Goal: Task Accomplishment & Management: Manage account settings

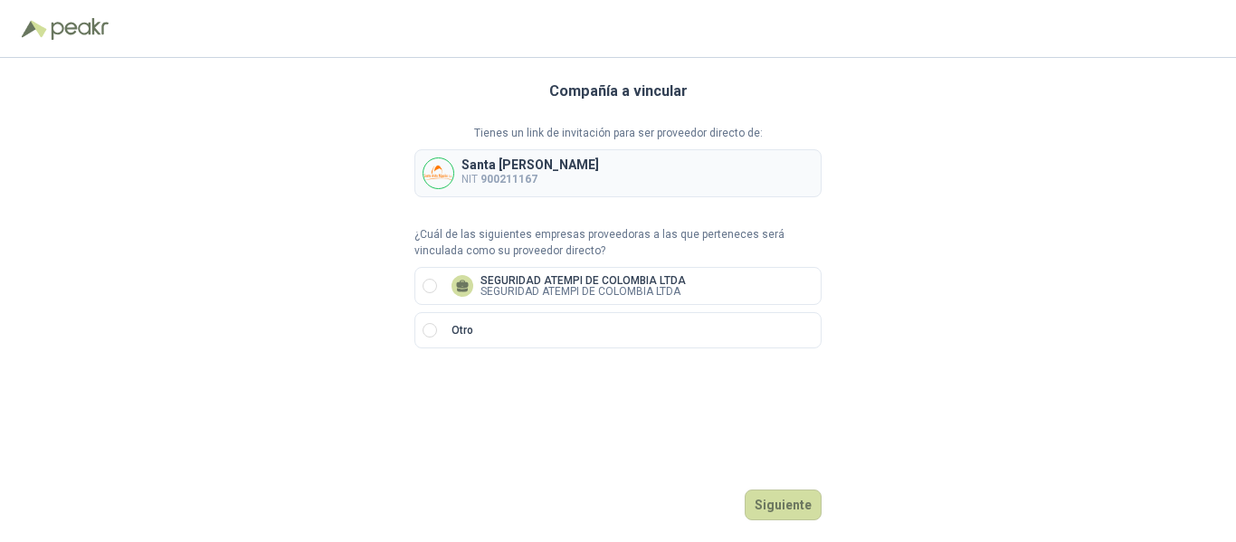
click at [511, 184] on b "900211167" at bounding box center [508, 179] width 57 height 13
click at [530, 168] on p "Santa [PERSON_NAME]" at bounding box center [530, 164] width 138 height 13
click at [544, 131] on p "Tienes un link de invitación para ser proveedor directo de:" at bounding box center [617, 133] width 407 height 17
click at [612, 283] on p "SEGURIDAD ATEMPI DE COLOMBIA LTDA" at bounding box center [582, 280] width 205 height 11
click at [784, 508] on button "Siguiente" at bounding box center [783, 504] width 77 height 31
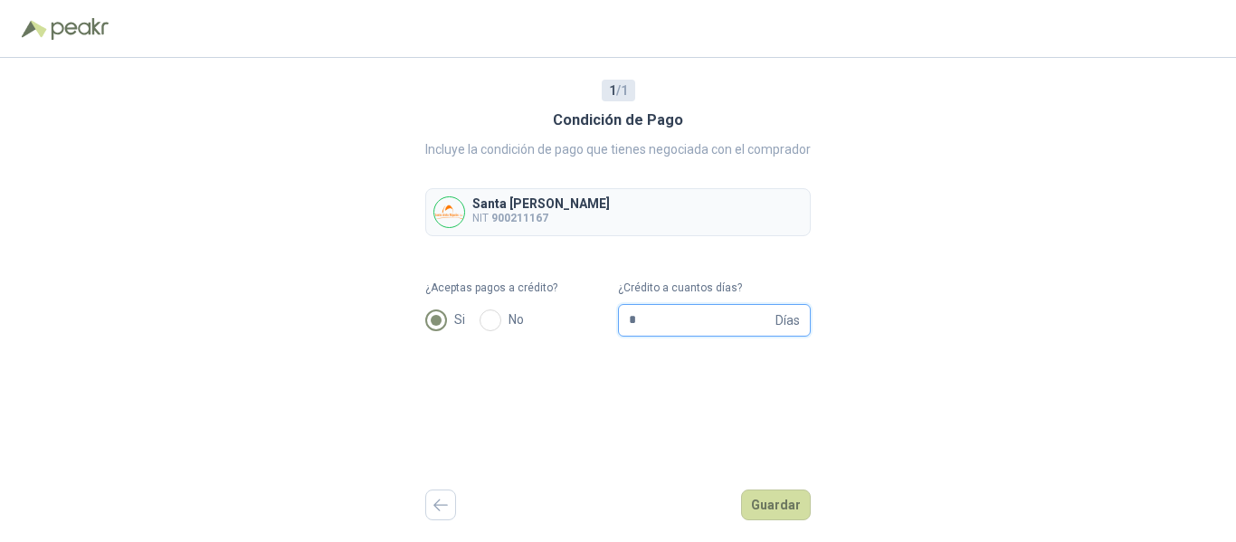
click at [663, 316] on input "*" at bounding box center [700, 320] width 143 height 31
drag, startPoint x: 638, startPoint y: 318, endPoint x: 611, endPoint y: 318, distance: 27.1
click at [611, 318] on form "¿Aceptas pagos a crédito? Si No ¿Crédito a cuantos días? * Días" at bounding box center [617, 308] width 385 height 57
type input "**"
click at [636, 214] on div "Santa Anita Napoles NIT 900211167" at bounding box center [617, 212] width 385 height 48
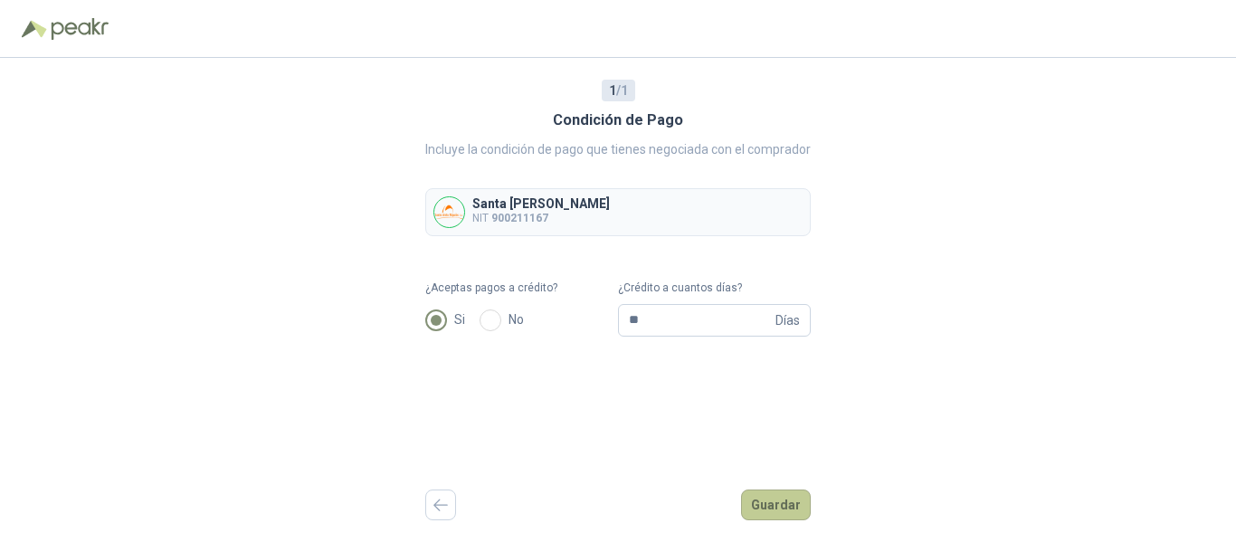
click at [774, 499] on button "Guardar" at bounding box center [776, 504] width 70 height 31
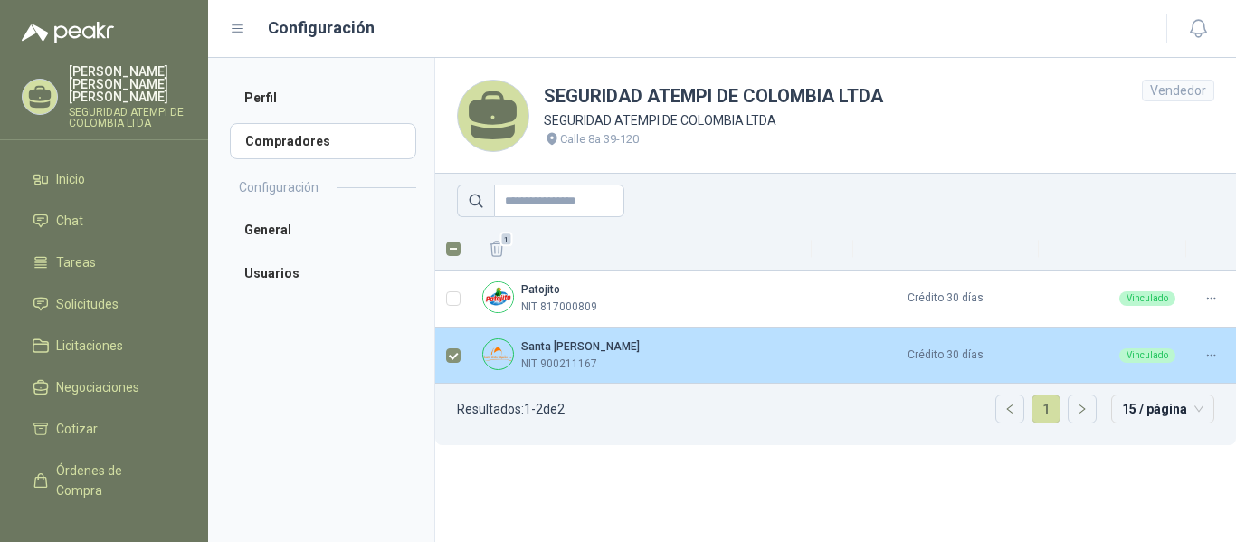
click at [644, 360] on div "Santa Anita Napoles NIT 900211167" at bounding box center [641, 355] width 318 height 34
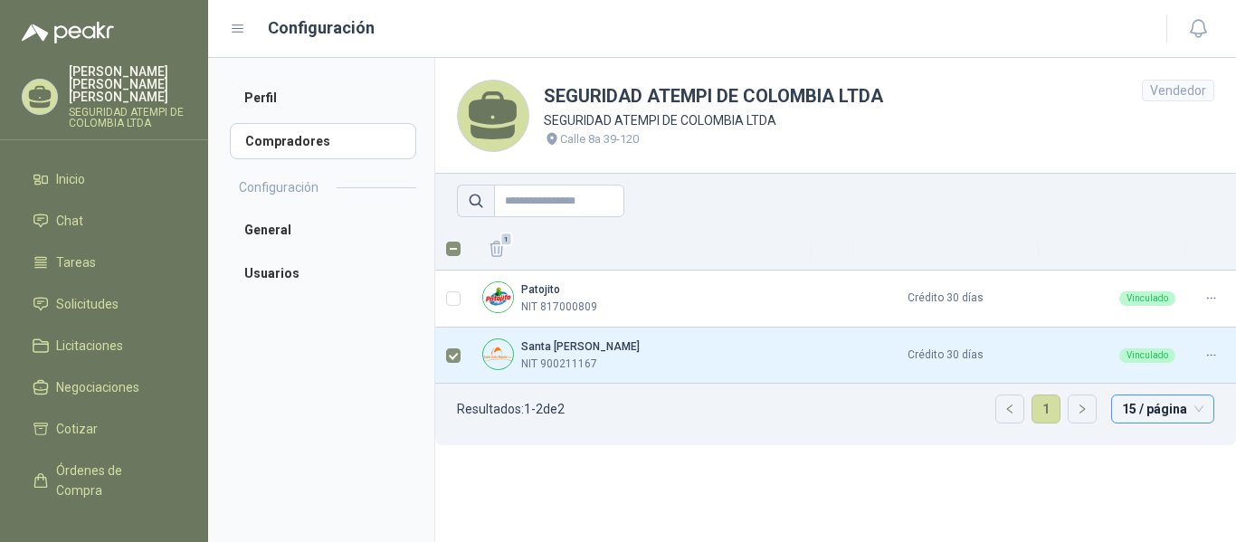
click at [1179, 414] on span "15 / página" at bounding box center [1162, 408] width 81 height 27
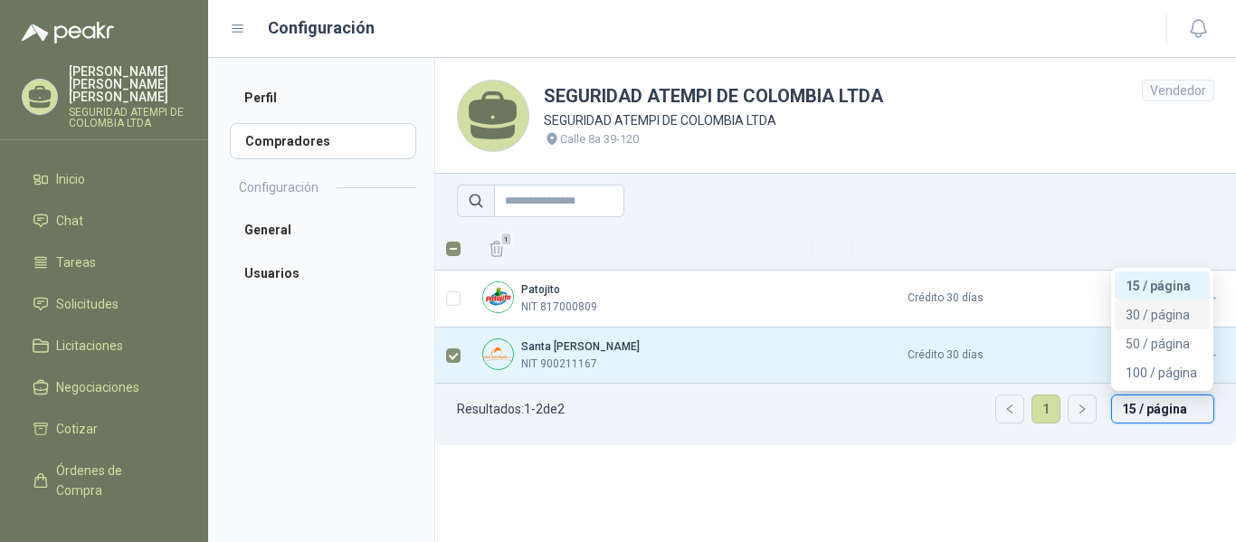
click at [1163, 310] on div "30 / página" at bounding box center [1161, 315] width 73 height 20
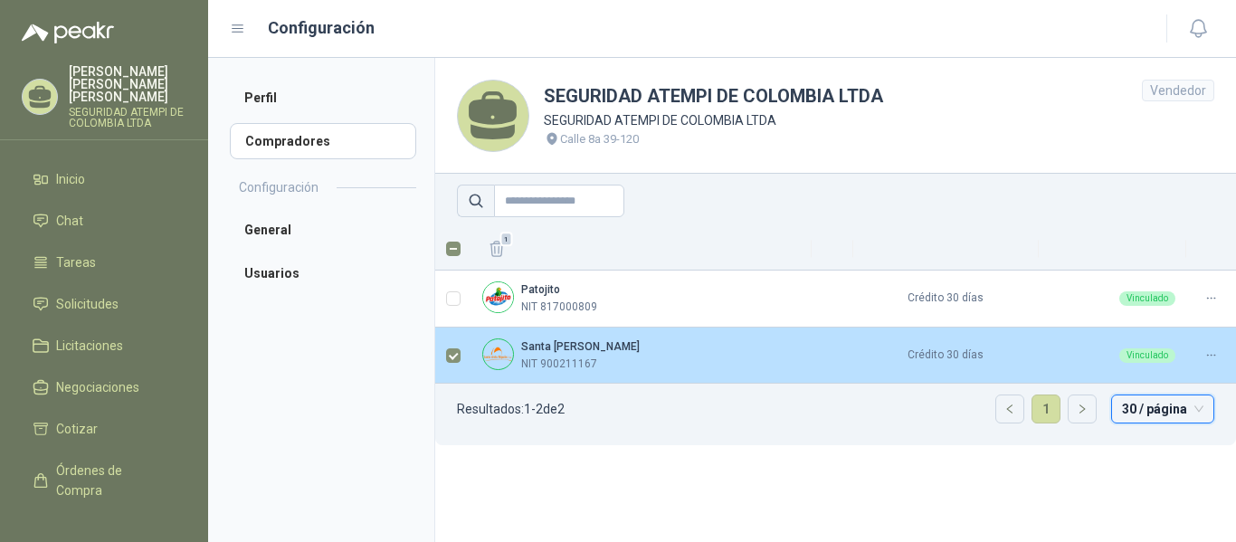
click at [442, 357] on td at bounding box center [453, 355] width 36 height 57
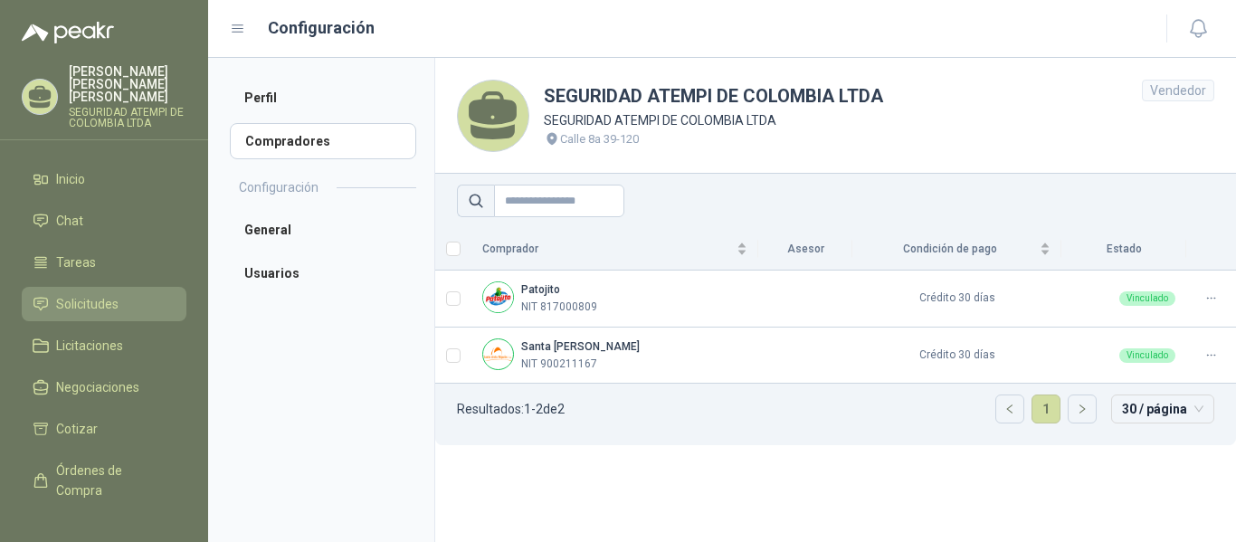
click at [81, 294] on span "Solicitudes" at bounding box center [87, 304] width 62 height 20
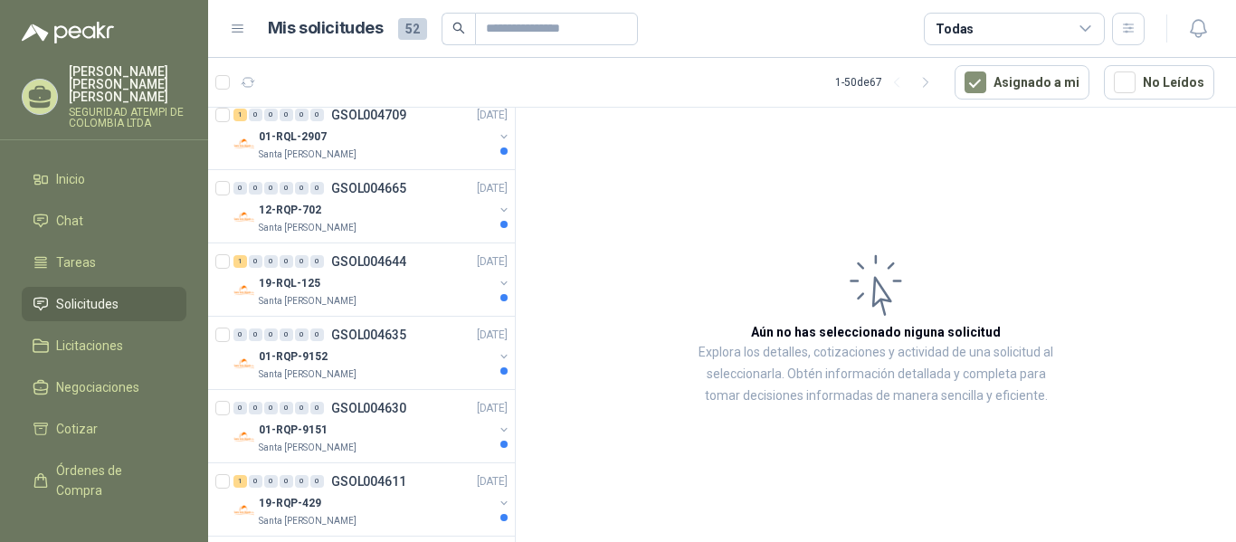
scroll to position [724, 0]
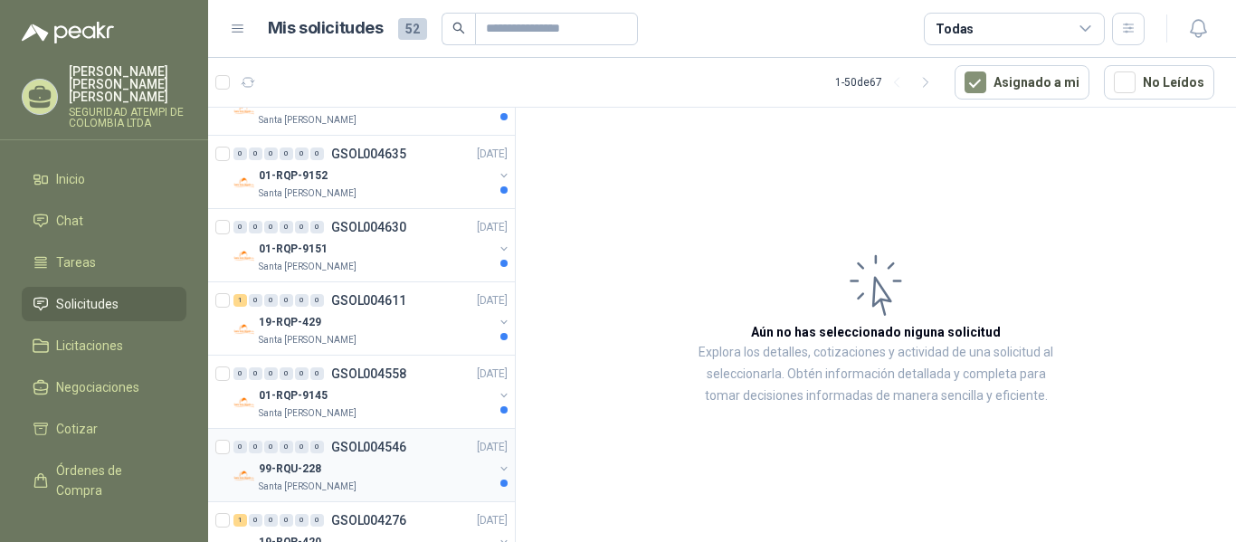
click at [344, 472] on div "99-RQU-228" at bounding box center [376, 469] width 234 height 22
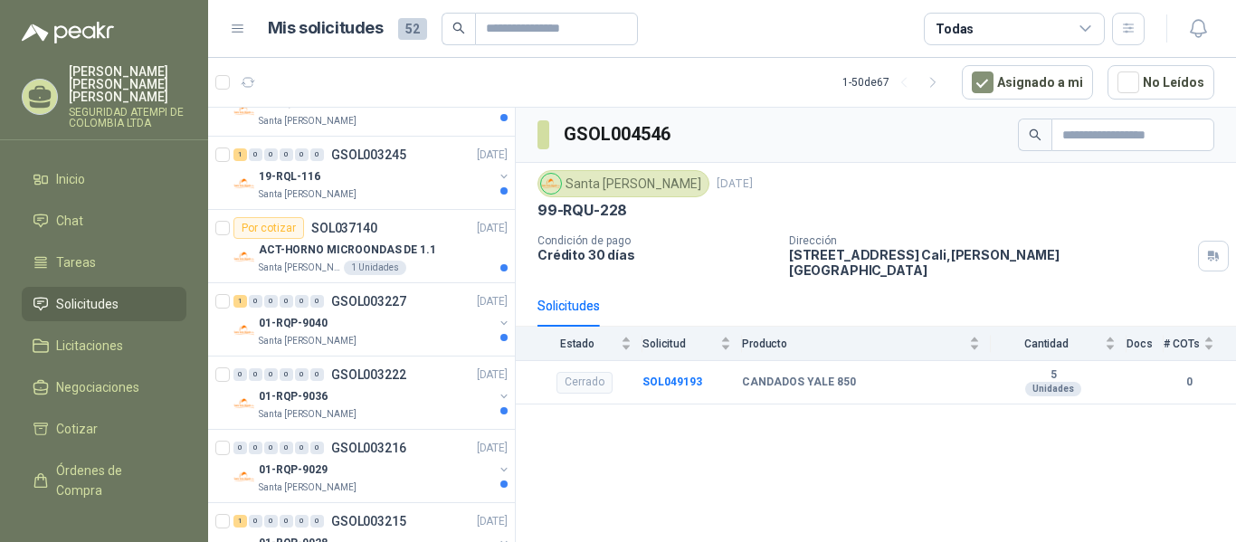
scroll to position [2443, 0]
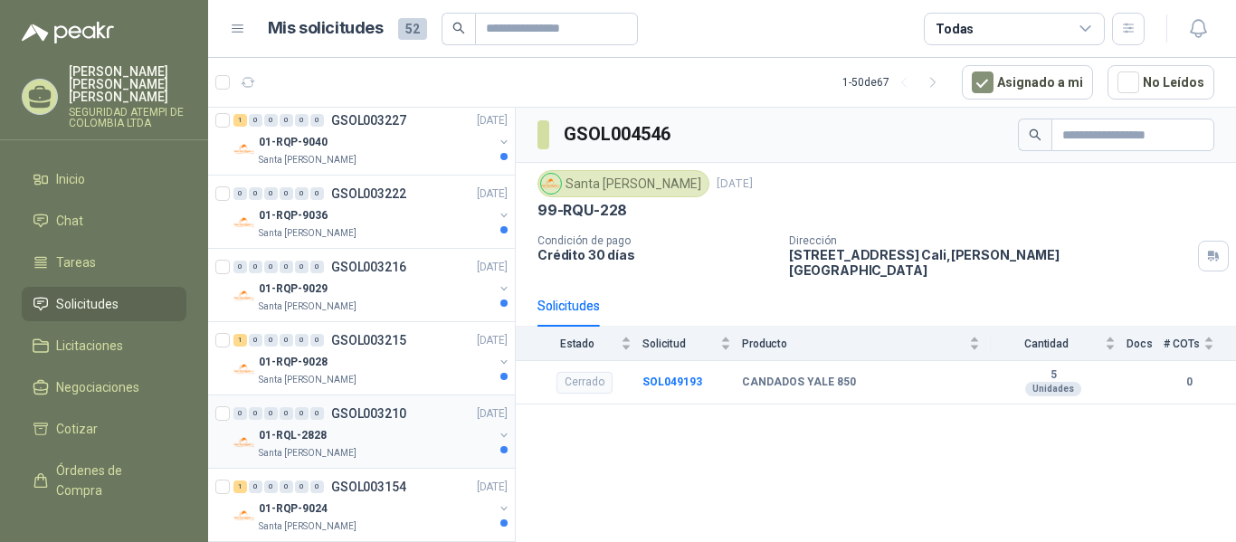
click at [375, 443] on div "01-RQL-2828" at bounding box center [376, 435] width 234 height 22
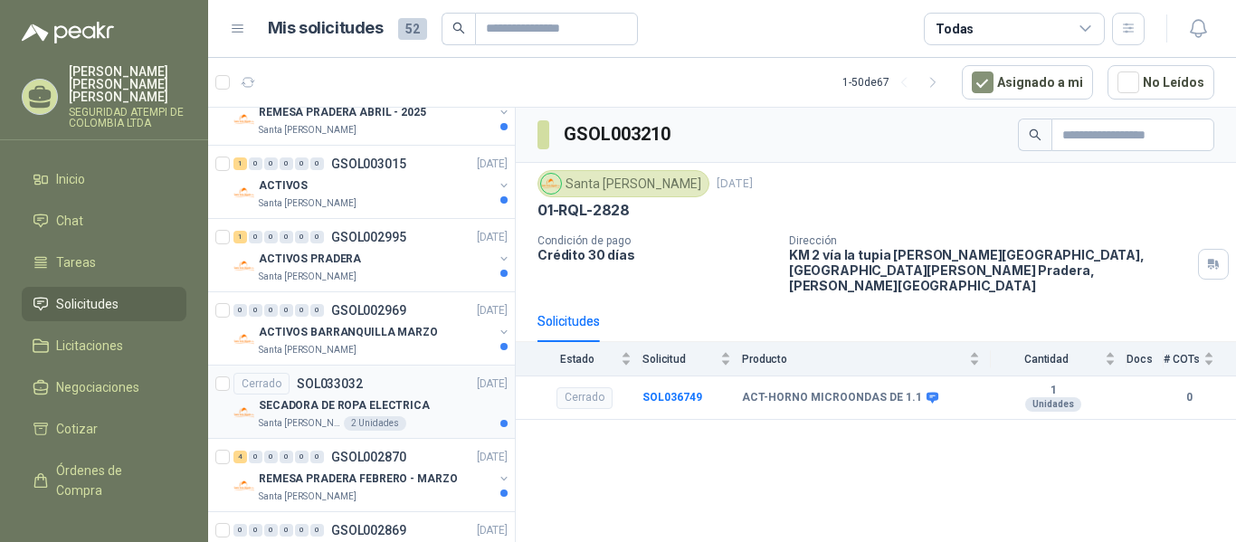
scroll to position [3076, 0]
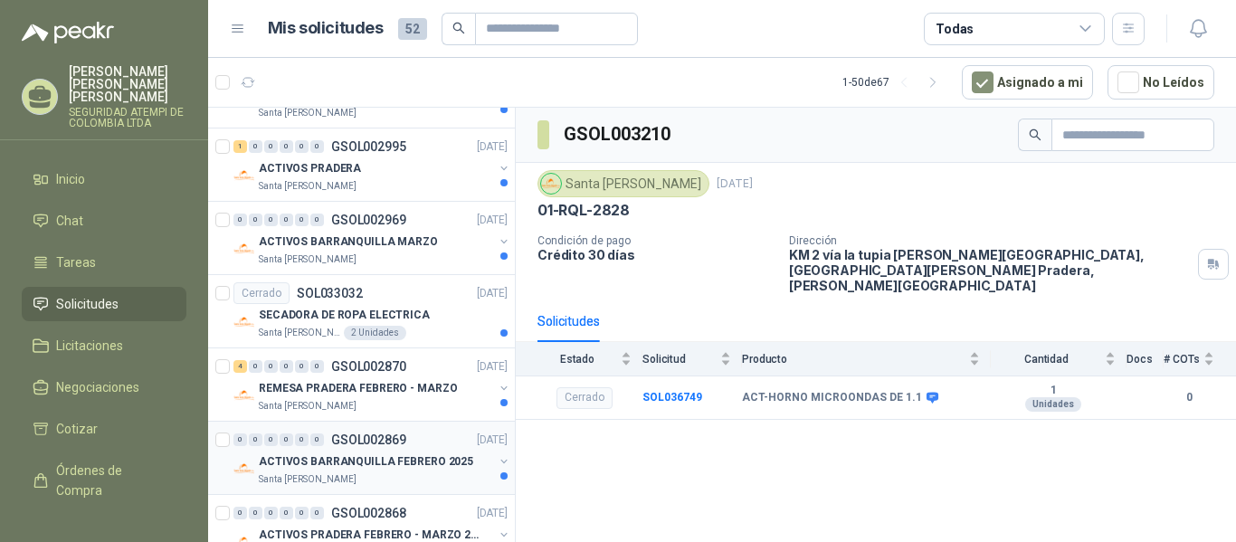
click at [413, 444] on div "0 0 0 0 0 0 GSOL002869 29/01/25" at bounding box center [372, 440] width 278 height 22
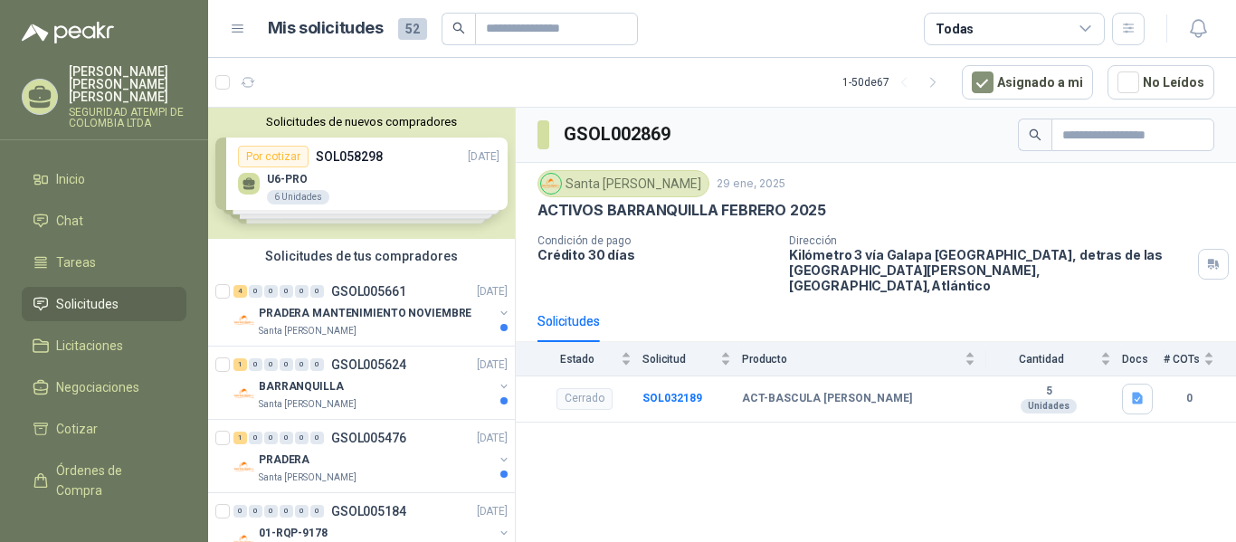
click at [442, 144] on div "Solicitudes de nuevos compradores Por cotizar SOL058298 01/10/25 U6-PRO 6 Unida…" at bounding box center [361, 173] width 307 height 131
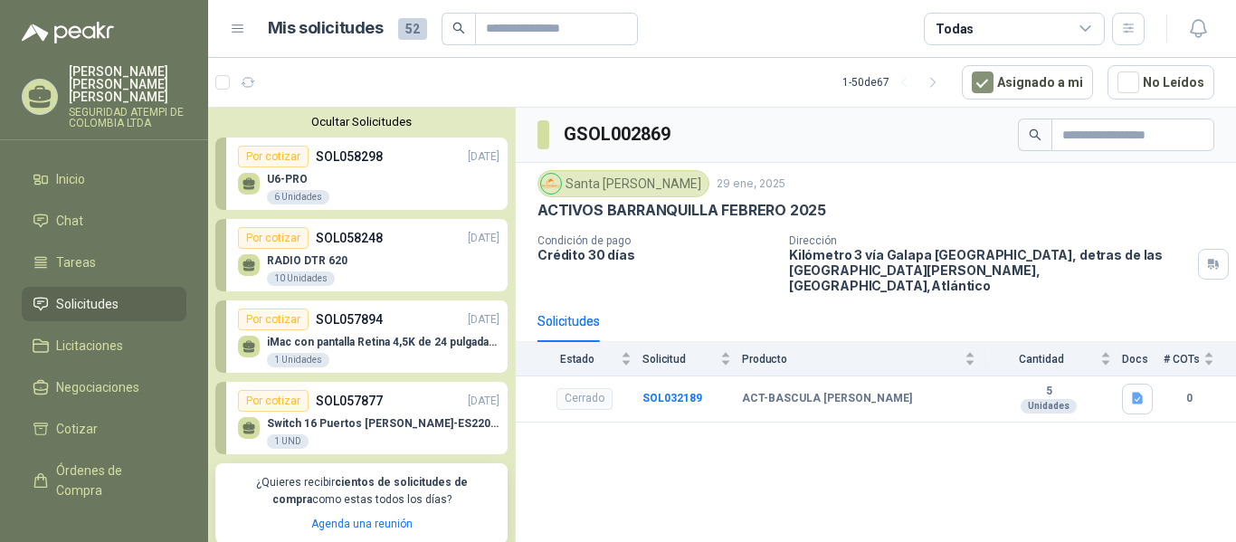
click at [374, 265] on div "RADIO DTR 620 10 Unidades" at bounding box center [368, 268] width 261 height 38
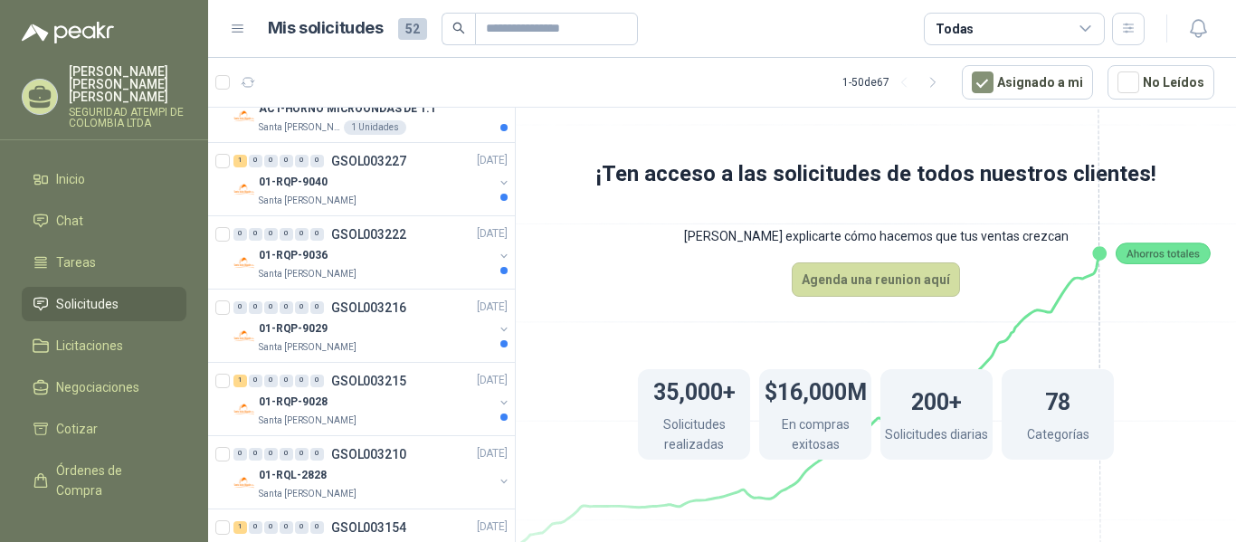
scroll to position [2895, 0]
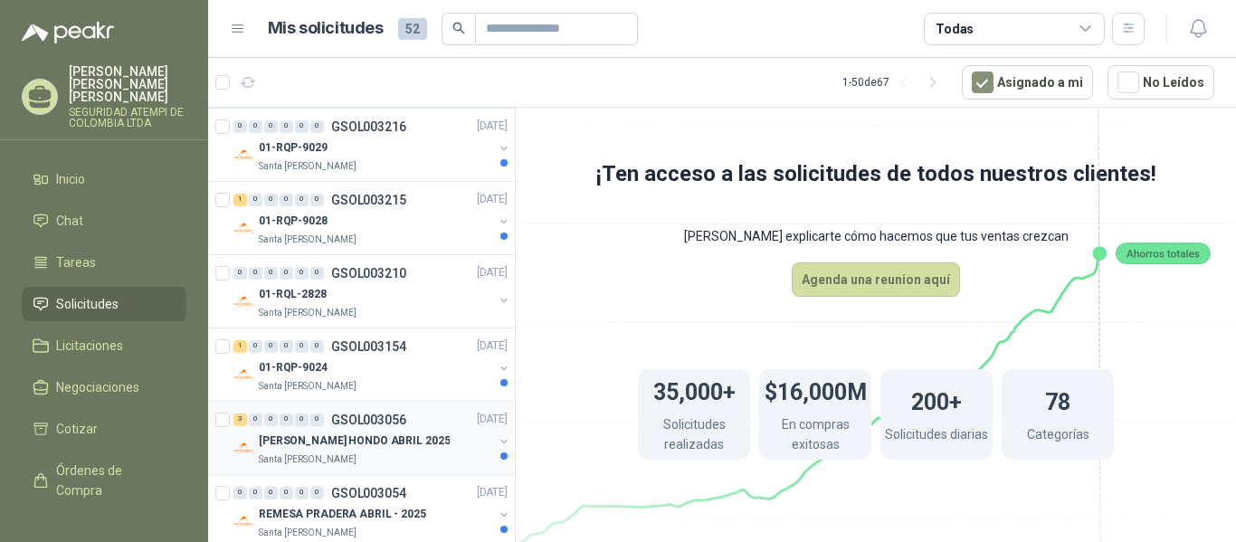
click at [417, 440] on p "REMESA ZANJON HONDO ABRIL 2025" at bounding box center [354, 440] width 191 height 17
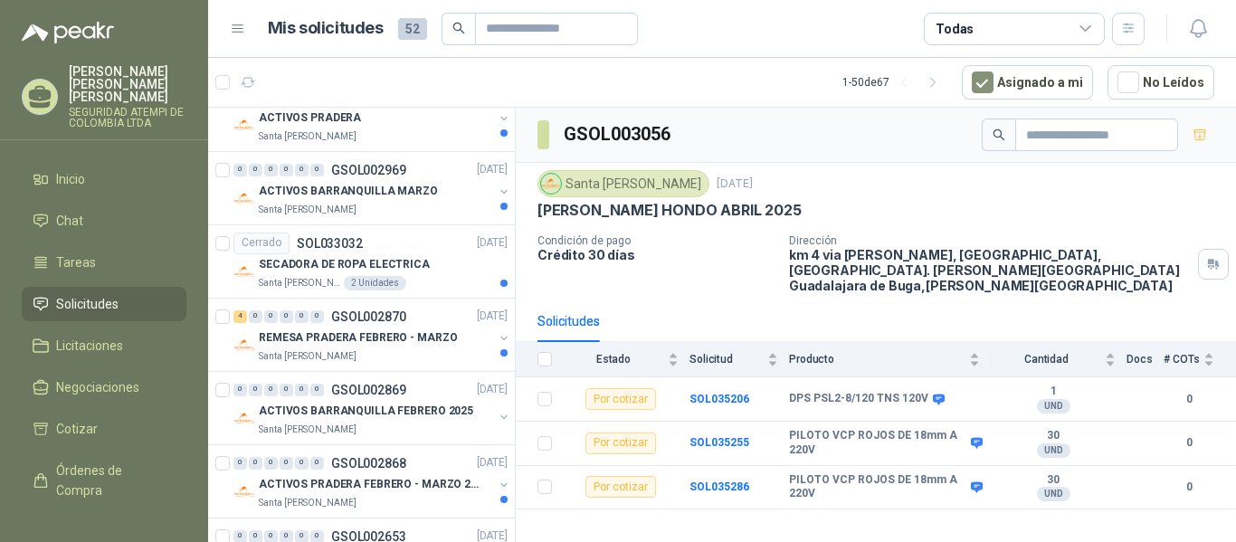
scroll to position [3709, 0]
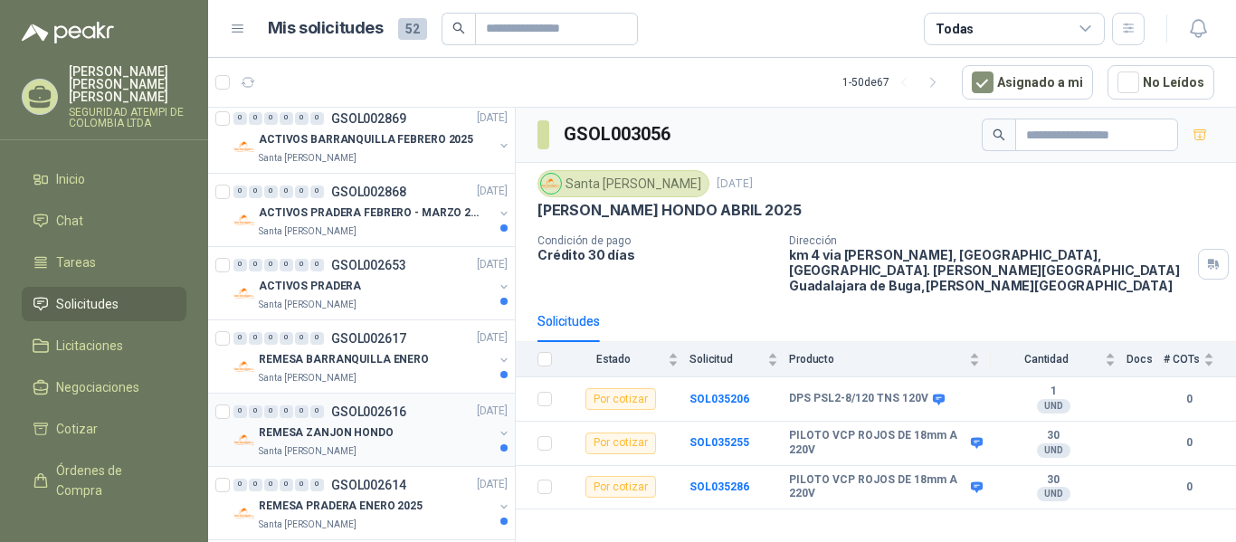
click at [360, 441] on p "REMESA ZANJON HONDO" at bounding box center [326, 432] width 135 height 17
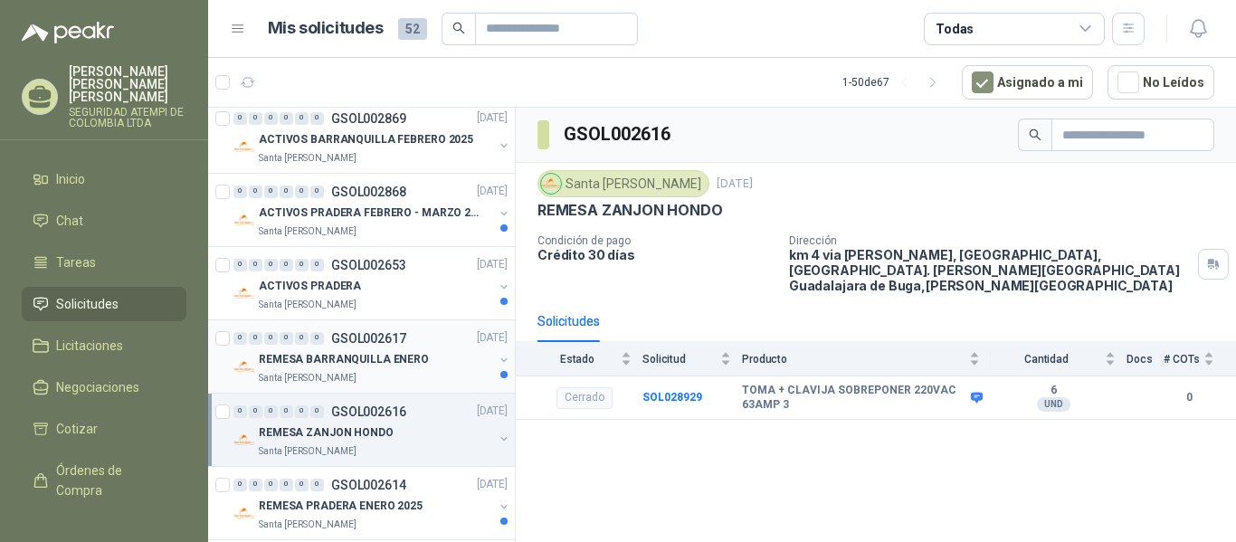
scroll to position [3727, 0]
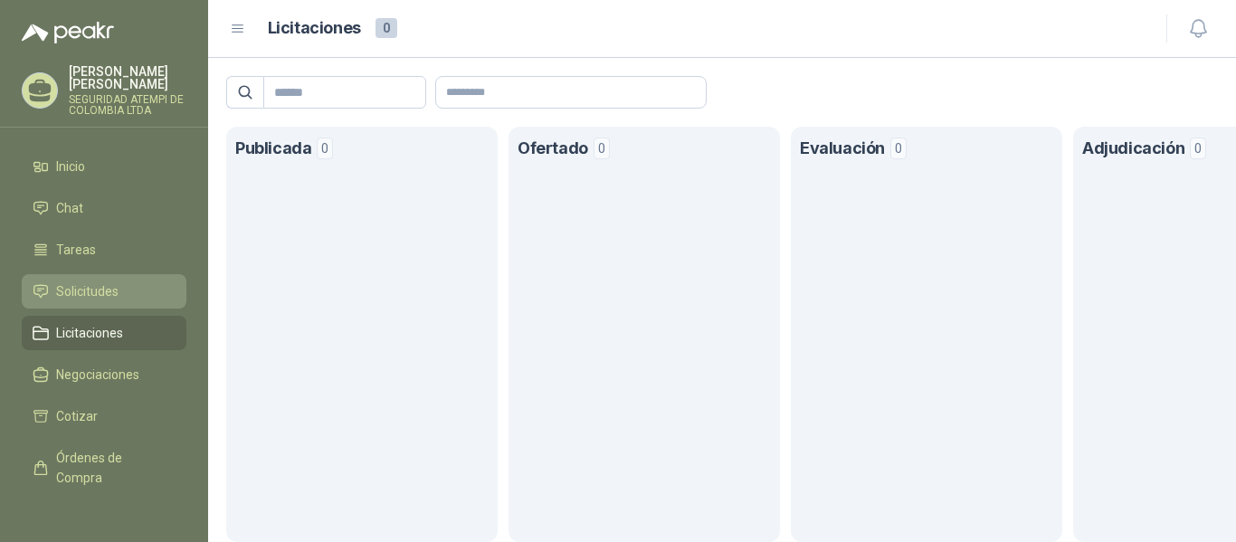
click at [63, 274] on link "Solicitudes" at bounding box center [104, 291] width 165 height 34
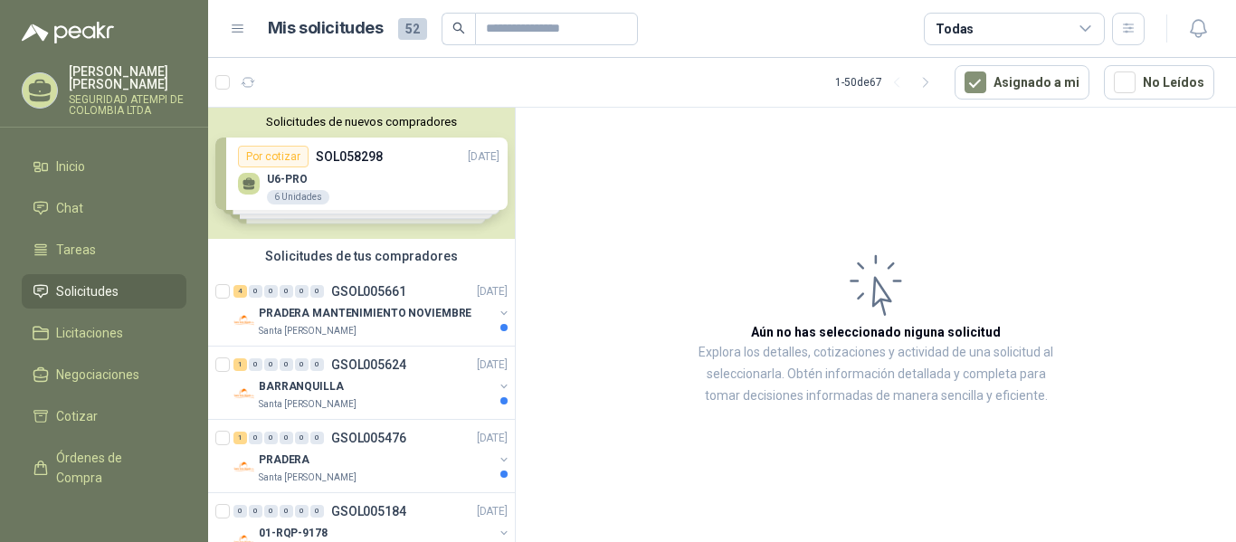
click at [429, 180] on div "Solicitudes de nuevos compradores Por cotizar SOL058298 [DATE] U6-PRO 6 Unidade…" at bounding box center [361, 173] width 307 height 131
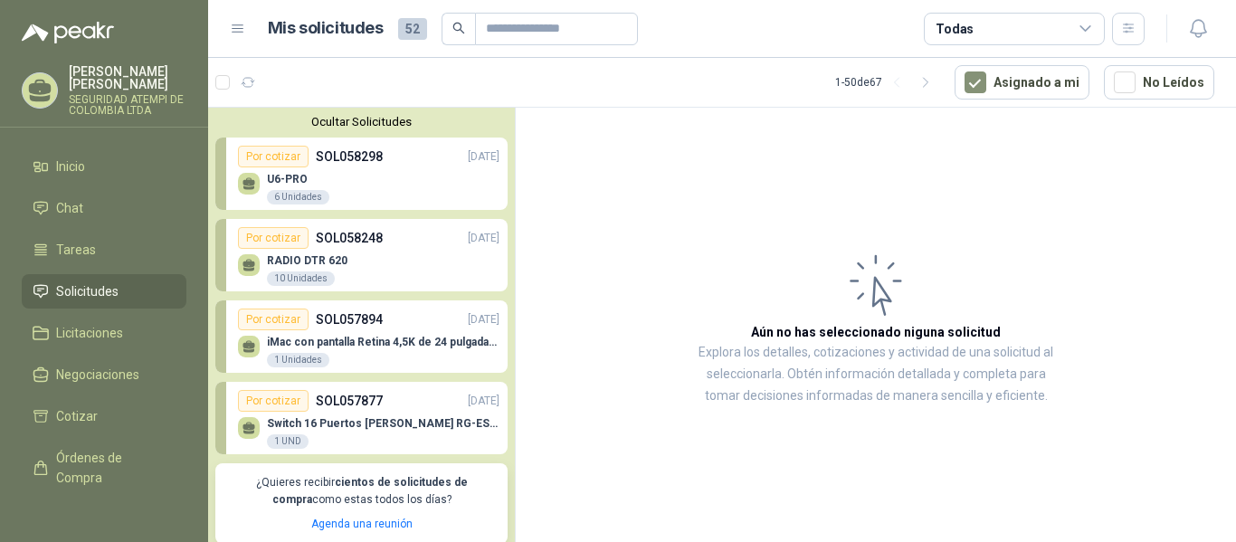
click at [388, 251] on div "RADIO DTR 620 10 Unidades" at bounding box center [368, 268] width 261 height 38
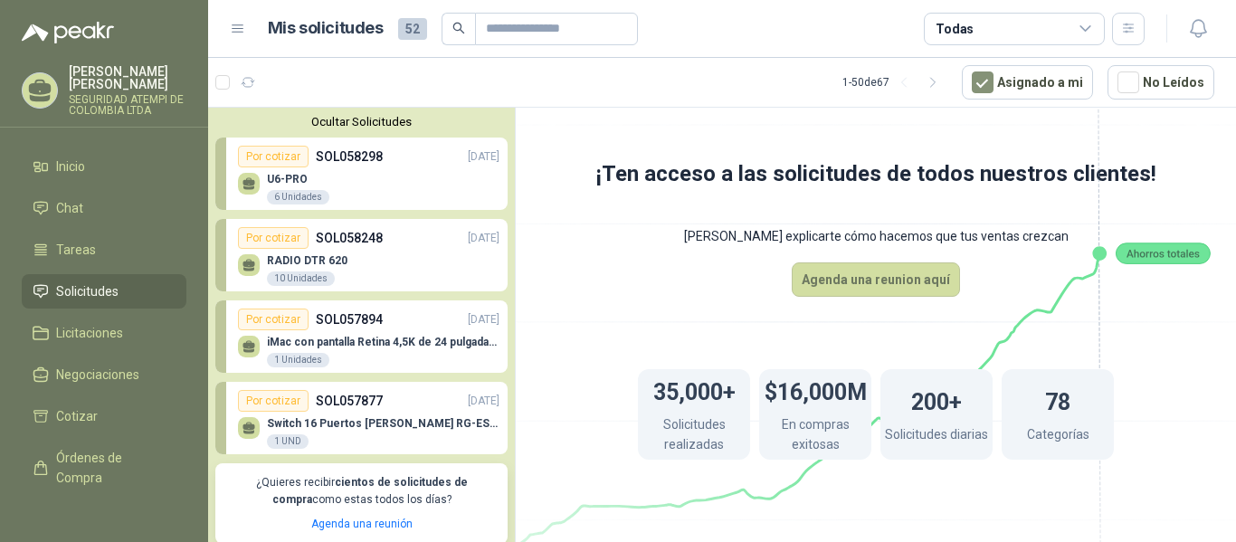
click at [416, 422] on p "Switch 16 Puertos POE RG-ES220GS-P" at bounding box center [383, 423] width 233 height 13
click at [283, 435] on div "1 UND" at bounding box center [288, 441] width 42 height 14
click at [302, 368] on div "iMac con pantalla Retina 4,5K de 24 pulgadas M4 1 Unidades" at bounding box center [383, 352] width 233 height 33
click at [296, 280] on div "10 Unidades" at bounding box center [301, 278] width 68 height 14
click at [296, 276] on div "10 Unidades" at bounding box center [301, 278] width 68 height 14
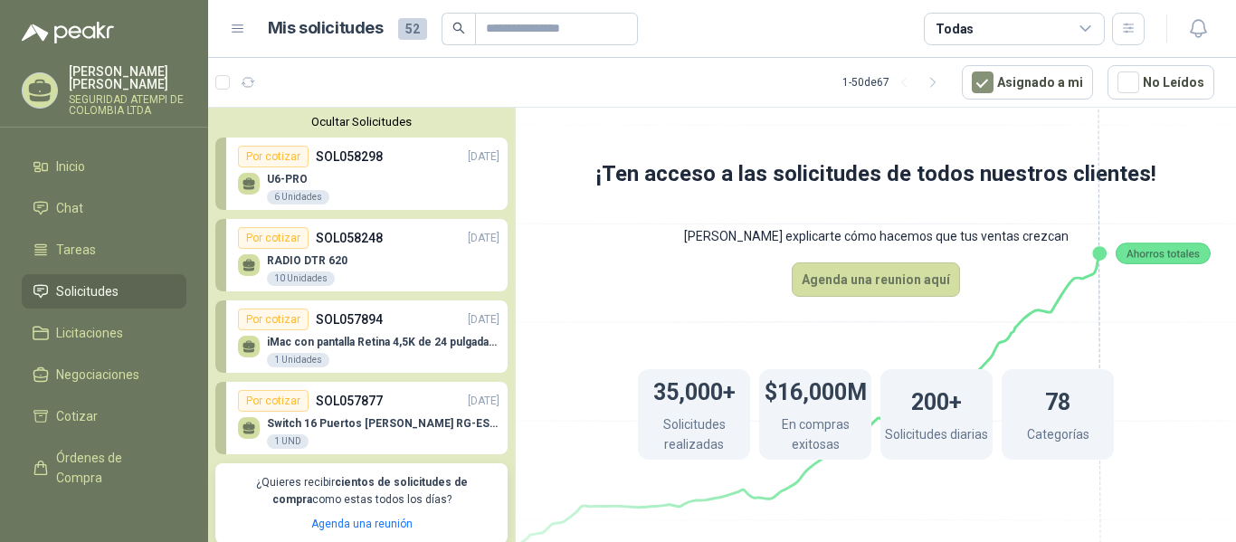
click at [296, 276] on div "10 Unidades" at bounding box center [301, 278] width 68 height 14
click at [106, 323] on span "Licitaciones" at bounding box center [89, 333] width 67 height 20
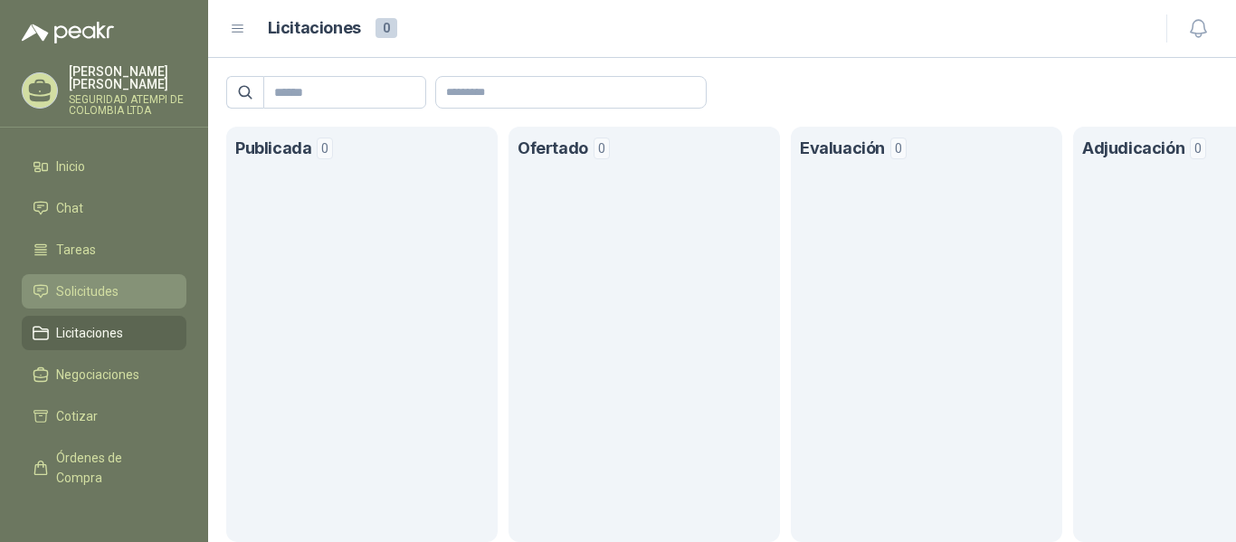
click at [102, 281] on span "Solicitudes" at bounding box center [87, 291] width 62 height 20
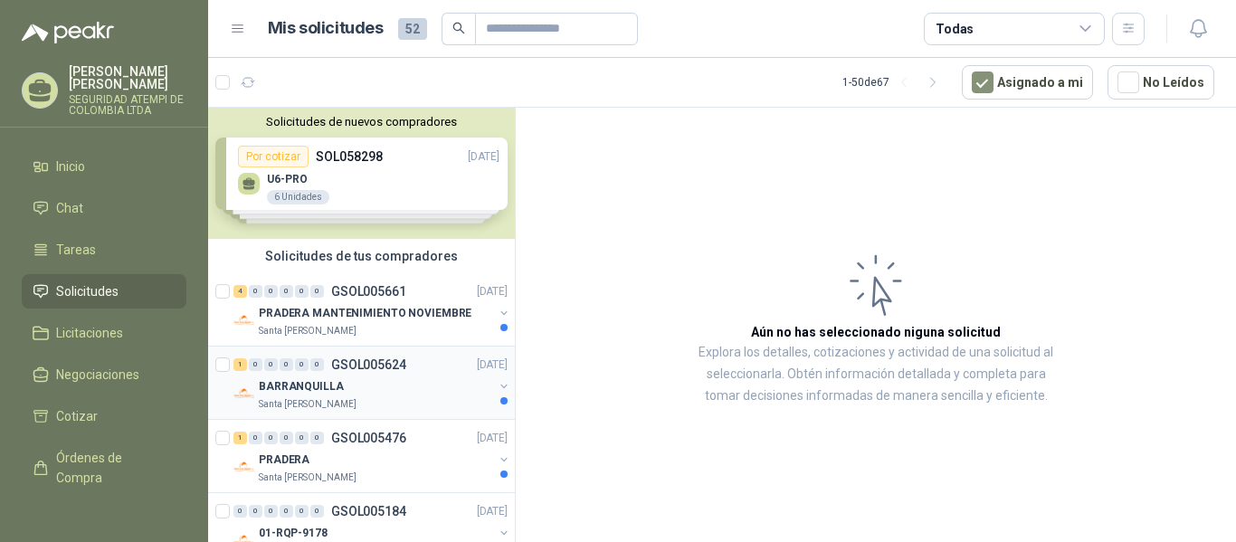
click at [377, 373] on div "1 0 0 0 0 0 GSOL005624 25/09/25" at bounding box center [372, 365] width 278 height 22
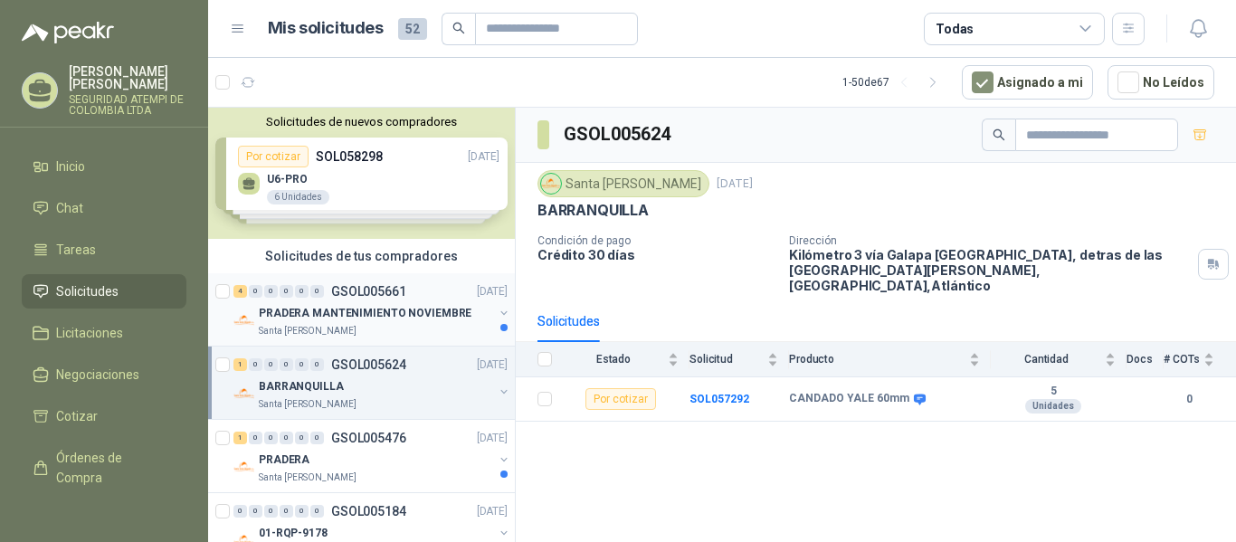
click at [367, 288] on p "GSOL005661" at bounding box center [368, 291] width 75 height 13
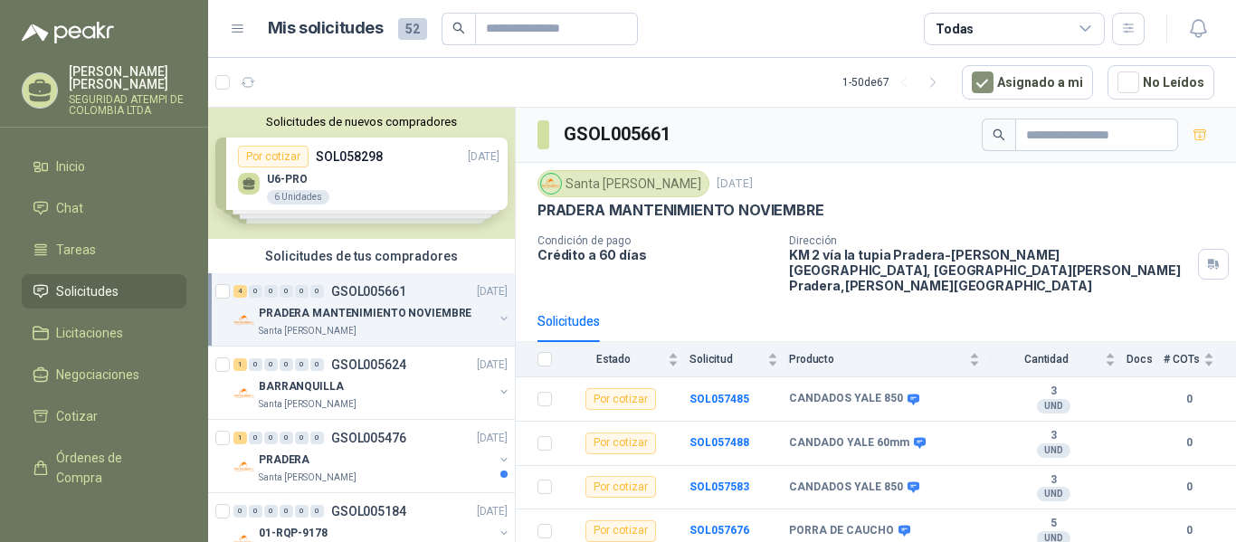
click at [384, 299] on div "4 0 0 0 0 0 GSOL005661 25/09/25" at bounding box center [372, 291] width 278 height 22
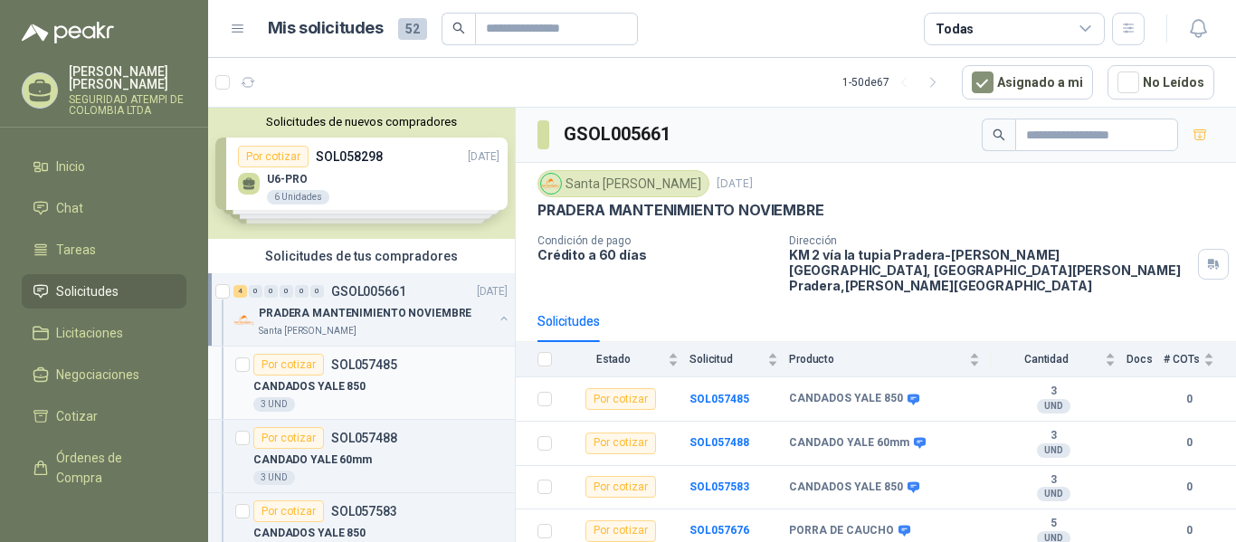
scroll to position [90, 0]
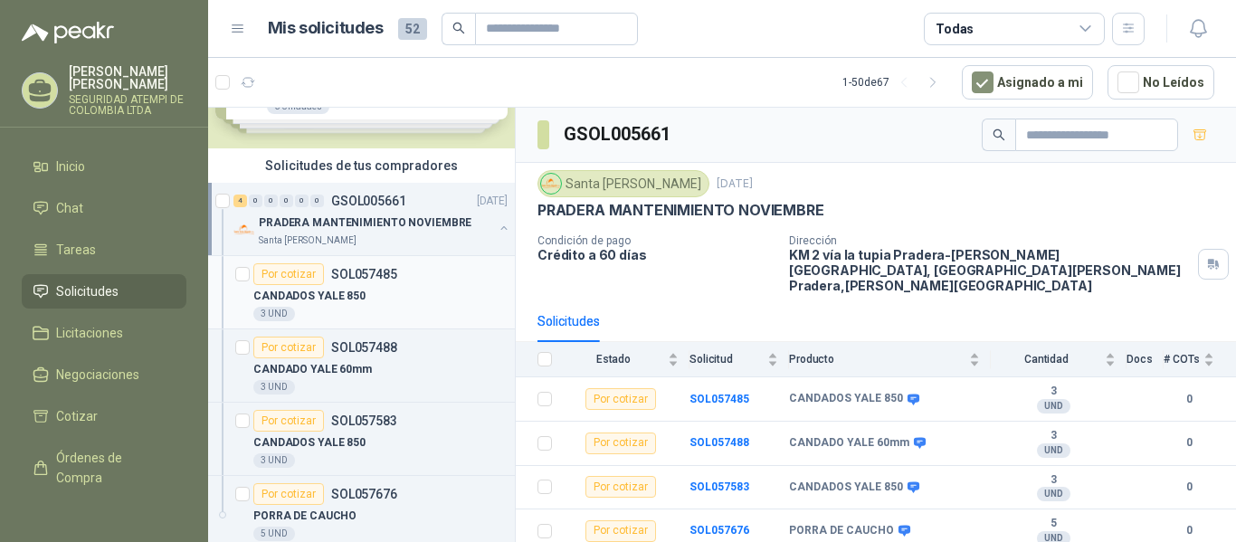
click at [397, 282] on div "Por cotizar SOL057485" at bounding box center [380, 274] width 254 height 22
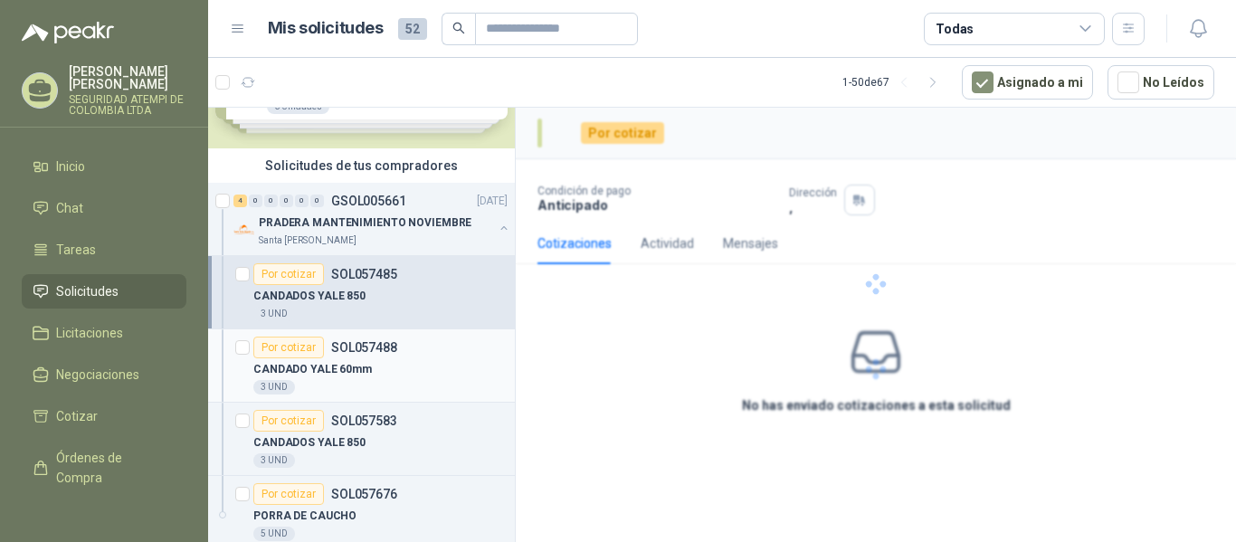
click at [385, 372] on div "CANDADO YALE 60mm" at bounding box center [380, 369] width 254 height 22
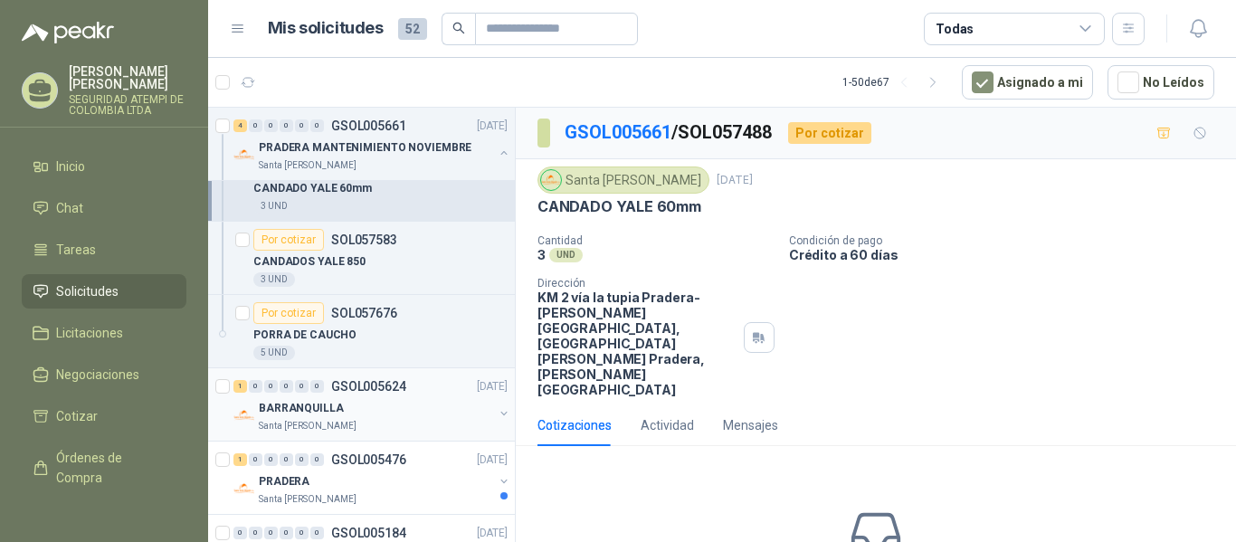
scroll to position [362, 0]
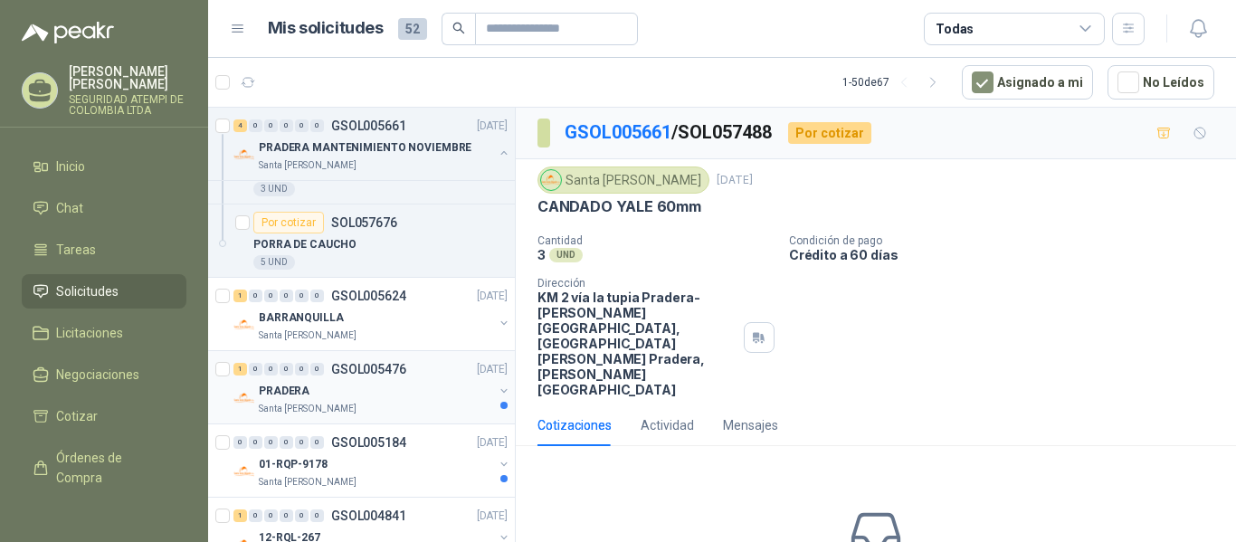
click at [415, 402] on div "Santa Anita Napoles" at bounding box center [376, 409] width 234 height 14
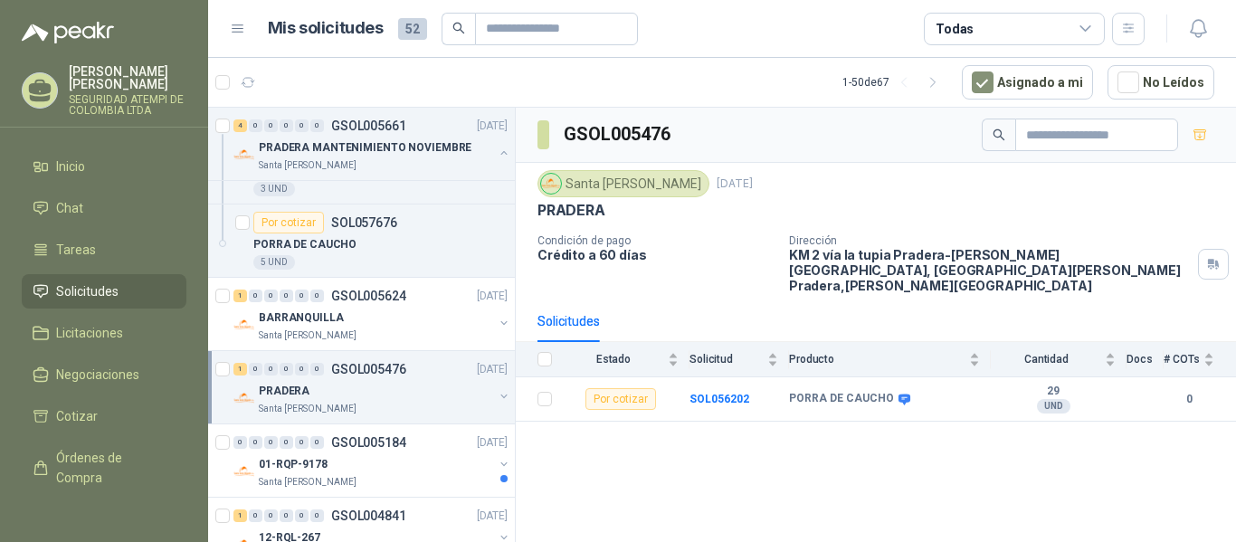
scroll to position [452, 0]
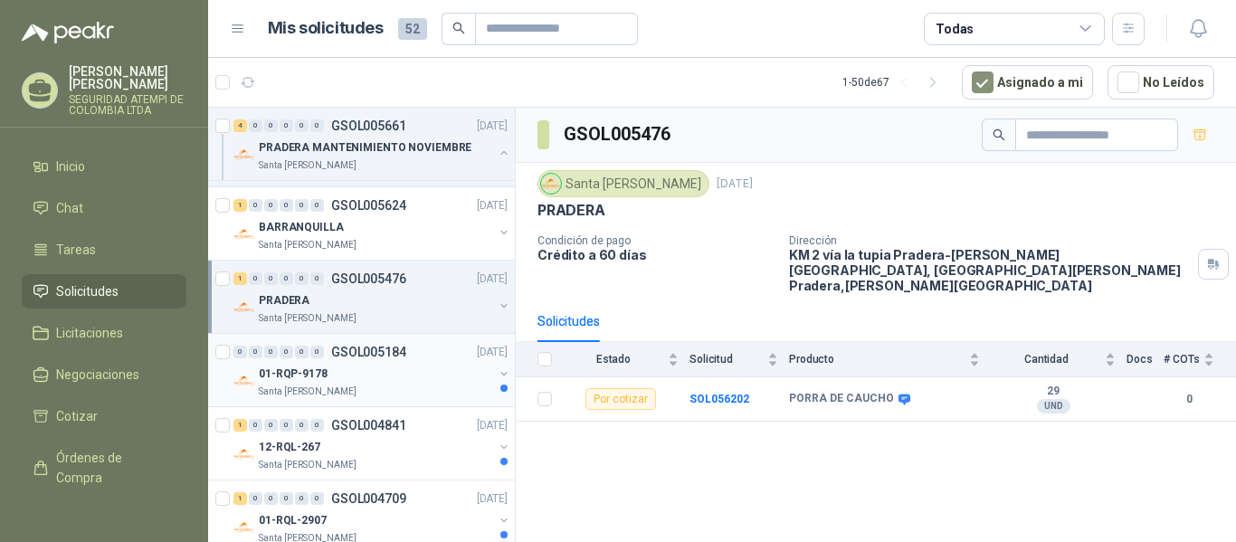
click at [384, 383] on div "01-RQP-9178" at bounding box center [376, 374] width 234 height 22
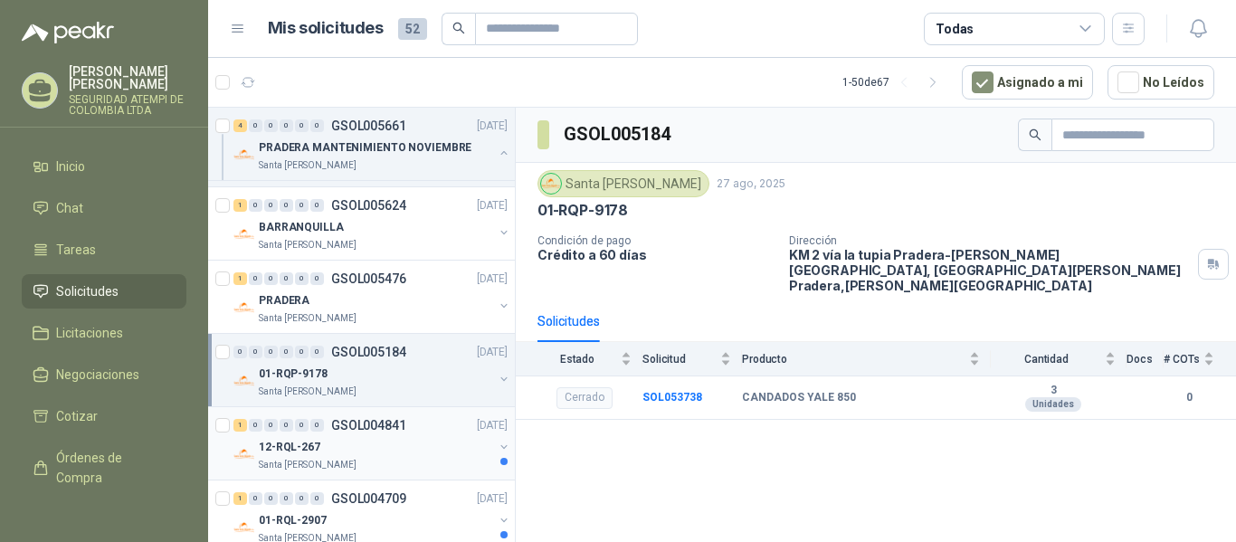
click at [380, 445] on div "12-RQL-267" at bounding box center [376, 447] width 234 height 22
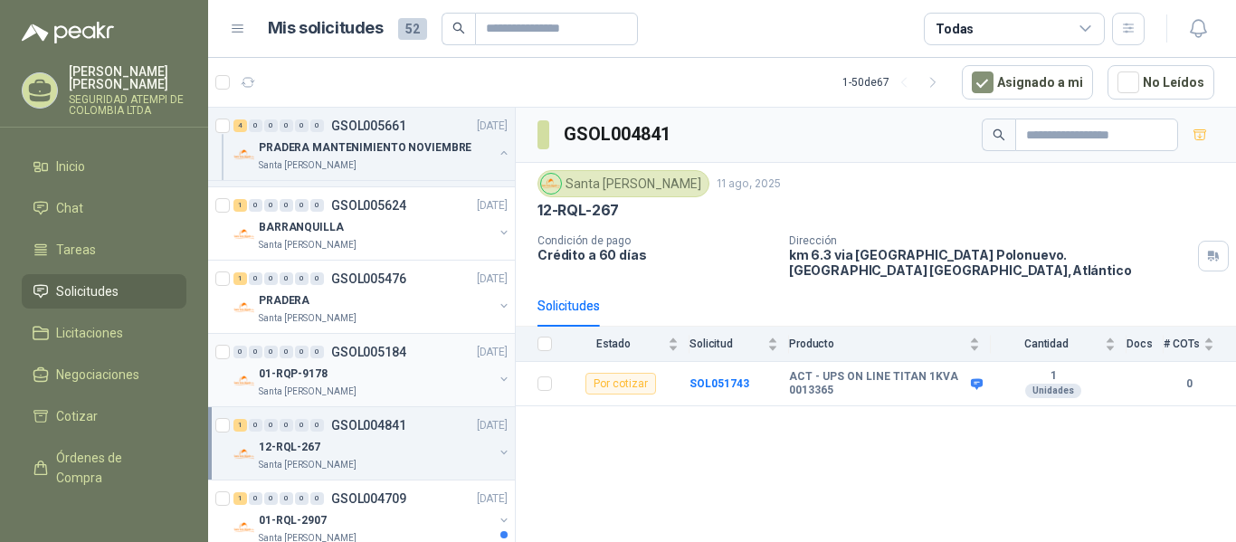
scroll to position [633, 0]
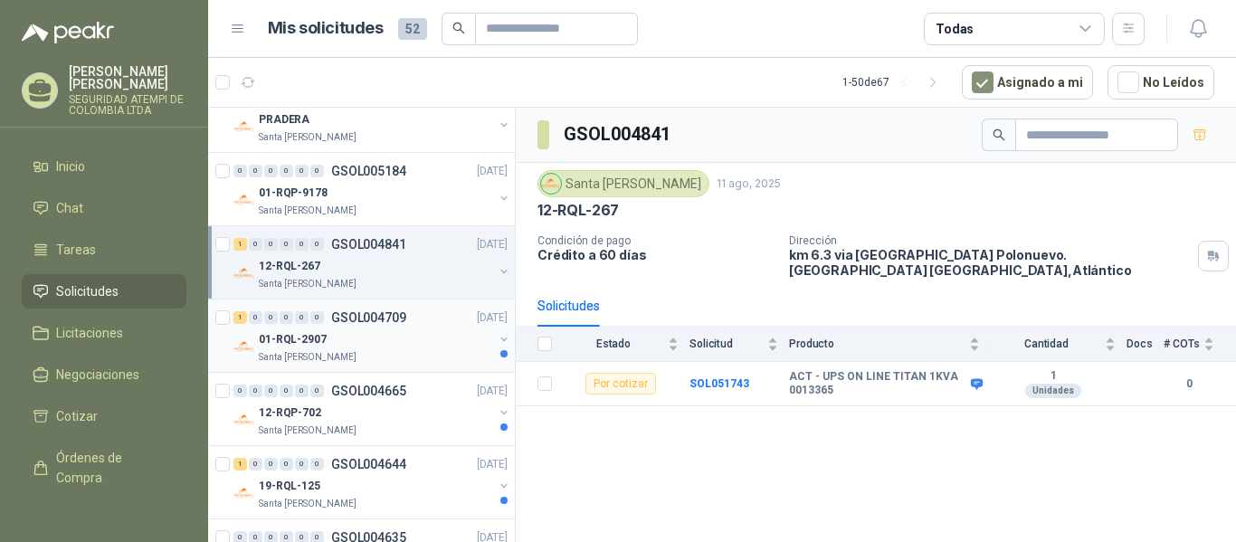
click at [396, 338] on div "01-RQL-2907" at bounding box center [376, 339] width 234 height 22
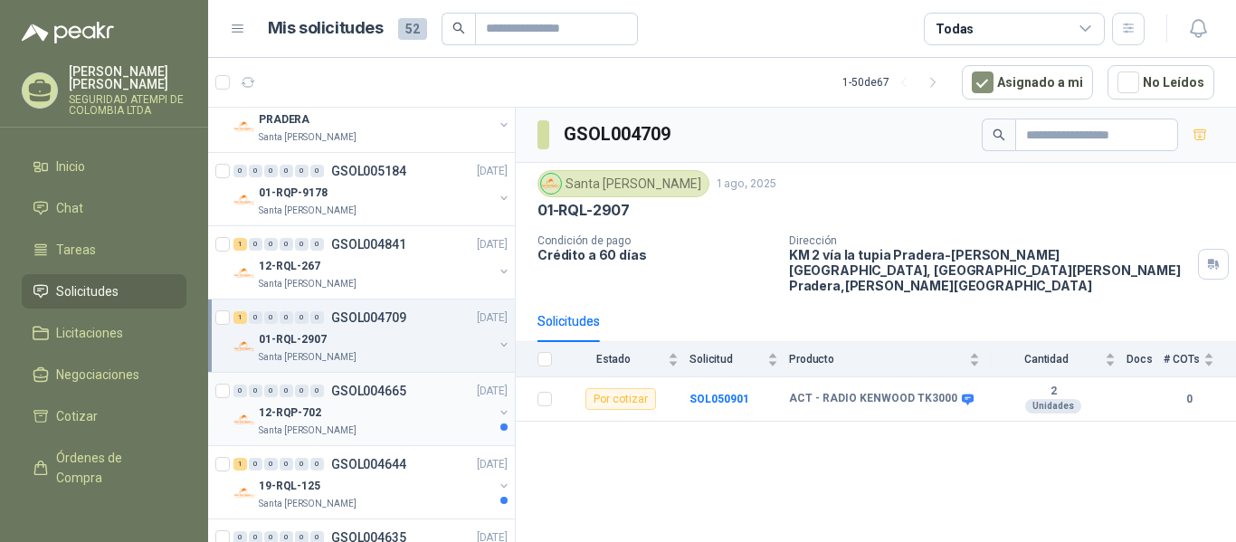
click at [394, 421] on div "12-RQP-702" at bounding box center [376, 413] width 234 height 22
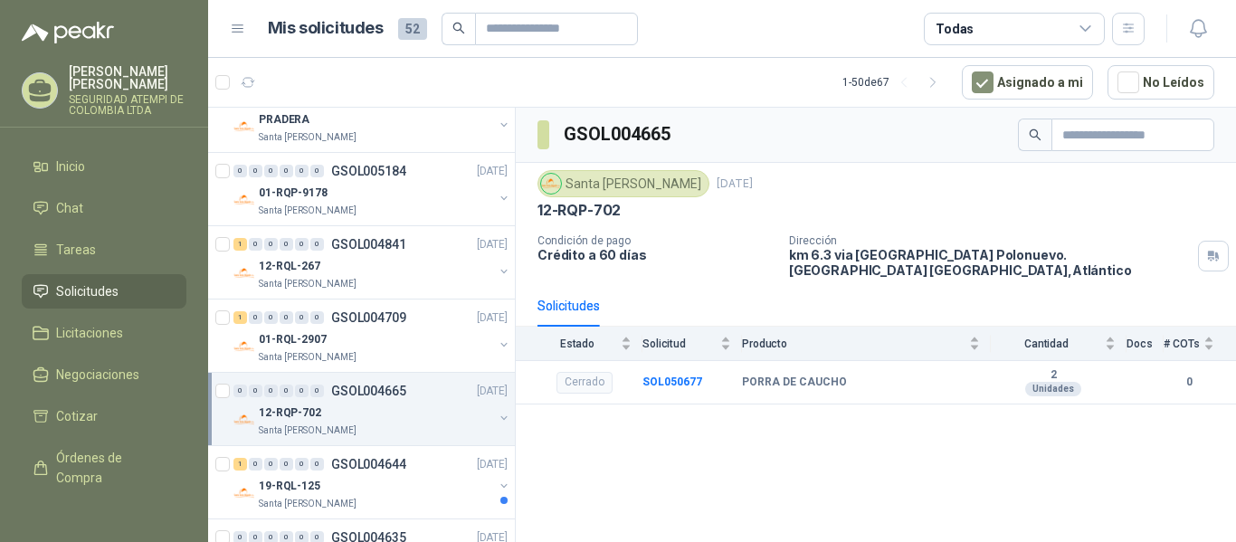
scroll to position [724, 0]
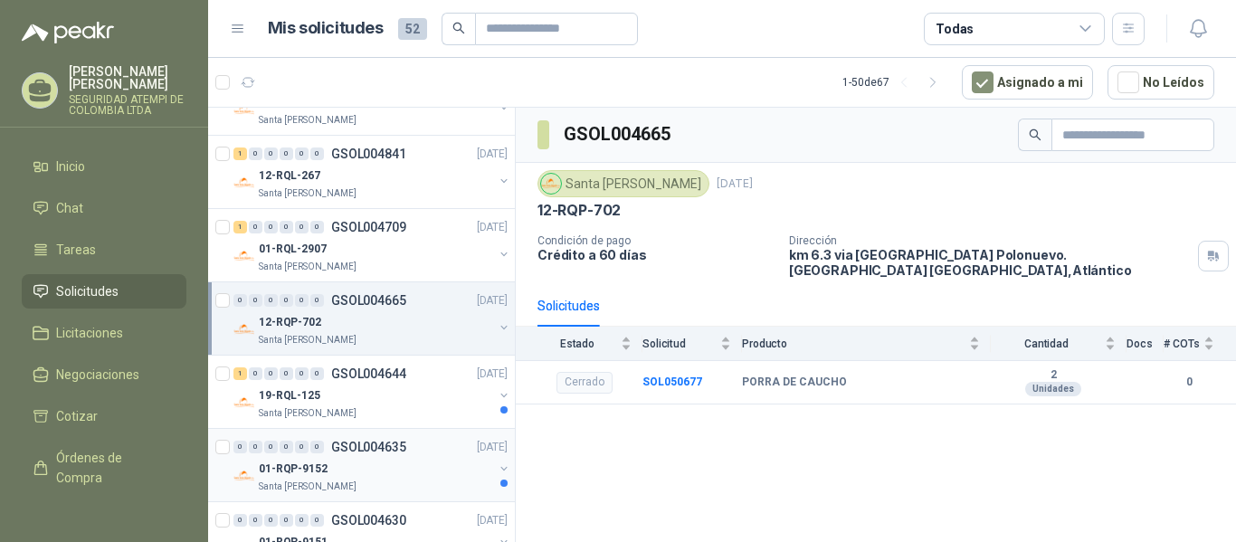
click at [382, 470] on div "01-RQP-9152" at bounding box center [376, 469] width 234 height 22
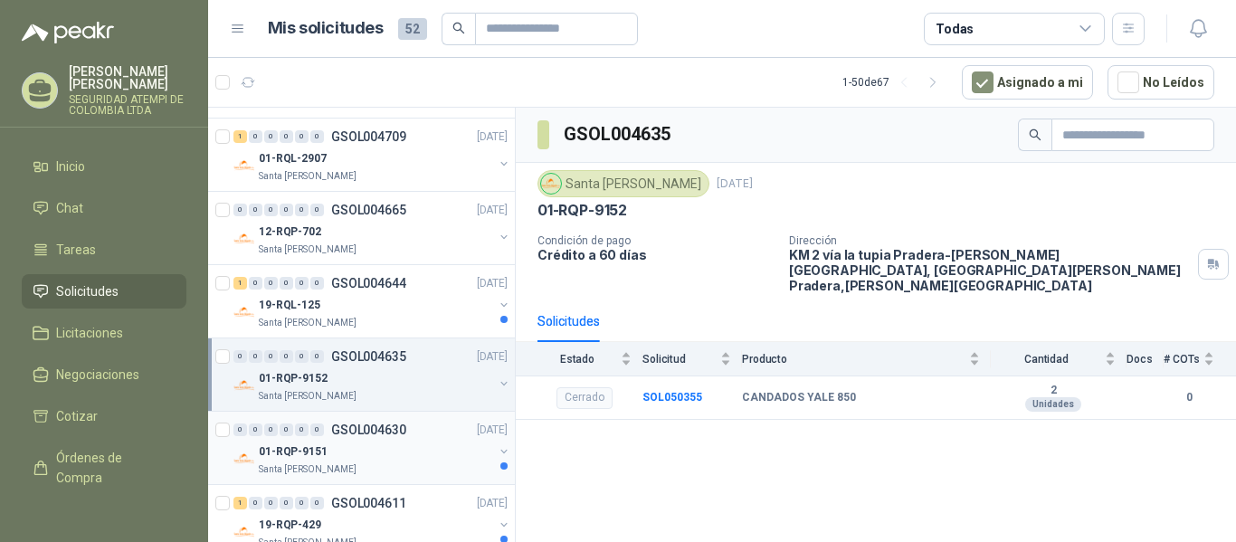
scroll to position [905, 0]
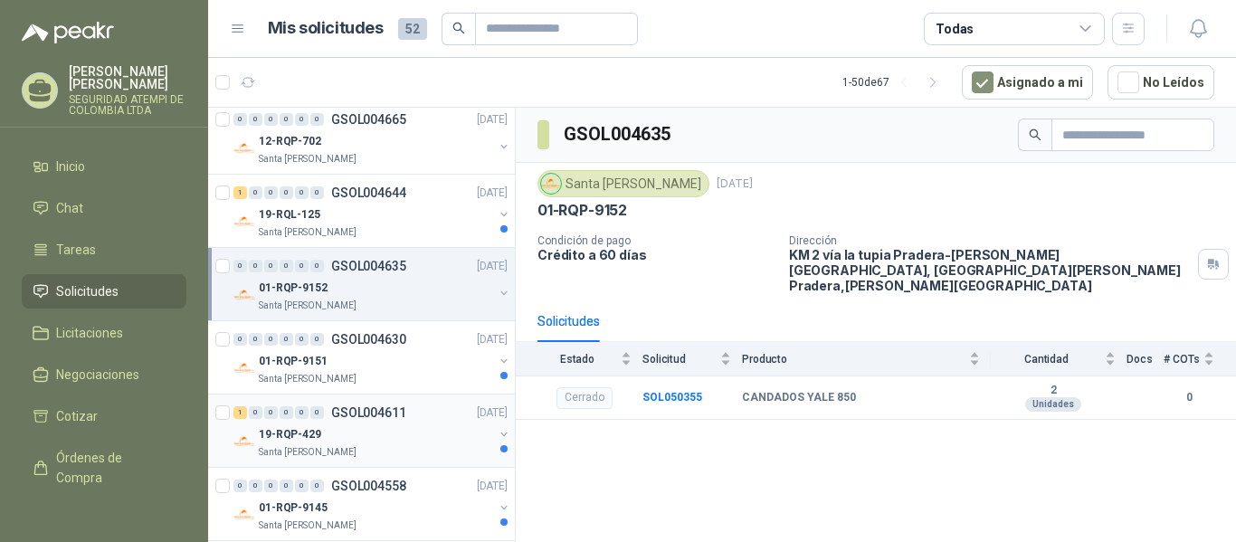
click at [396, 448] on div "Santa Anita Napoles" at bounding box center [376, 452] width 234 height 14
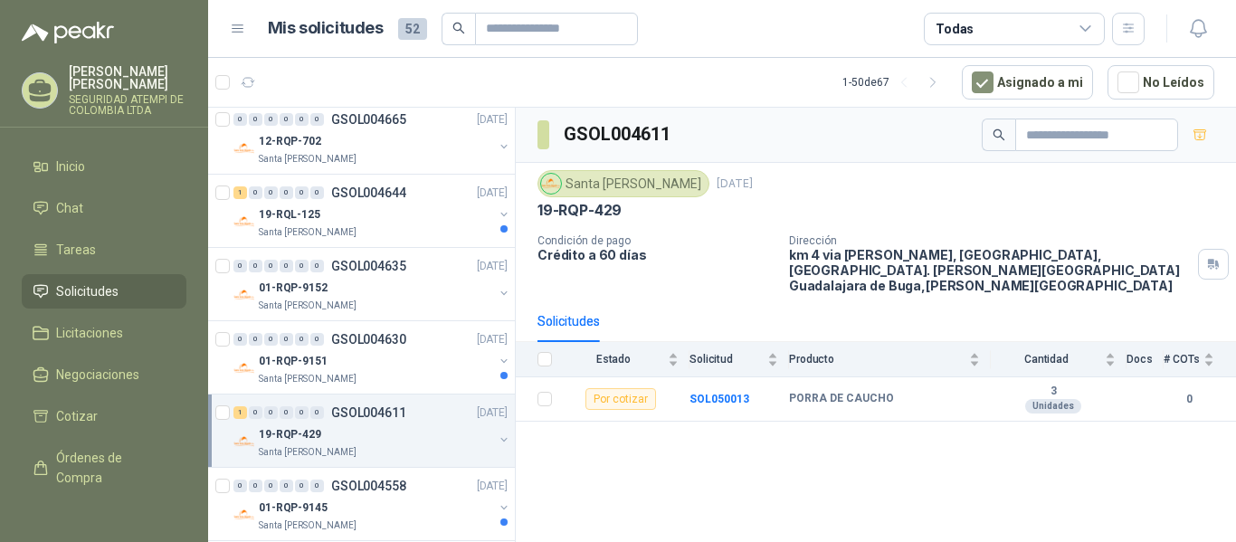
scroll to position [995, 0]
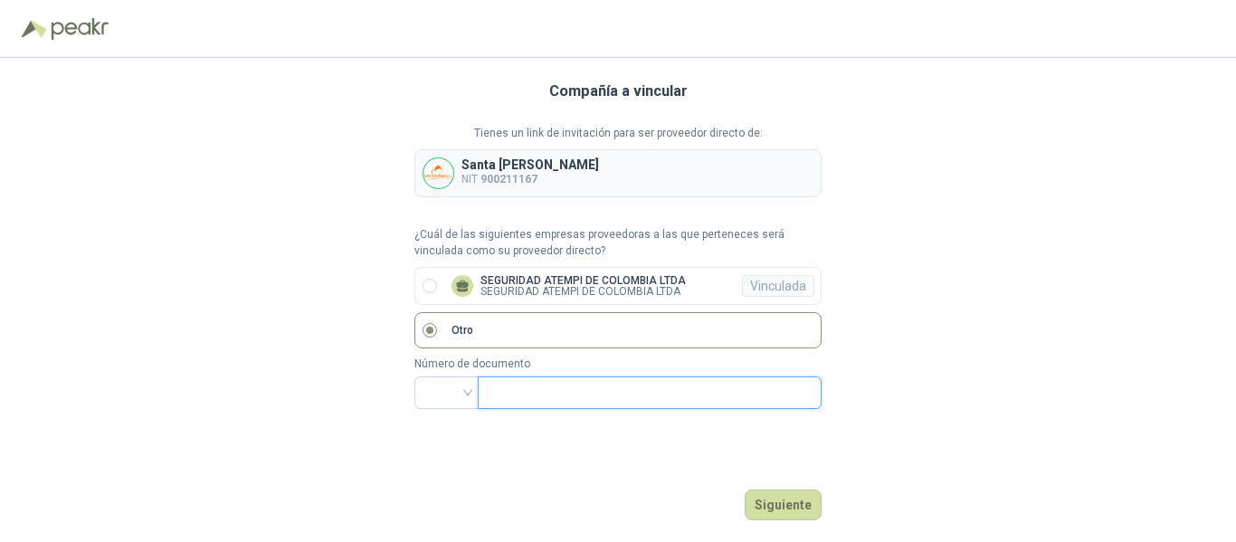
click at [522, 396] on input "text" at bounding box center [648, 392] width 318 height 31
click at [465, 394] on input "search" at bounding box center [446, 390] width 43 height 27
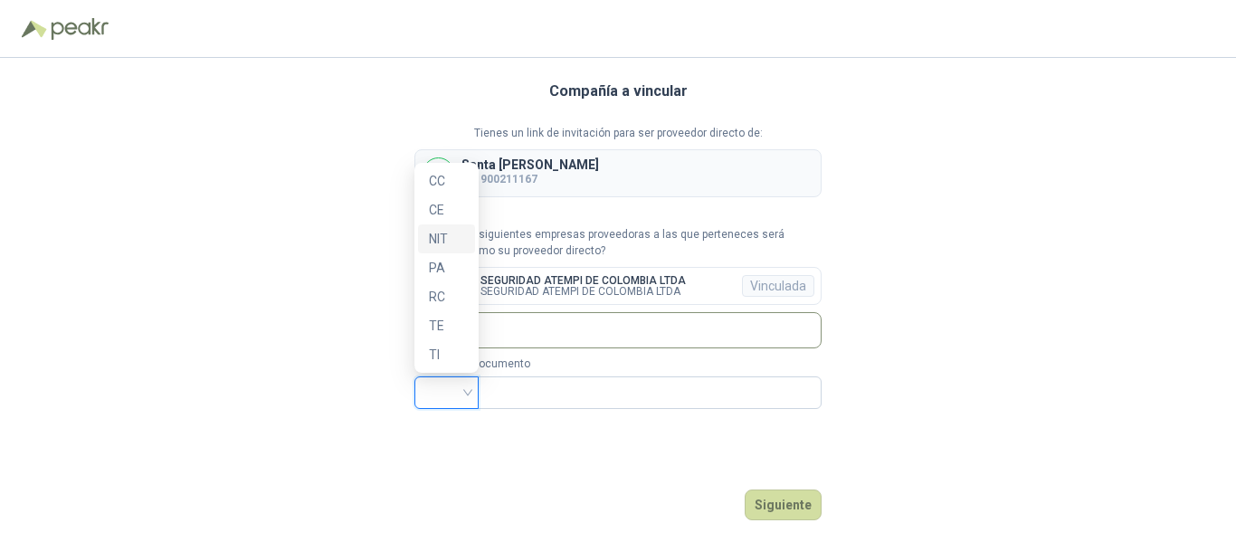
click at [438, 233] on div "NIT" at bounding box center [446, 239] width 35 height 20
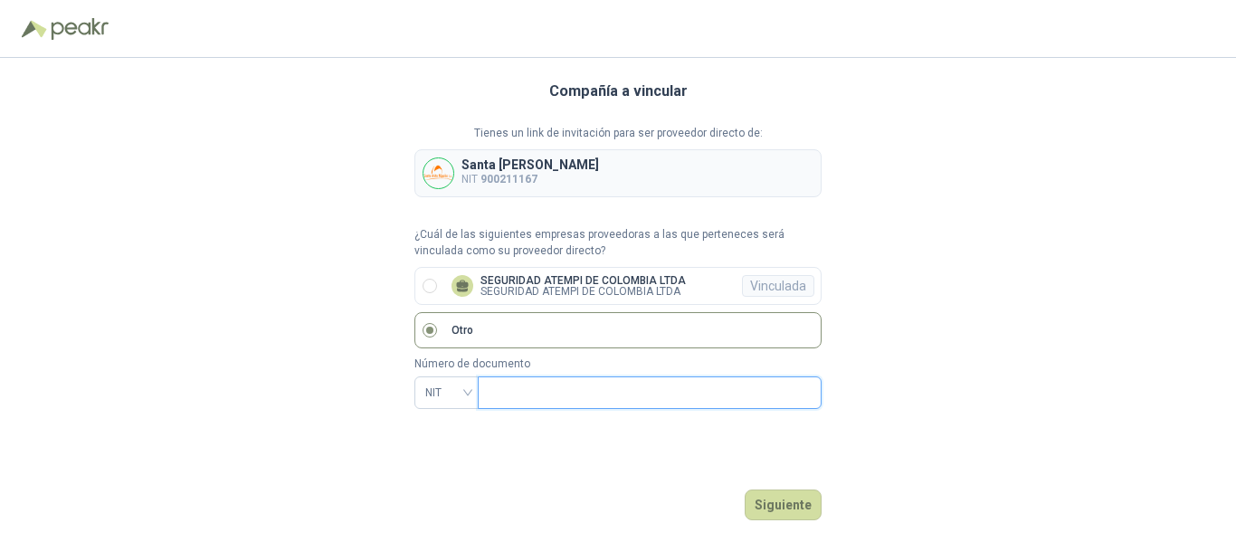
click at [538, 389] on input "text" at bounding box center [648, 392] width 318 height 31
click at [518, 392] on input "text" at bounding box center [648, 392] width 318 height 31
paste input "**********"
click at [517, 384] on input "**********" at bounding box center [633, 392] width 288 height 31
click at [536, 394] on input "**********" at bounding box center [633, 392] width 288 height 31
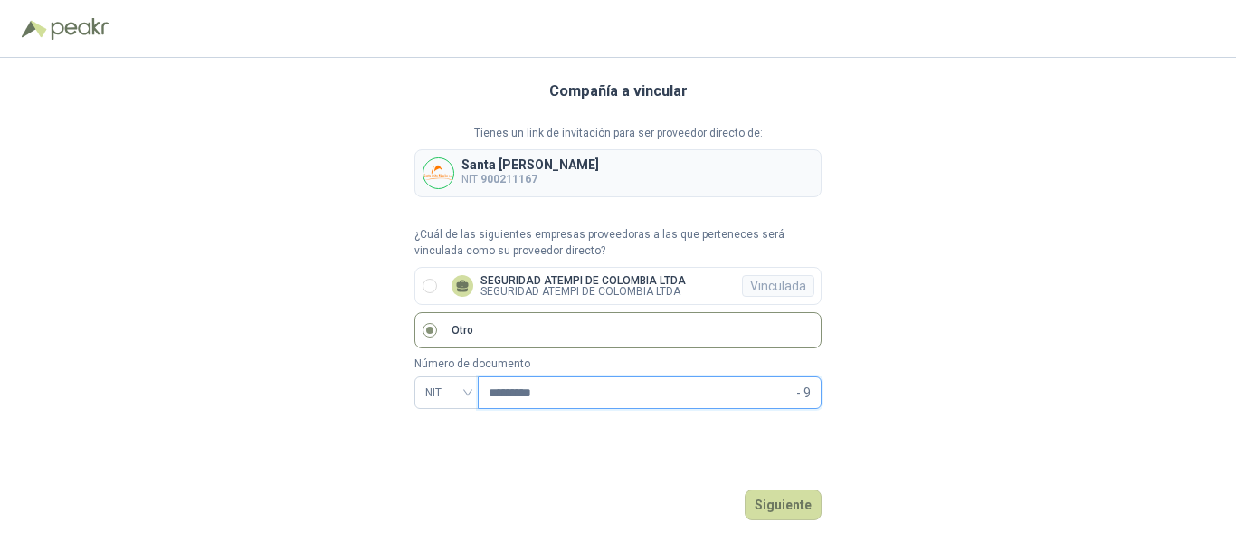
type input "*********"
click at [707, 435] on div "Compañía a vincular Tienes un link de invitación para ser proveedor directo de:…" at bounding box center [617, 300] width 407 height 484
click at [792, 503] on button "Siguiente" at bounding box center [783, 504] width 77 height 31
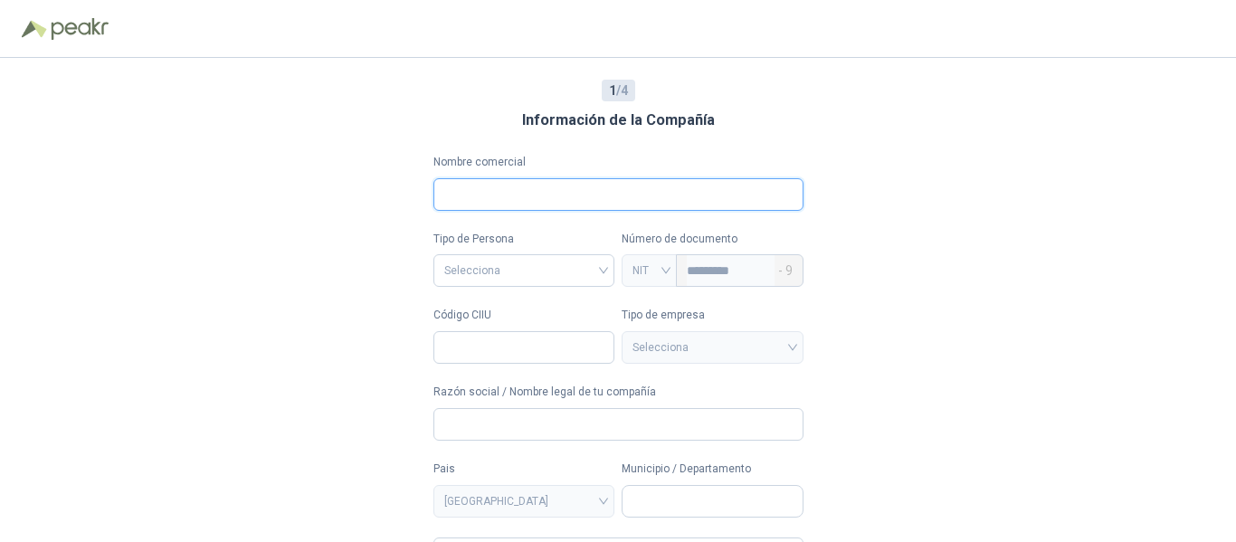
click at [517, 199] on input "Nombre comercial" at bounding box center [618, 194] width 370 height 33
click at [939, 270] on div "1 / 4 Información de la Compañía Nombre comercial Tipo de Persona Selecciona Nú…" at bounding box center [618, 300] width 1236 height 484
click at [479, 185] on input "Nombre comercial" at bounding box center [618, 194] width 370 height 33
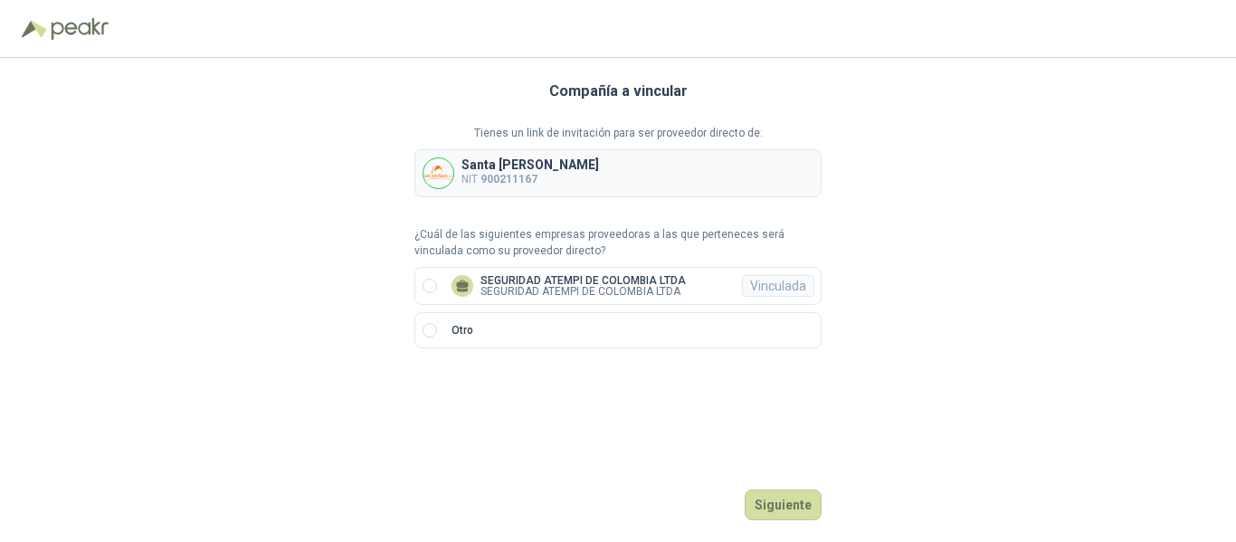
click at [731, 160] on div "Santa Anita Napoles NIT 900211167" at bounding box center [617, 173] width 407 height 48
click at [783, 503] on button "Ingresar" at bounding box center [785, 504] width 71 height 31
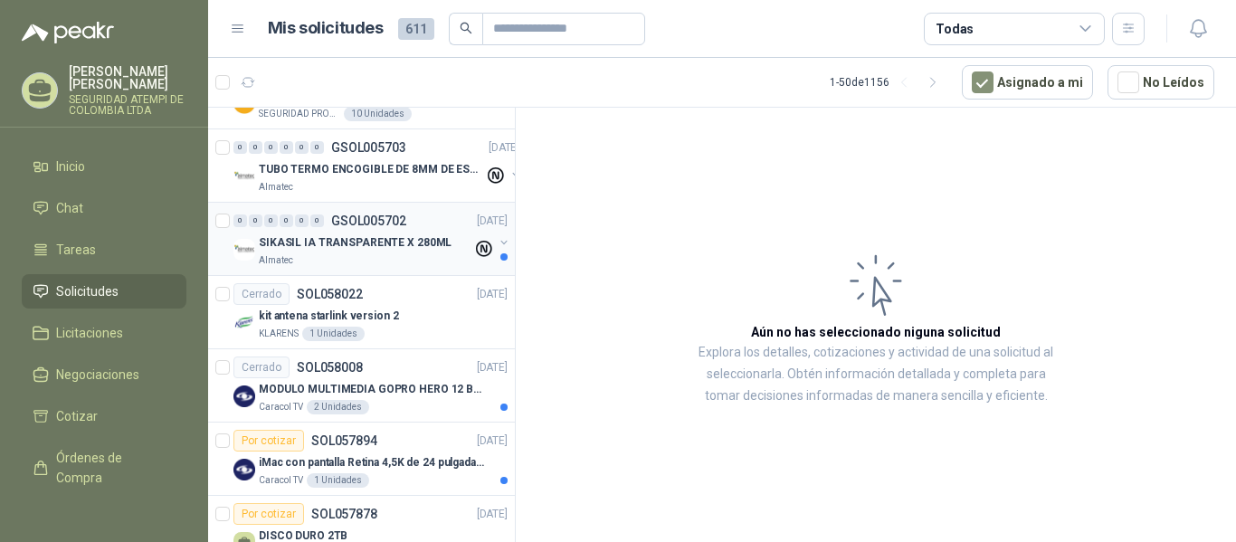
scroll to position [362, 0]
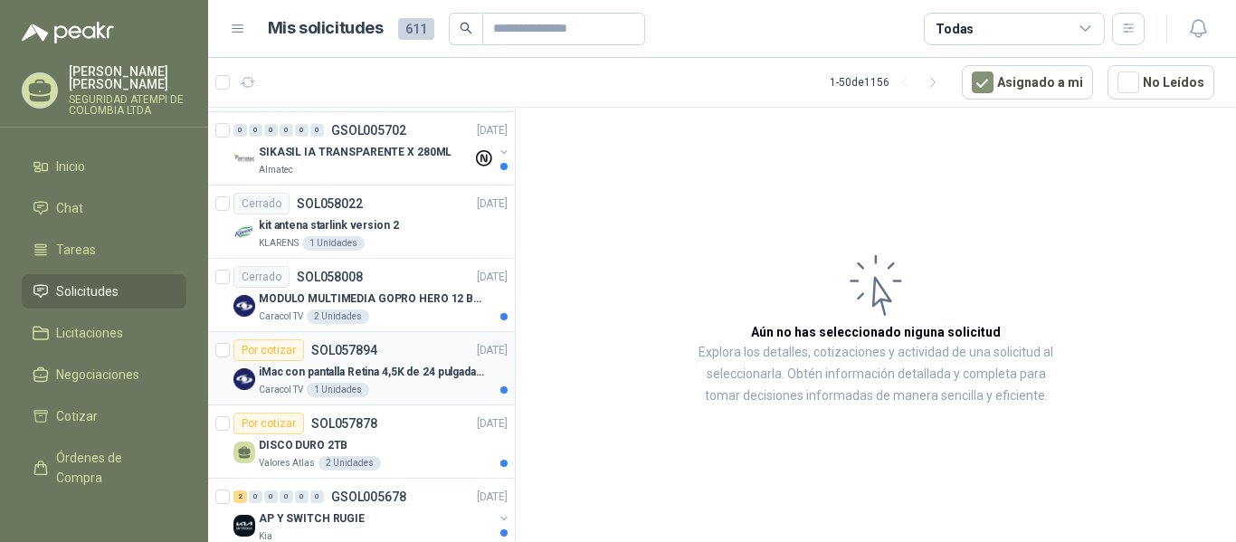
click at [290, 376] on p "iMac con pantalla Retina 4,5K de 24 pulgadas M4" at bounding box center [371, 372] width 225 height 17
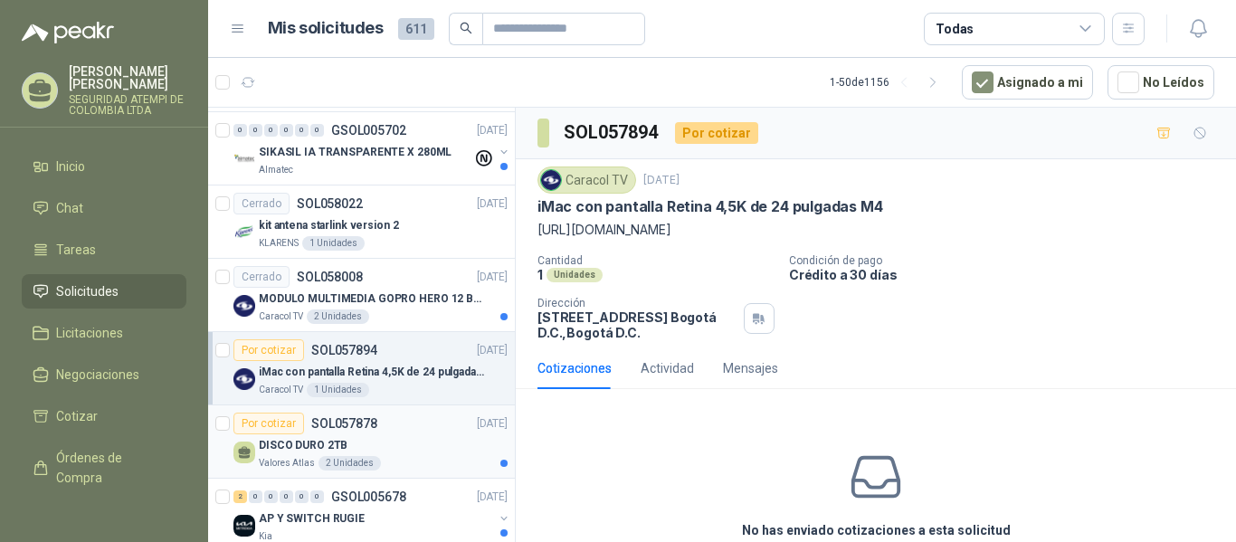
scroll to position [452, 0]
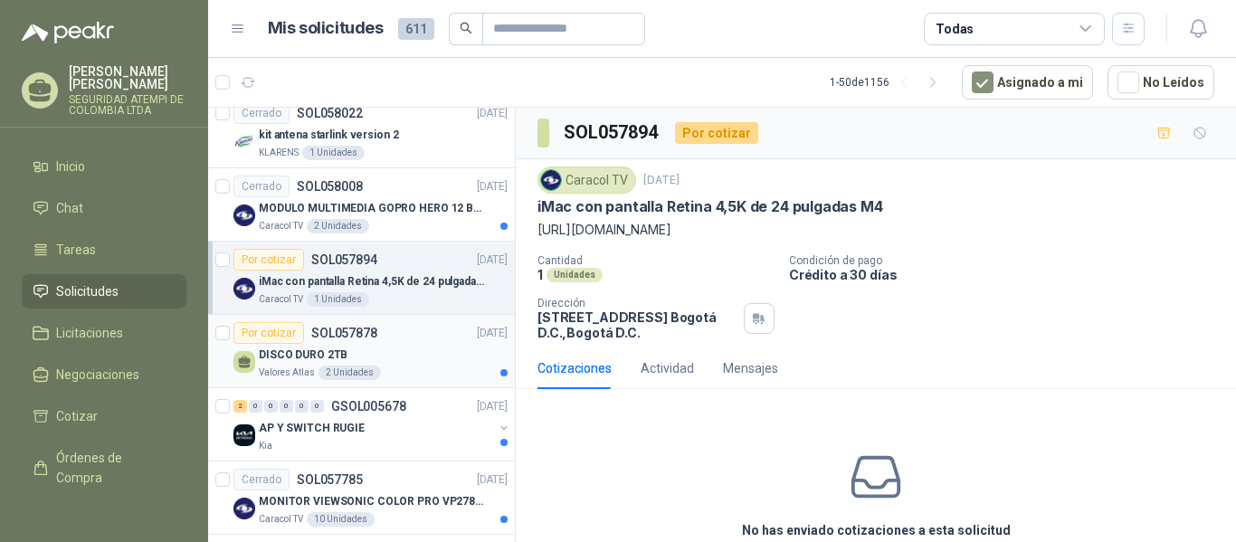
click at [284, 365] on p "Valores Atlas" at bounding box center [287, 372] width 56 height 14
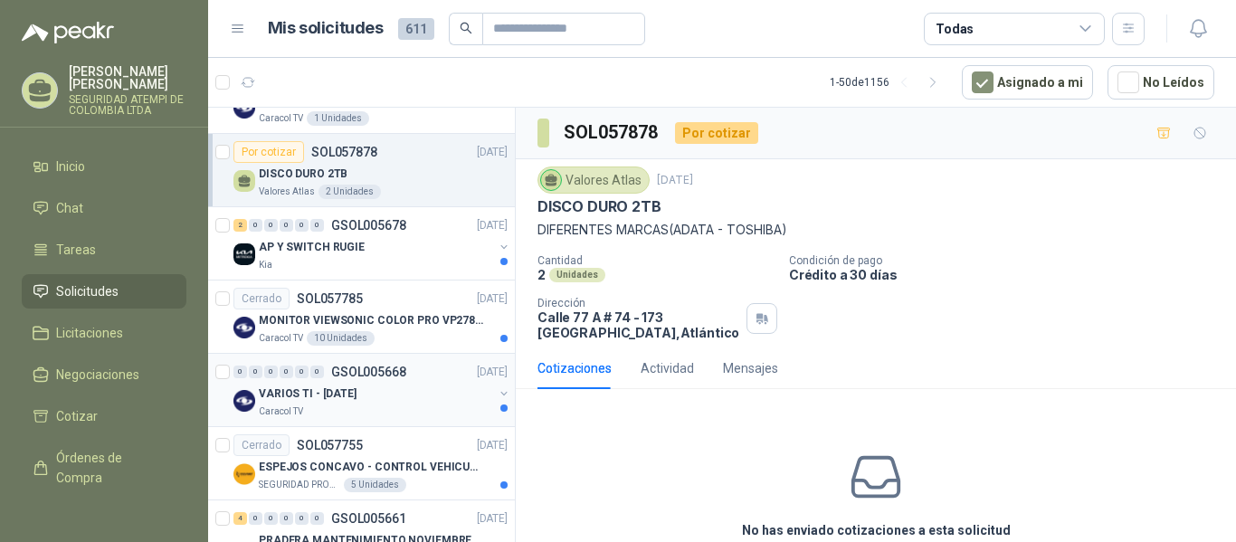
scroll to position [724, 0]
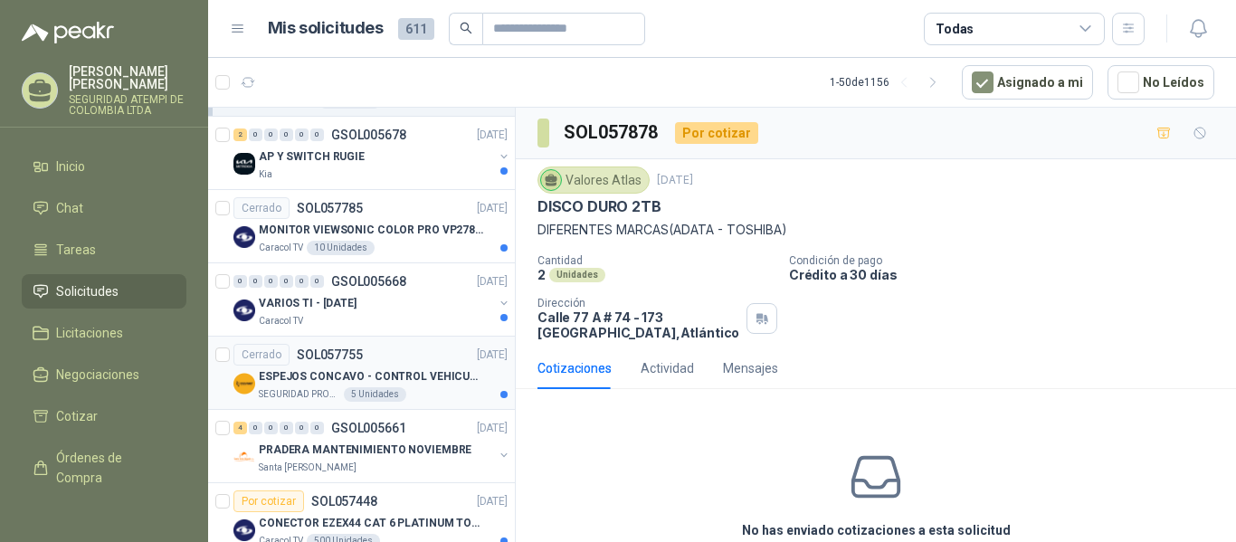
click at [292, 391] on p "SEGURIDAD PROVISER LTDA" at bounding box center [299, 394] width 81 height 14
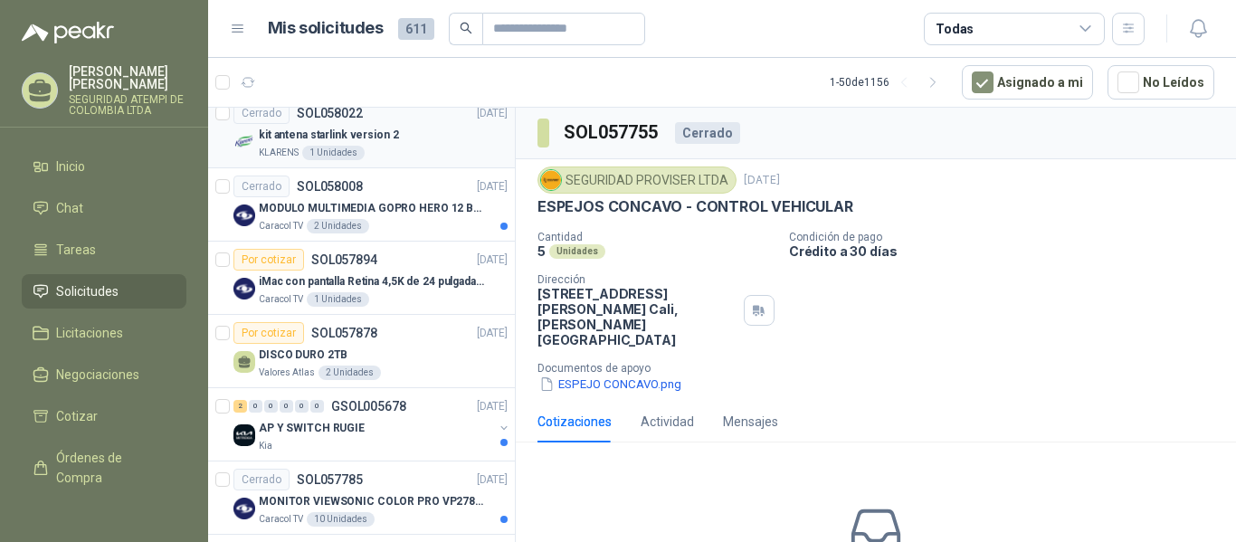
scroll to position [271, 0]
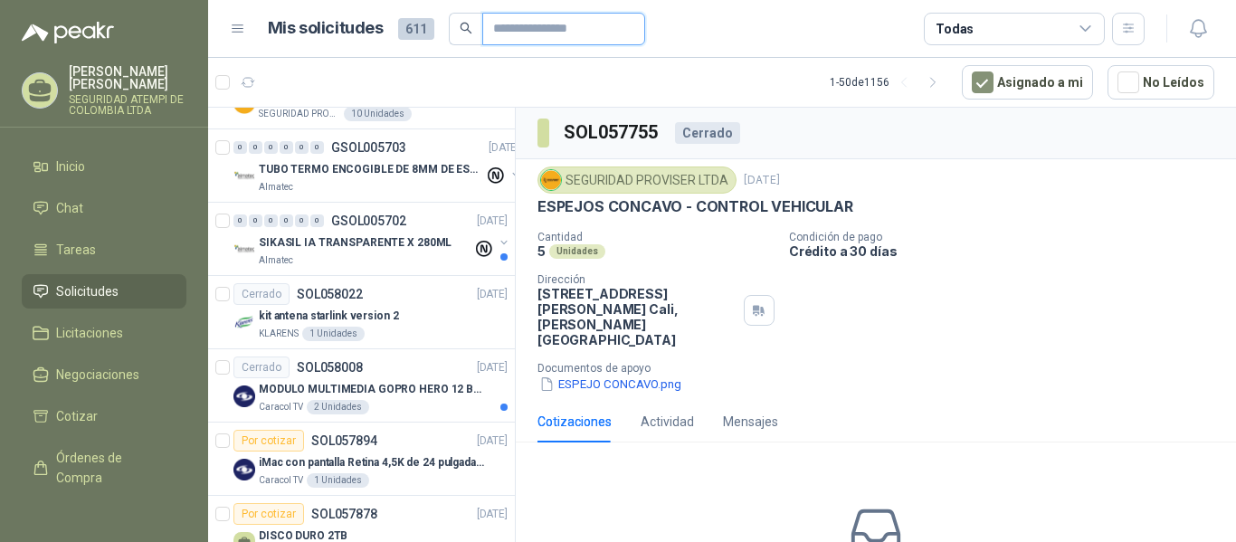
click at [510, 21] on input "text" at bounding box center [556, 29] width 127 height 31
type input "*********"
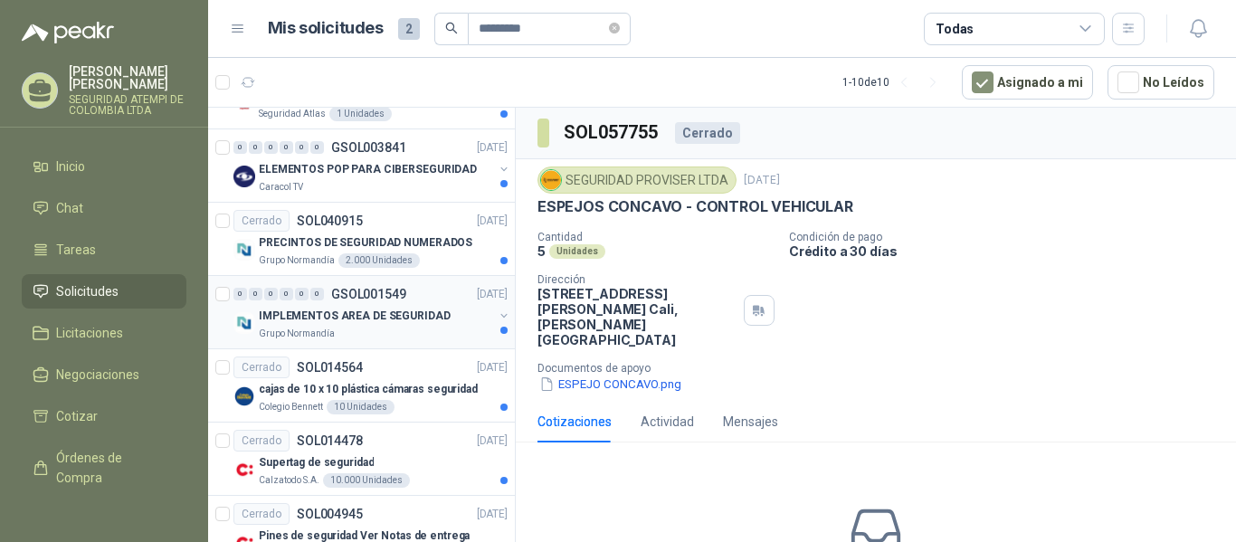
click at [390, 318] on p "IMPLEMENTOS AREA DE SEGURIDAD" at bounding box center [355, 316] width 192 height 17
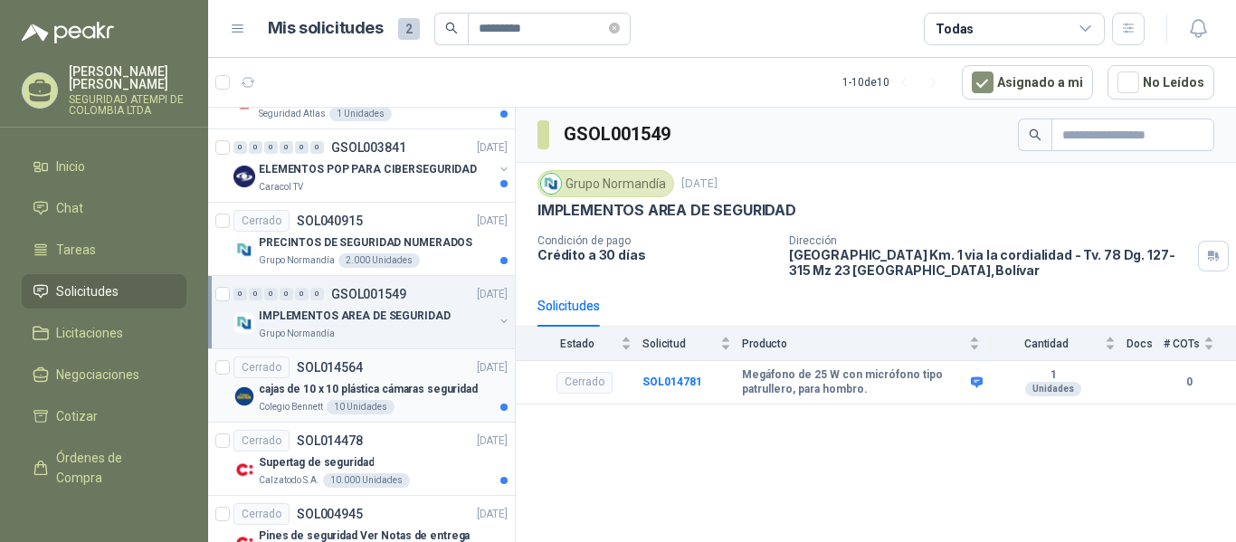
click at [440, 383] on p "cajas de 10 x 10 plástica cámaras seguridad" at bounding box center [368, 389] width 219 height 17
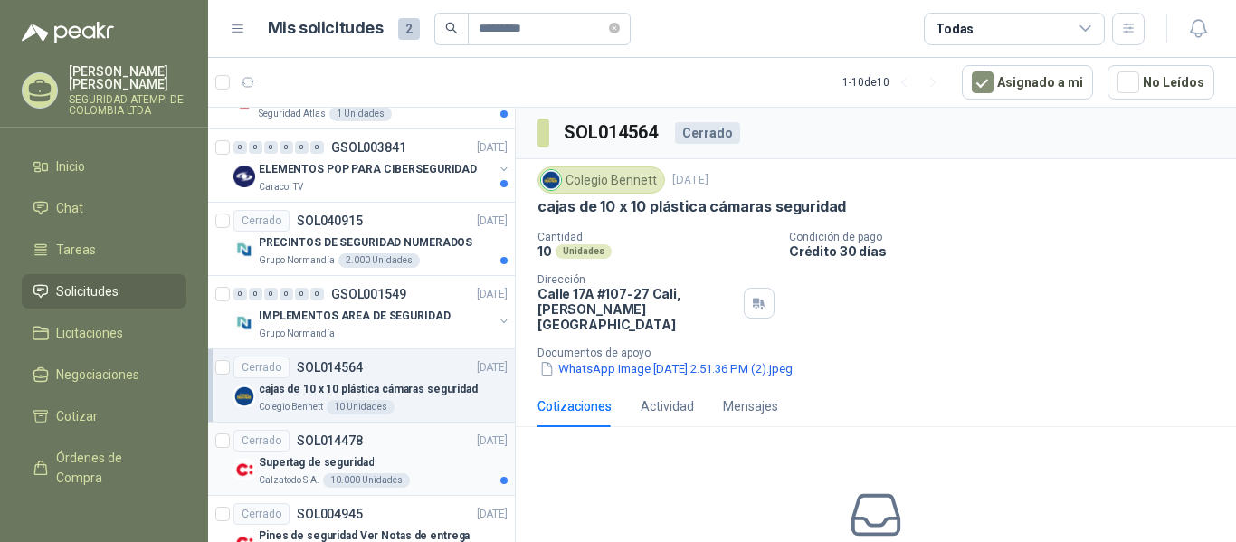
click at [293, 474] on p "Calzatodo S.A." at bounding box center [289, 480] width 61 height 14
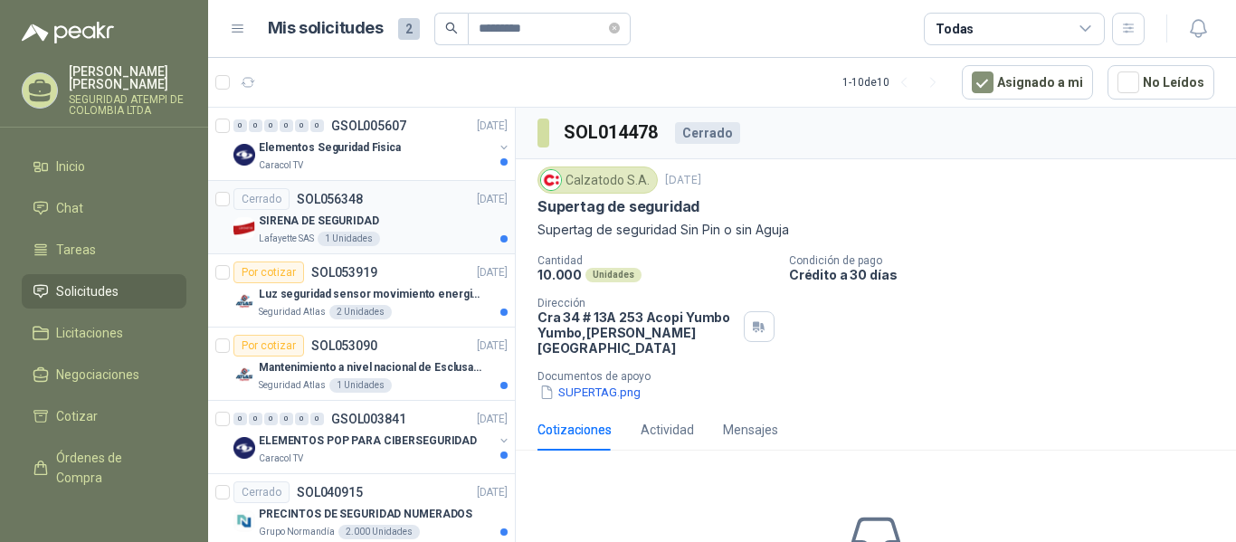
click at [293, 220] on p "SIRENA DE SEGURIDAD" at bounding box center [319, 221] width 120 height 17
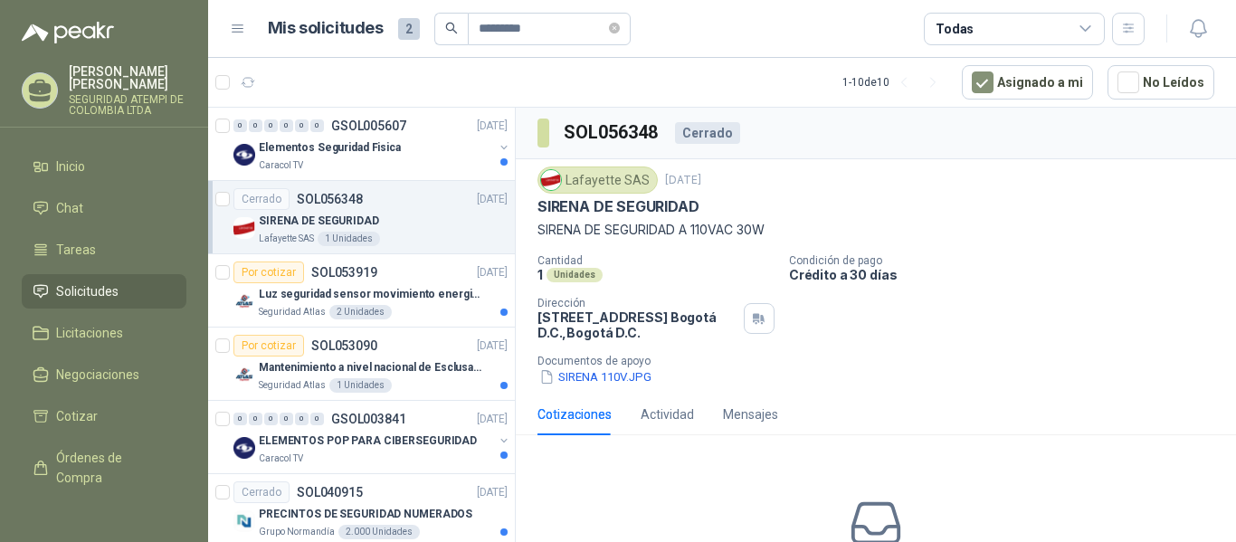
click at [606, 180] on div "Lafayette SAS" at bounding box center [597, 179] width 120 height 27
click at [268, 292] on p "Luz seguridad sensor movimiento energia solar" at bounding box center [371, 294] width 225 height 17
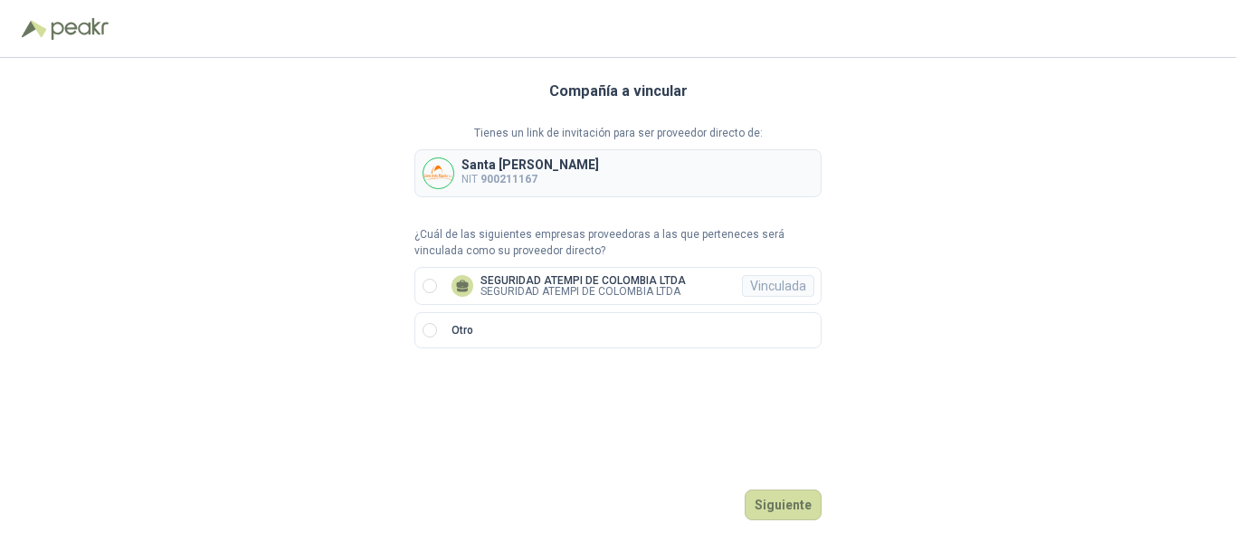
click at [540, 172] on p "NIT 900211167" at bounding box center [530, 179] width 138 height 17
click at [479, 169] on p "Santa [PERSON_NAME]" at bounding box center [530, 164] width 138 height 13
click at [785, 496] on button "Siguiente" at bounding box center [783, 504] width 77 height 31
click at [437, 283] on label "SEGURIDAD ATEMPI DE COLOMBIA LTDA SEGURIDAD ATEMPI DE COLOMBIA LTDA Vinculada" at bounding box center [617, 286] width 407 height 38
click at [783, 506] on button "Ingresar" at bounding box center [785, 504] width 71 height 31
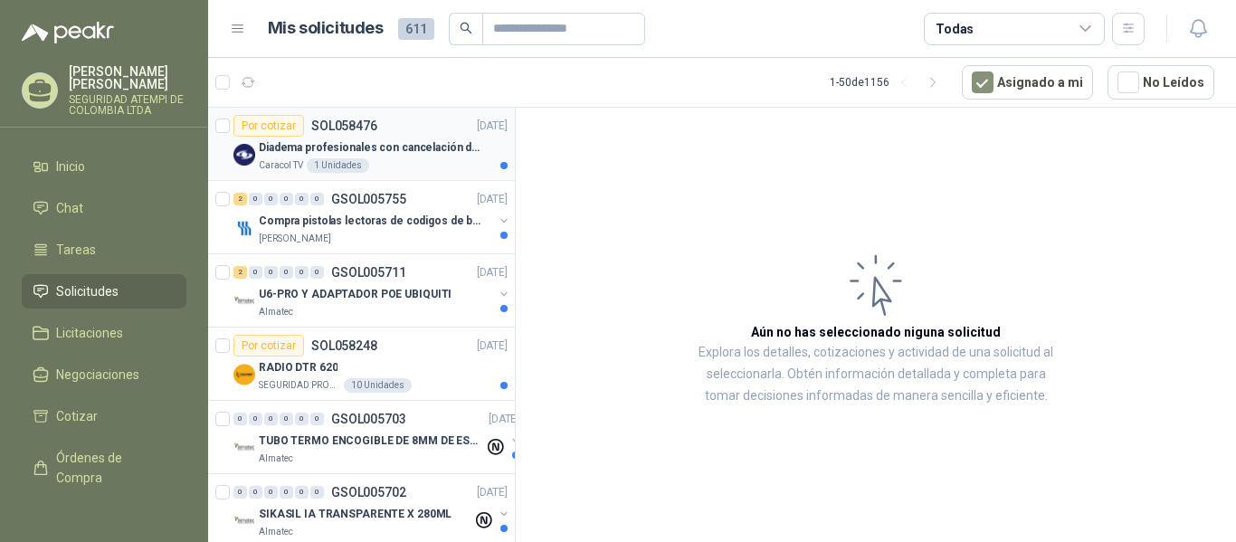
click at [421, 148] on p "Diadema profesionales con cancelación de ruido en micrófono" at bounding box center [371, 147] width 225 height 17
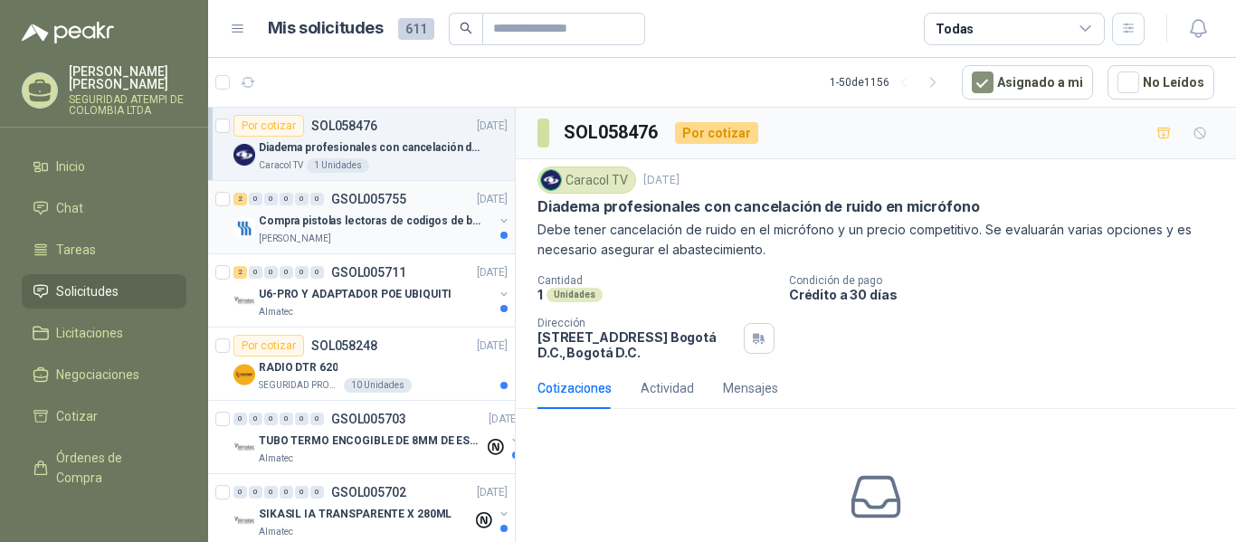
click at [392, 223] on p "Compra pistolas lectoras de codigos de barras" at bounding box center [371, 221] width 225 height 17
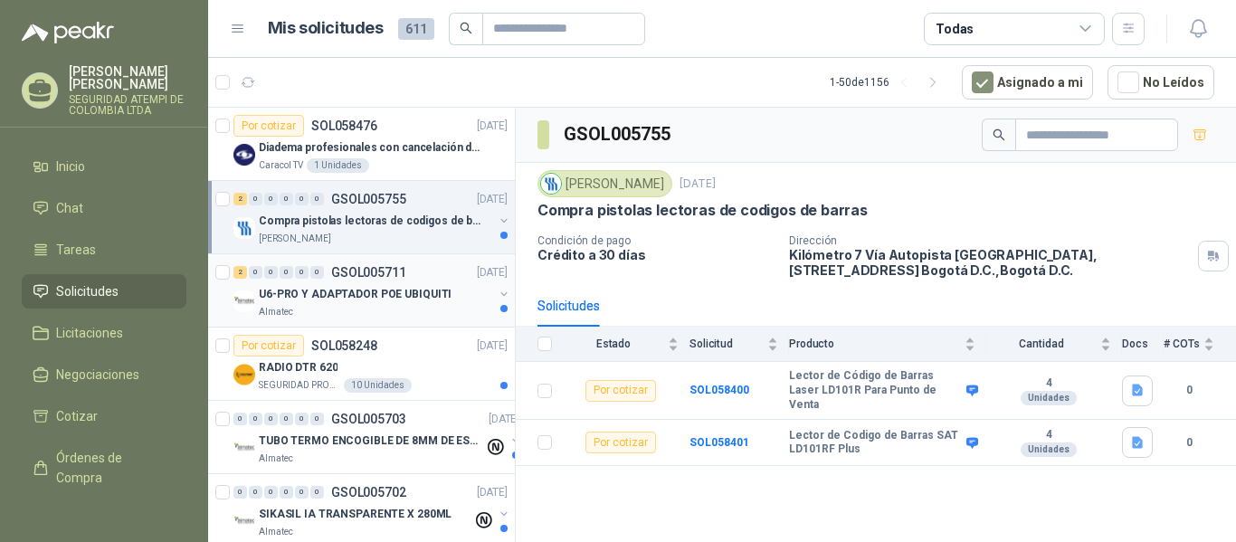
click at [348, 324] on div "2 0 0 0 0 0 GSOL005711 [DATE] U6-PRO Y ADAPTADOR [PERSON_NAME] UBIQUITI Almatec" at bounding box center [361, 290] width 307 height 73
click at [290, 373] on p "RADIO DTR 620" at bounding box center [298, 367] width 79 height 17
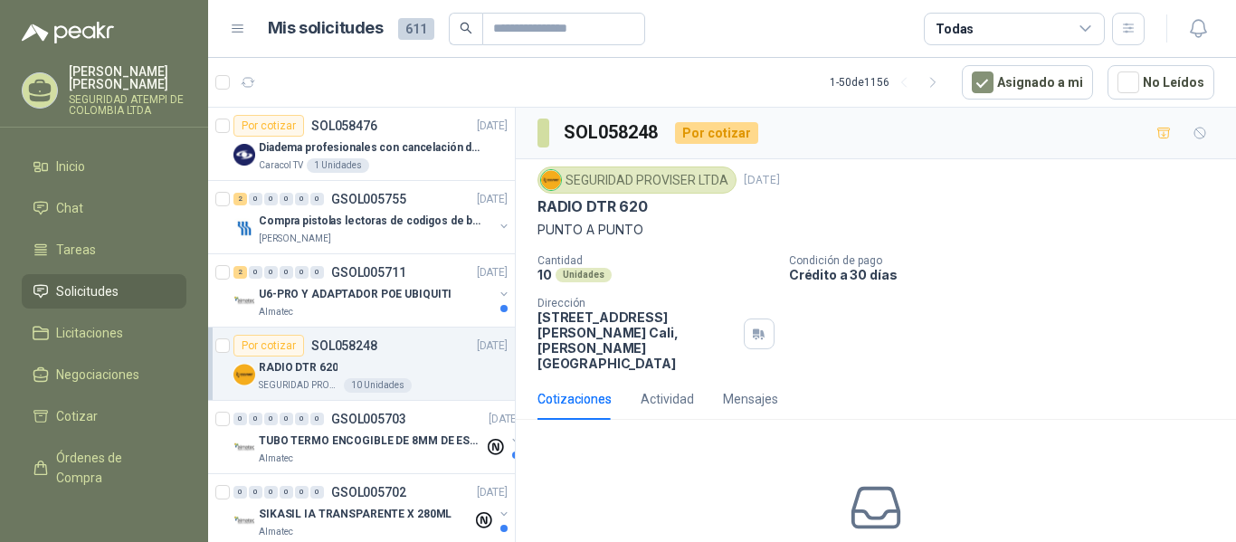
click at [656, 176] on div "SEGURIDAD PROVISER LTDA" at bounding box center [636, 179] width 199 height 27
click at [671, 177] on div "SEGURIDAD PROVISER LTDA" at bounding box center [636, 179] width 199 height 27
click at [328, 451] on div "Almatec" at bounding box center [371, 458] width 225 height 14
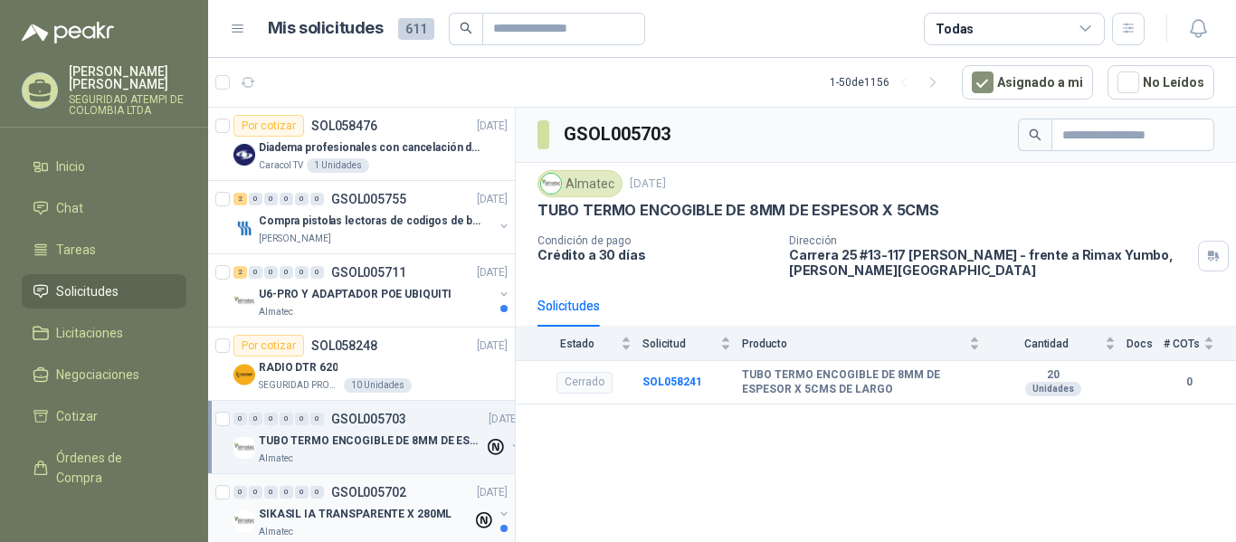
scroll to position [181, 0]
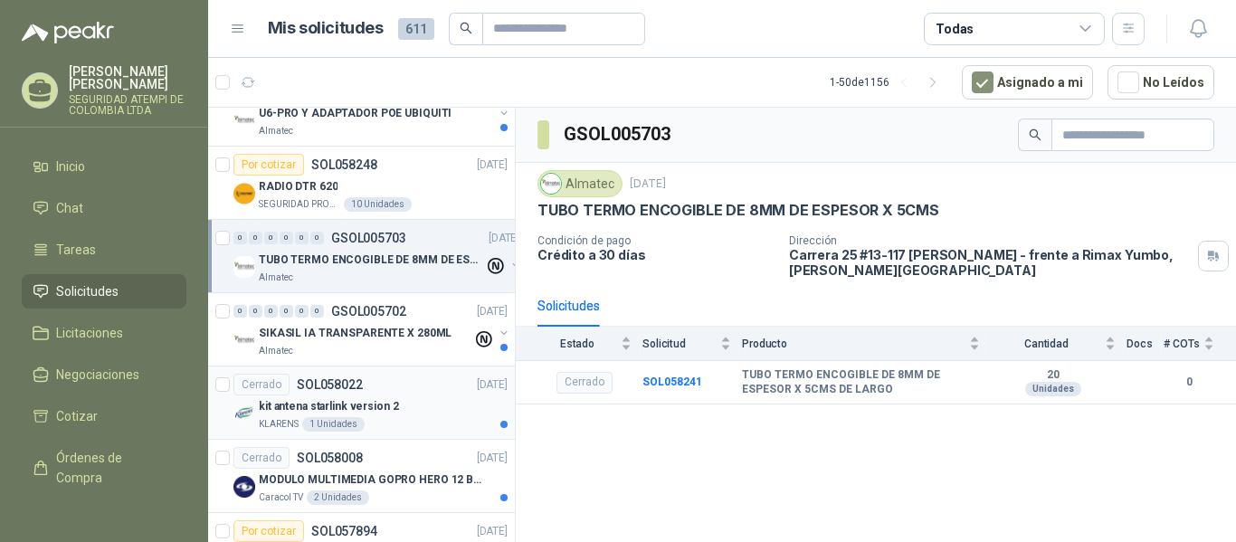
click at [280, 424] on p "KLARENS" at bounding box center [279, 424] width 40 height 14
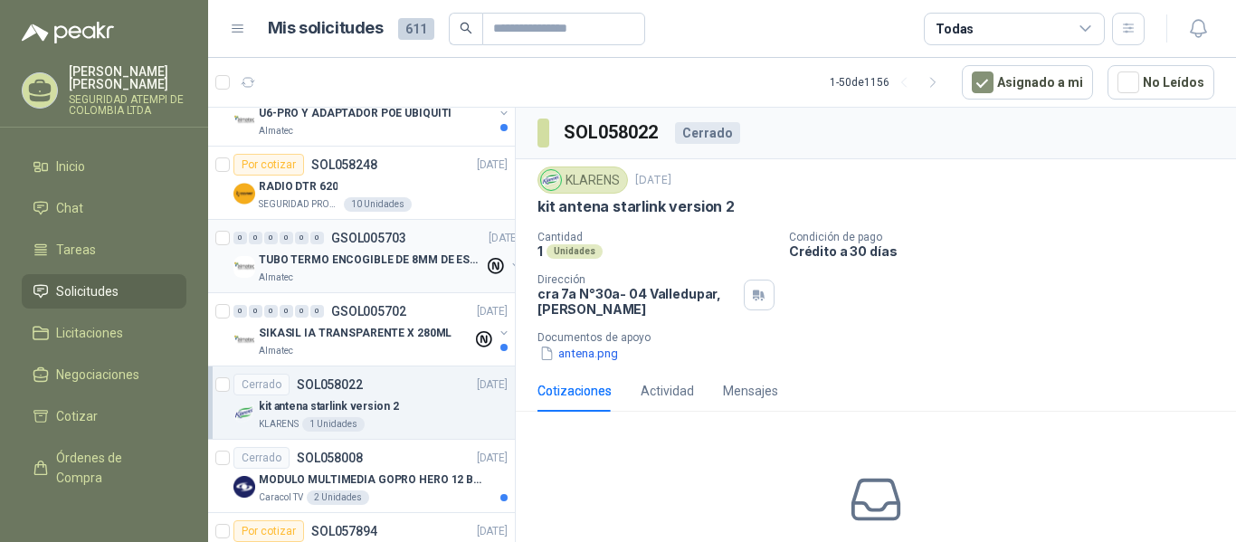
click at [318, 255] on p "TUBO TERMO ENCOGIBLE DE 8MM DE ESPESOR X 5CMS" at bounding box center [371, 259] width 225 height 17
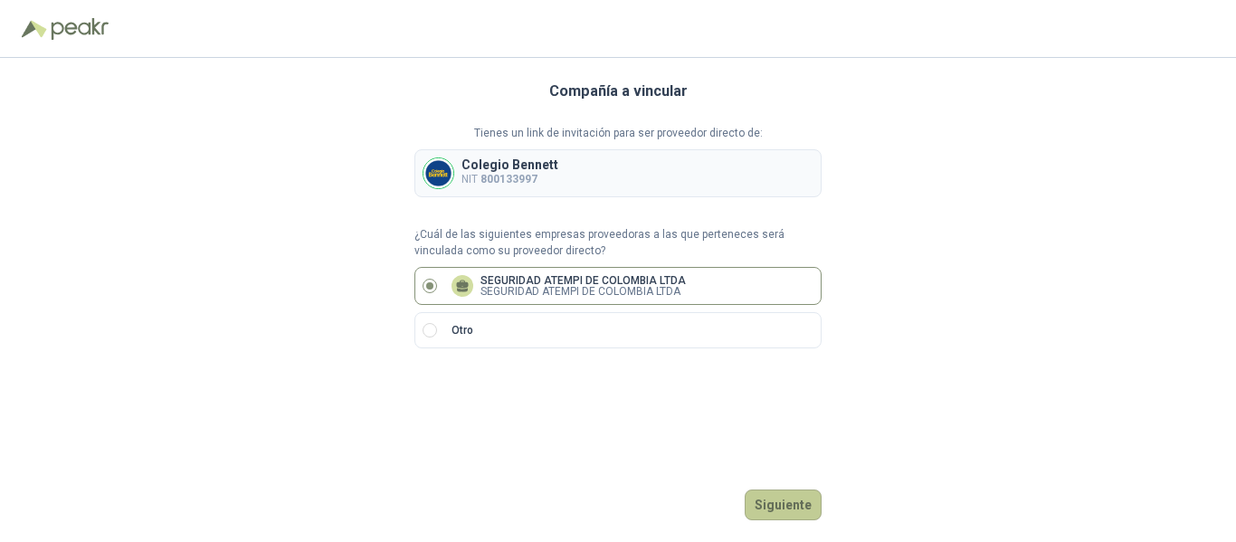
click at [790, 503] on button "Siguiente" at bounding box center [783, 504] width 77 height 31
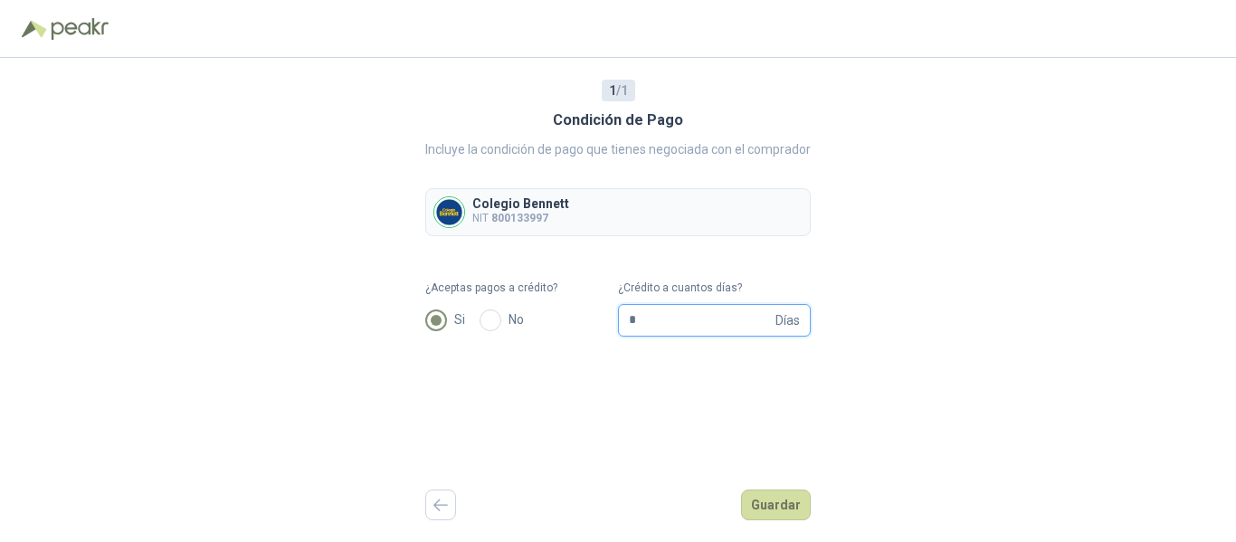
drag, startPoint x: 650, startPoint y: 324, endPoint x: 582, endPoint y: 322, distance: 68.8
click at [582, 322] on form "¿Aceptas pagos a crédito? Si No ¿Crédito a cuantos días? * Días" at bounding box center [617, 308] width 385 height 57
type input "**"
click at [790, 508] on button "Guardar" at bounding box center [776, 504] width 70 height 31
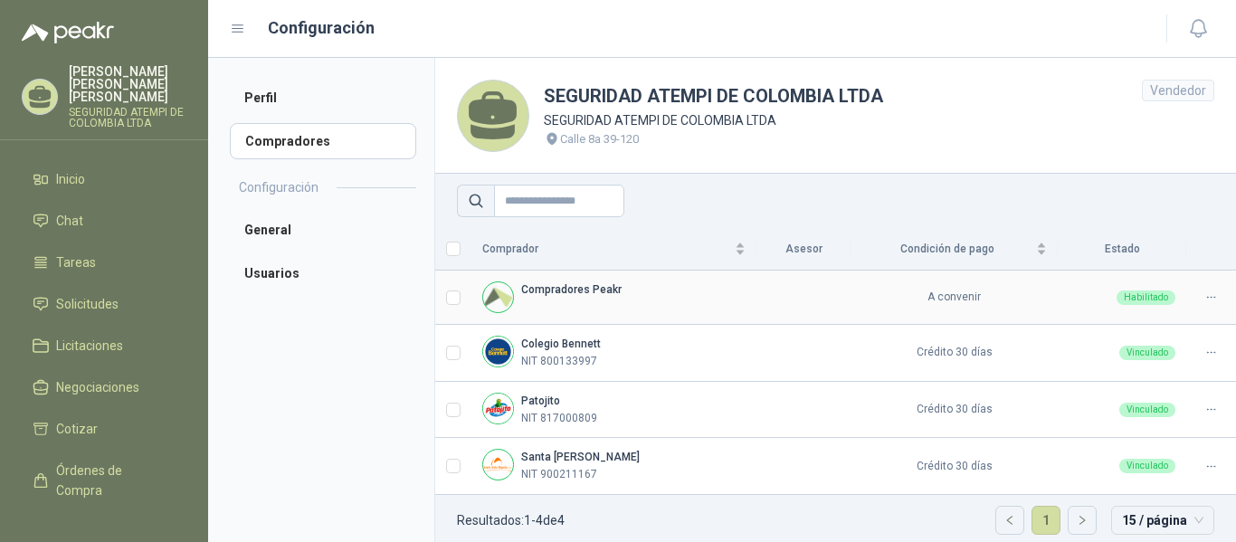
scroll to position [14, 0]
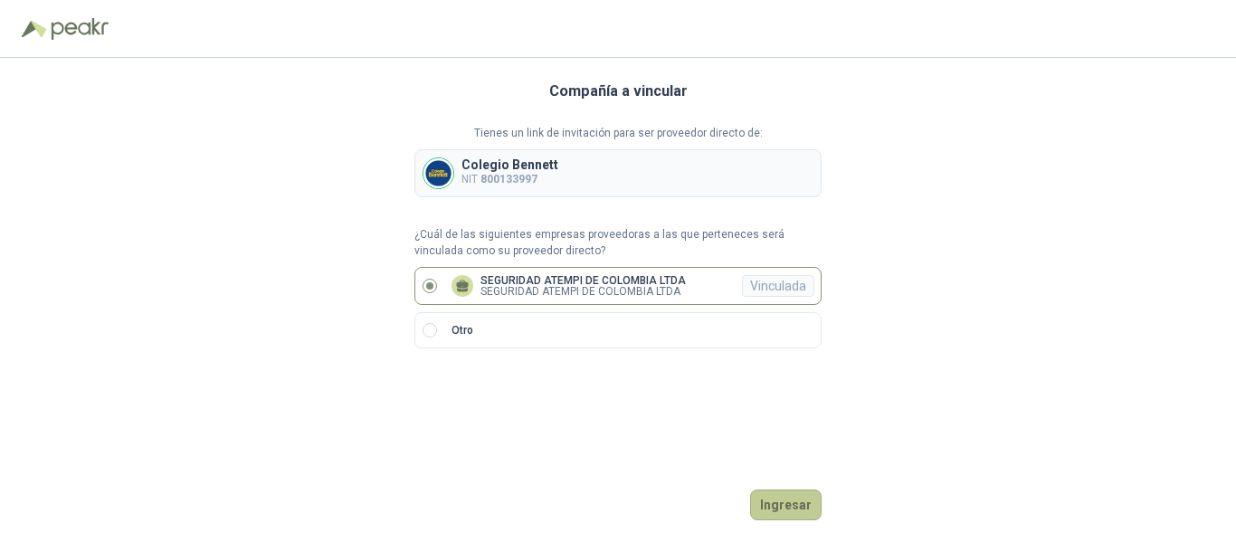
click at [783, 502] on button "Ingresar" at bounding box center [785, 504] width 71 height 31
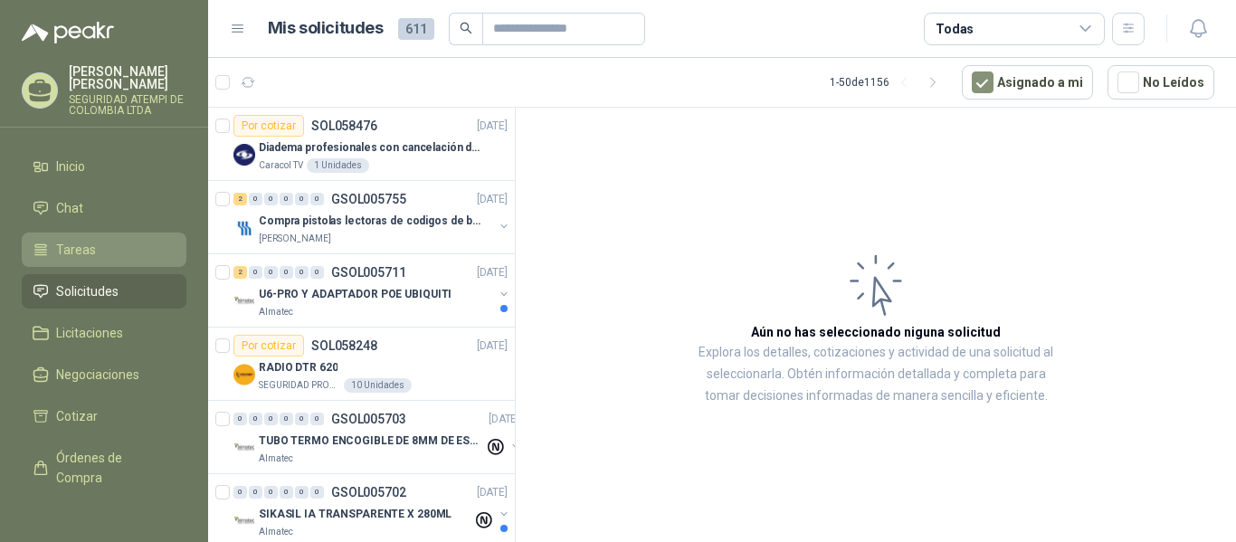
click at [78, 240] on span "Tareas" at bounding box center [76, 250] width 40 height 20
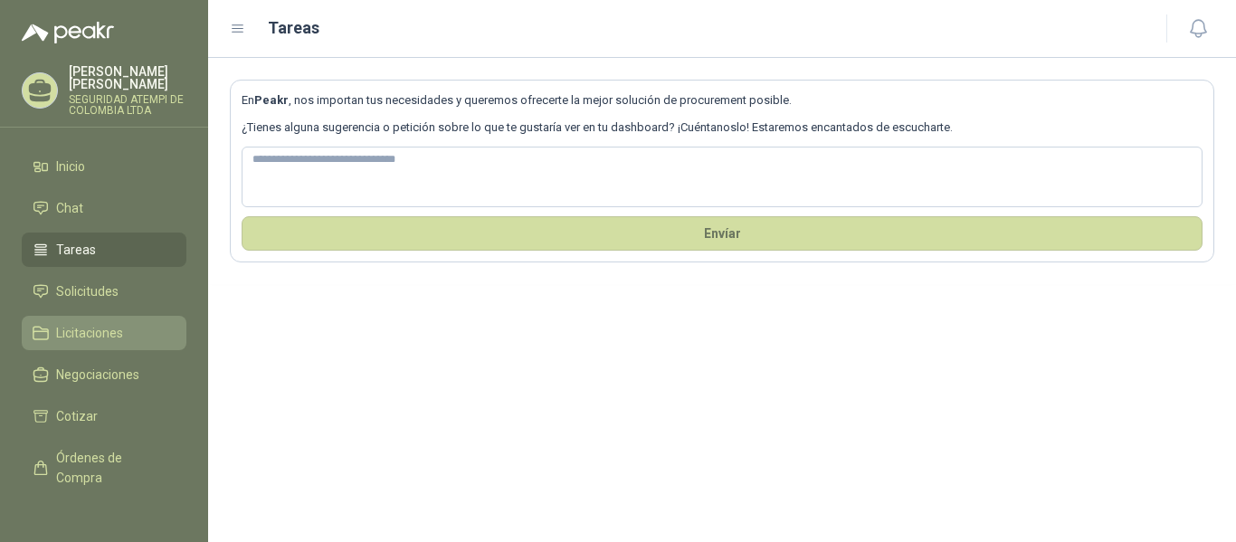
click at [86, 326] on span "Licitaciones" at bounding box center [89, 333] width 67 height 20
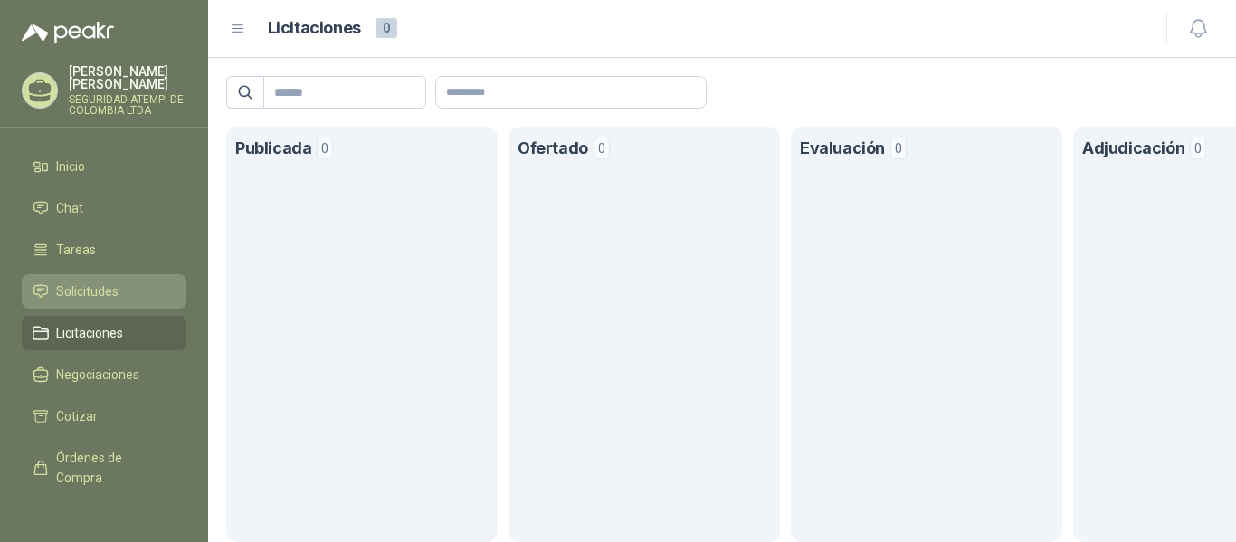
click at [106, 281] on span "Solicitudes" at bounding box center [87, 291] width 62 height 20
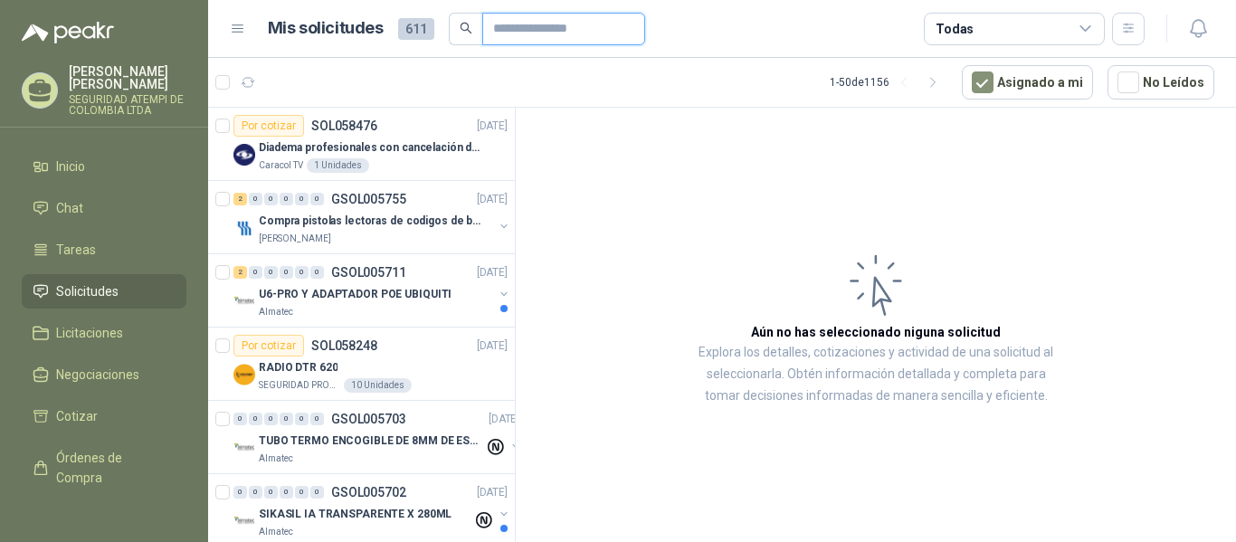
click at [536, 25] on input "text" at bounding box center [556, 29] width 127 height 31
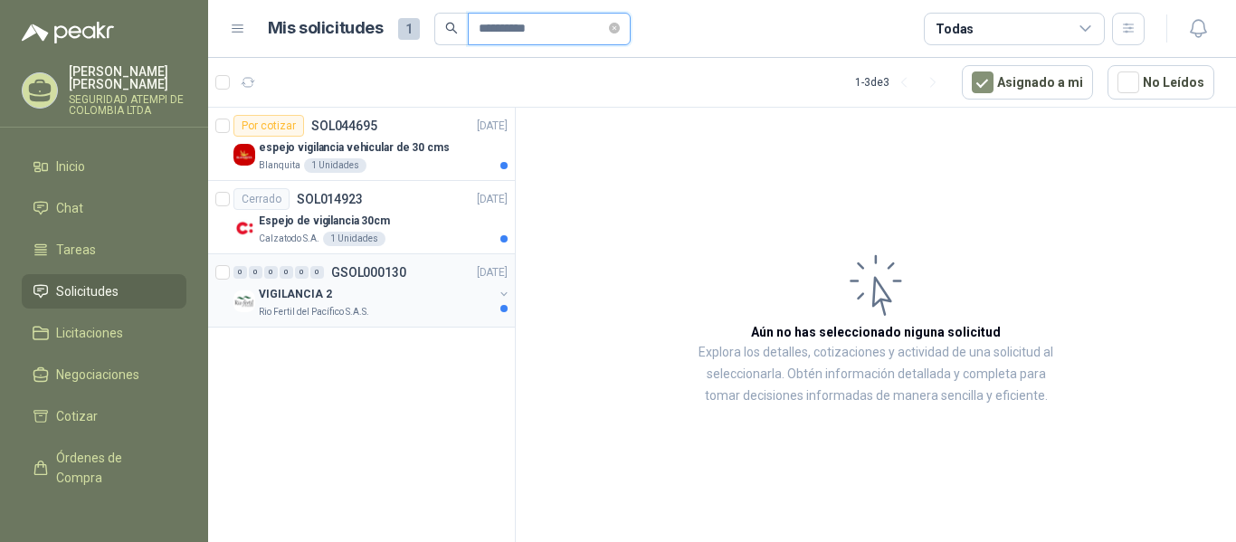
type input "**********"
click at [329, 313] on p "Rio Fertil del Pacífico S.A.S." at bounding box center [314, 312] width 110 height 14
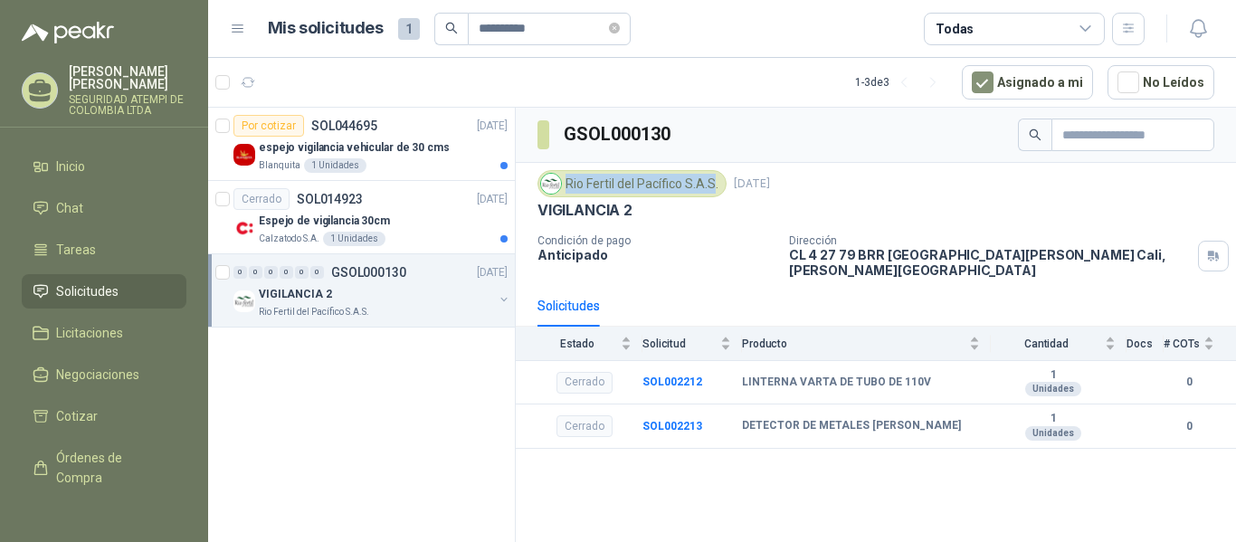
drag, startPoint x: 565, startPoint y: 180, endPoint x: 717, endPoint y: 183, distance: 152.0
click at [717, 183] on div "Rio Fertil del Pacífico S.A.S." at bounding box center [631, 183] width 189 height 27
copy div "Rio Fertil del Pacífico S.A.S"
click at [289, 233] on p "Calzatodo S.A." at bounding box center [289, 239] width 61 height 14
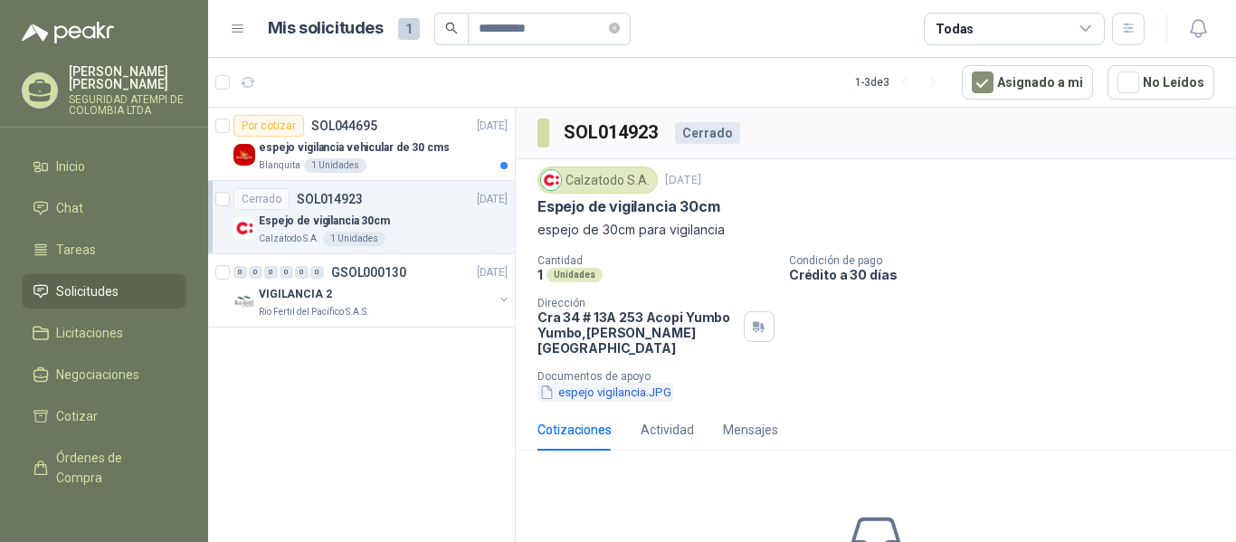
click at [604, 385] on button "espejo vigilancia.JPG" at bounding box center [605, 392] width 136 height 19
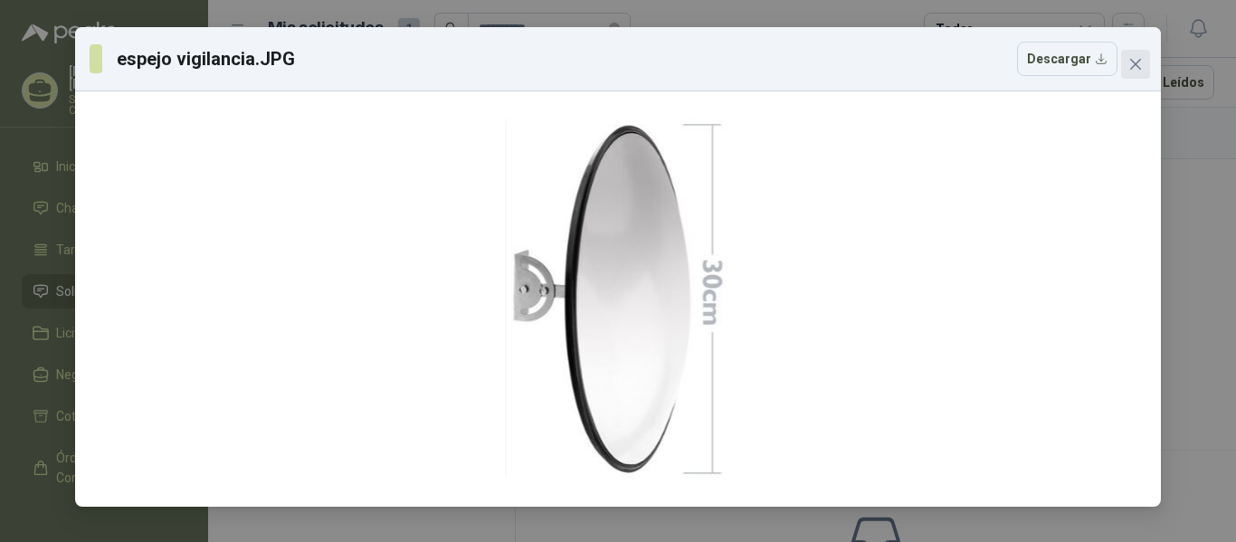
click at [1140, 61] on icon "close" at bounding box center [1135, 64] width 11 height 11
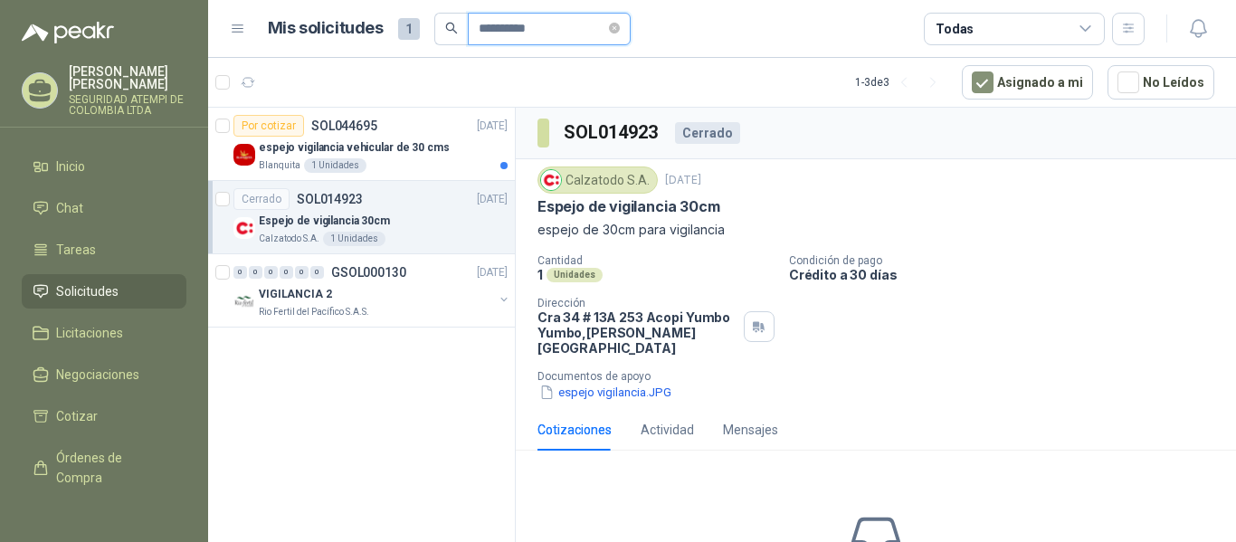
drag, startPoint x: 542, startPoint y: 34, endPoint x: 465, endPoint y: 29, distance: 77.1
click at [468, 29] on span "**********" at bounding box center [549, 29] width 163 height 33
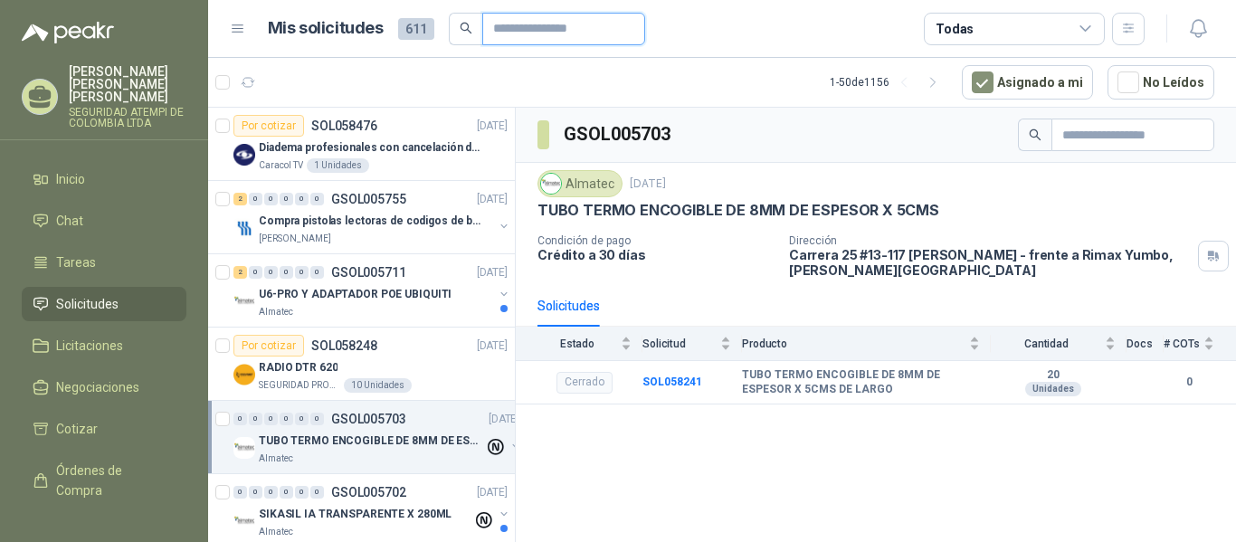
click at [542, 23] on input "text" at bounding box center [556, 29] width 127 height 31
type input "*"
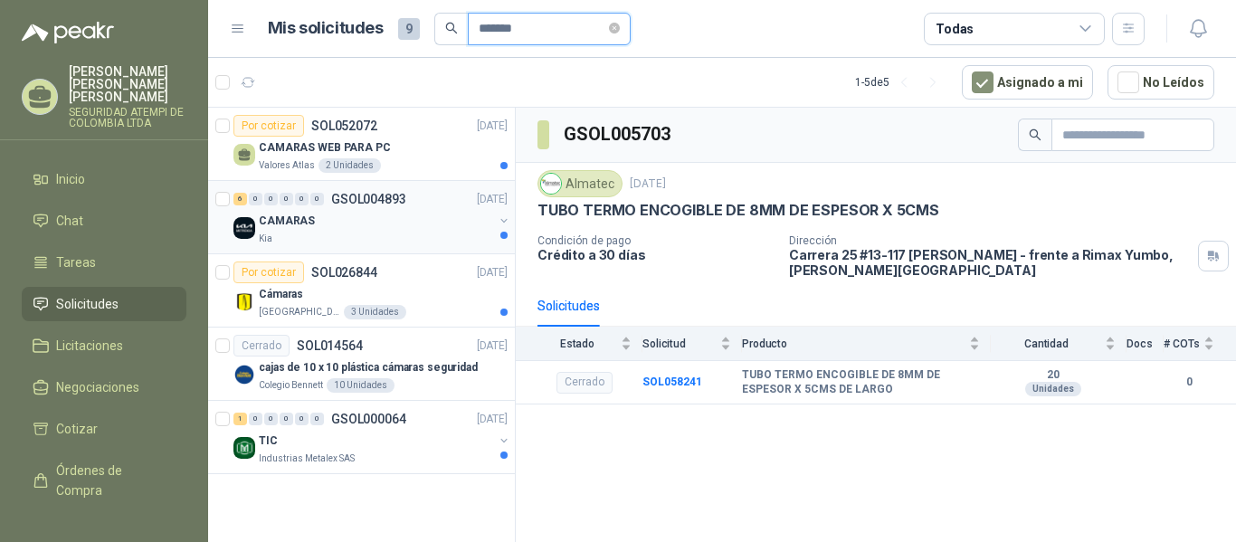
type input "*******"
click at [312, 229] on div "CAMARAS" at bounding box center [376, 221] width 234 height 22
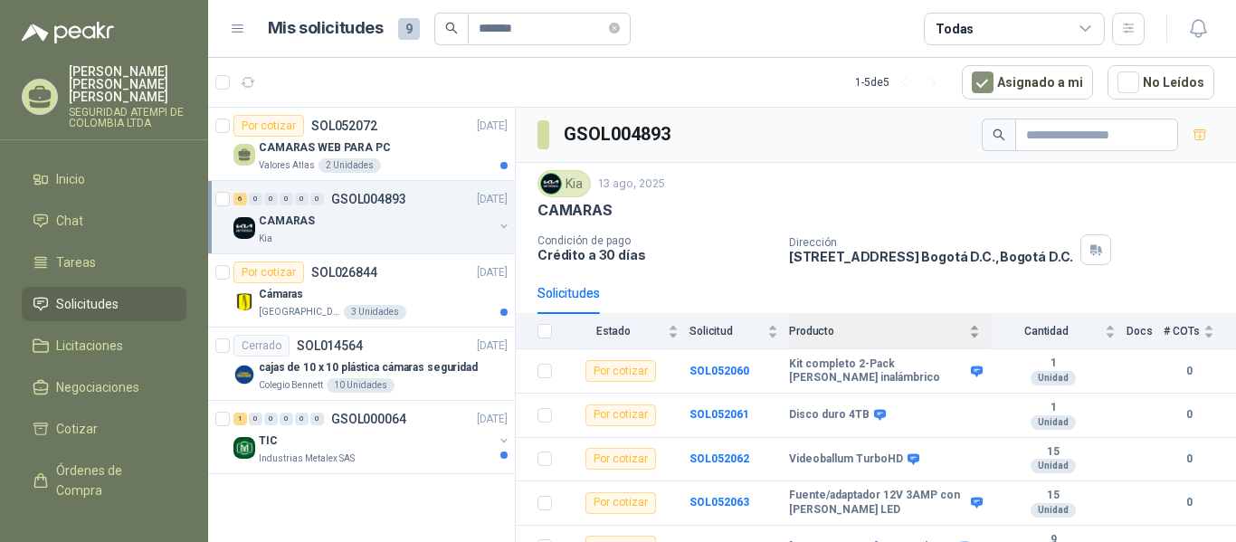
scroll to position [65, 0]
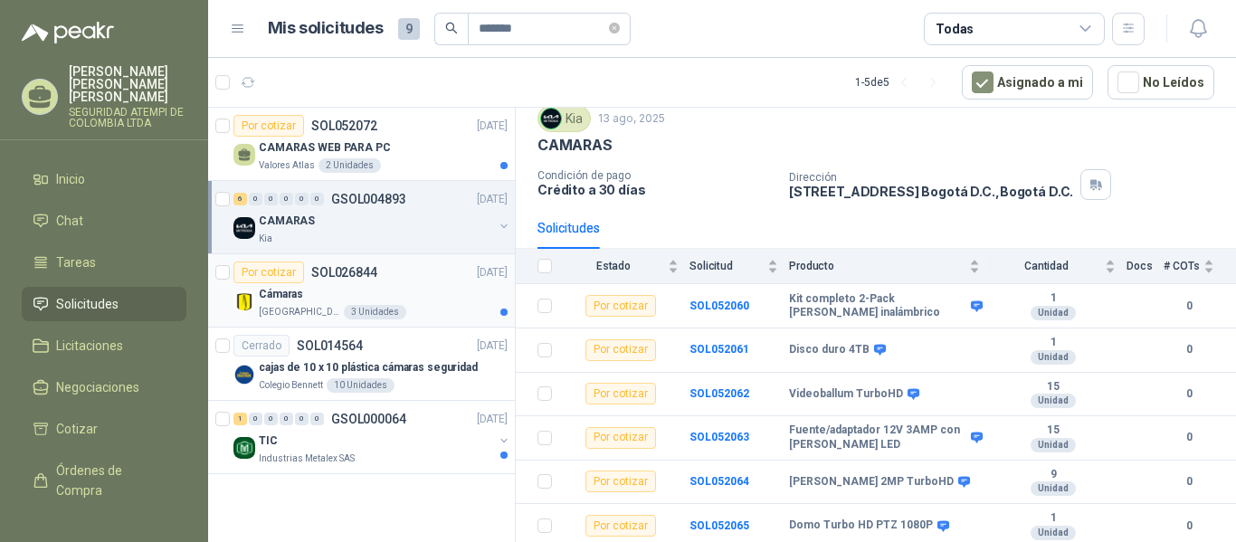
click at [322, 289] on div "Cámaras" at bounding box center [383, 294] width 249 height 22
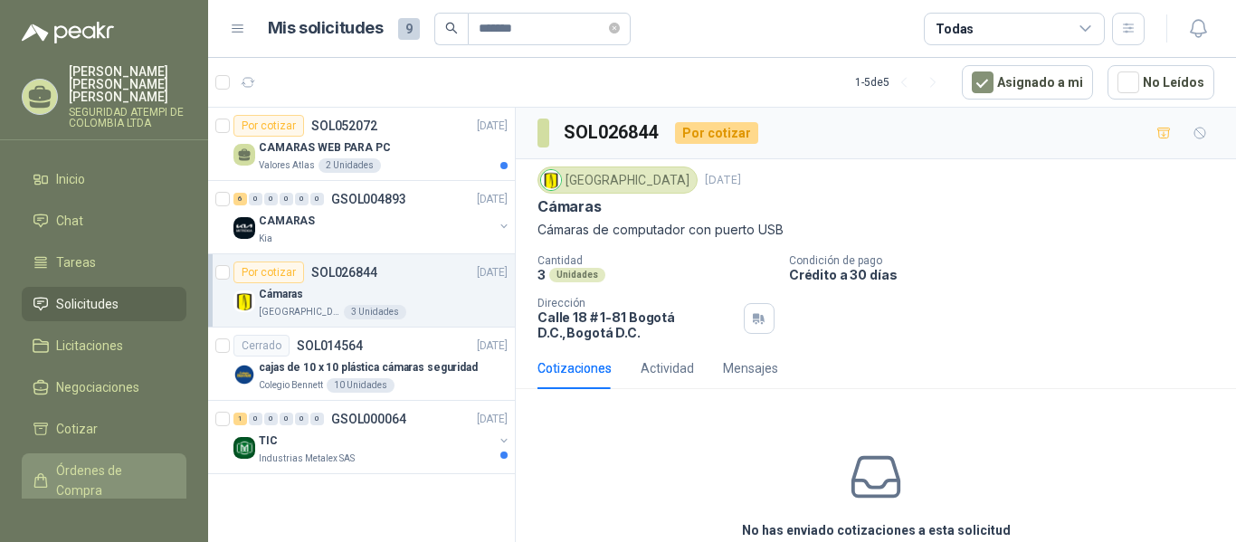
scroll to position [136, 0]
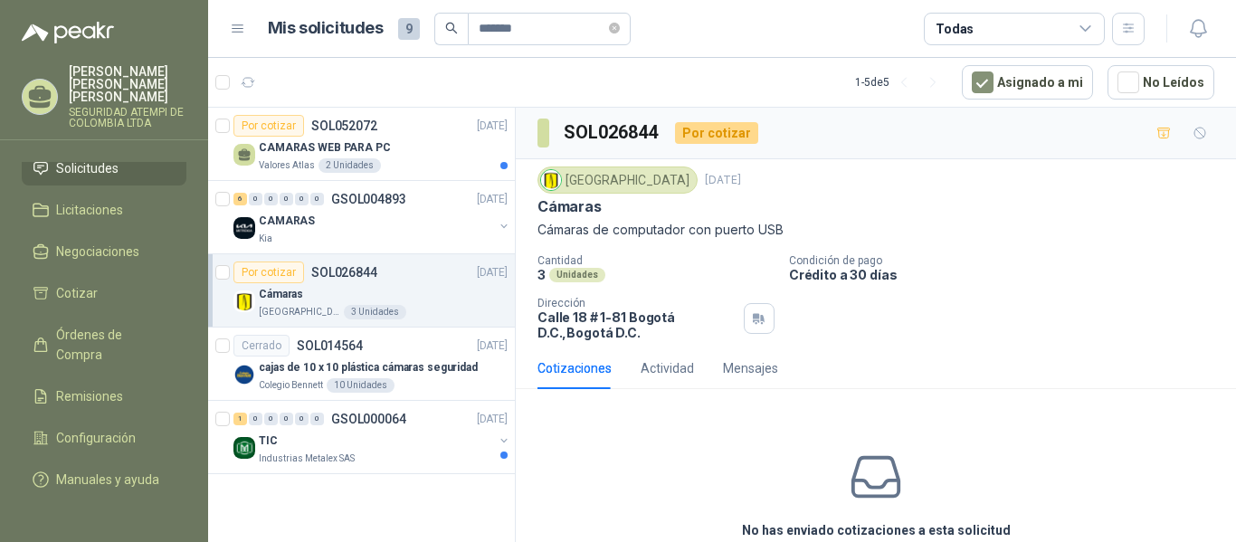
click at [112, 107] on p "SEGURIDAD ATEMPI DE COLOMBIA LTDA" at bounding box center [128, 118] width 118 height 22
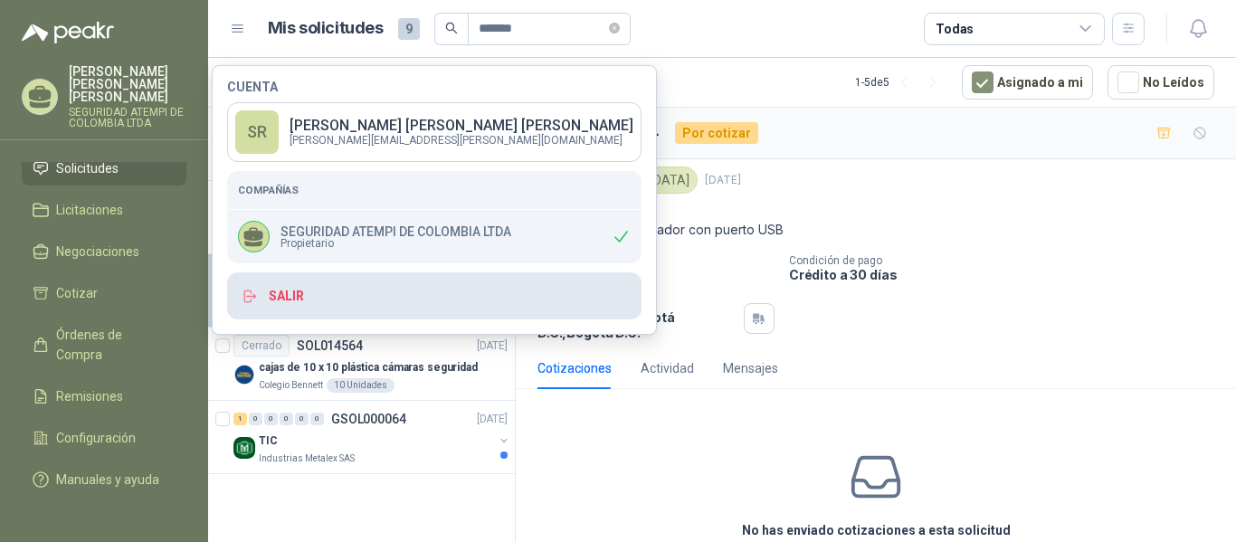
click at [296, 290] on button "Salir" at bounding box center [434, 295] width 414 height 47
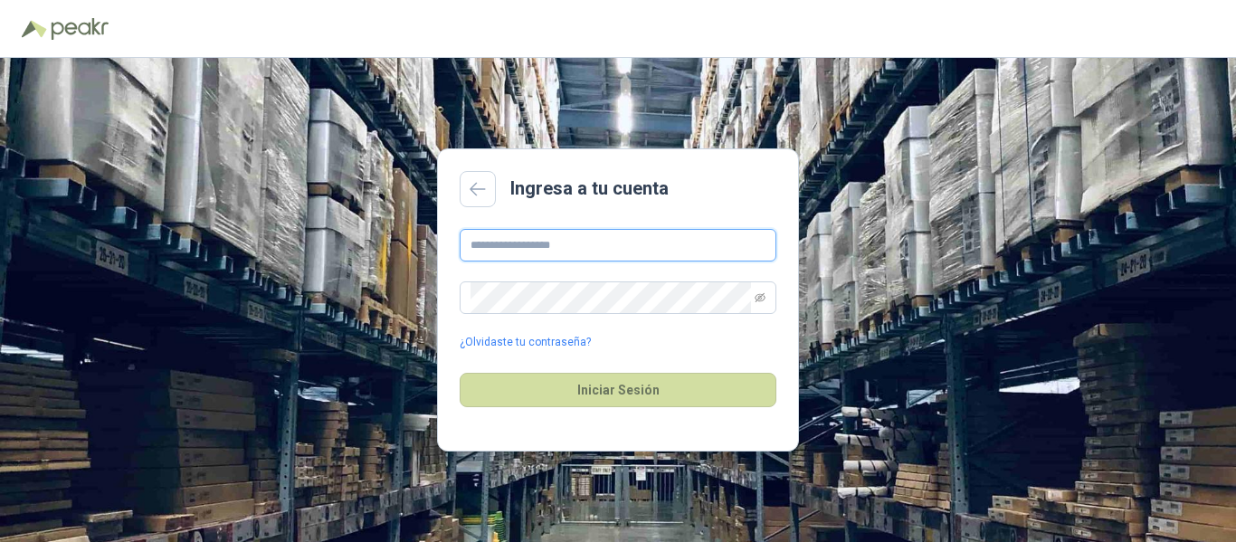
type input "**********"
drag, startPoint x: 440, startPoint y: 246, endPoint x: 255, endPoint y: 247, distance: 184.6
click at [255, 247] on div "**********" at bounding box center [618, 300] width 1236 height 484
click at [351, 303] on div "Ingresa a tu cuenta ¿Olvidaste tu contraseña? Iniciar Sesión" at bounding box center [618, 300] width 1236 height 484
click at [478, 348] on link "¿Olvidaste tu contraseña?" at bounding box center [525, 342] width 131 height 17
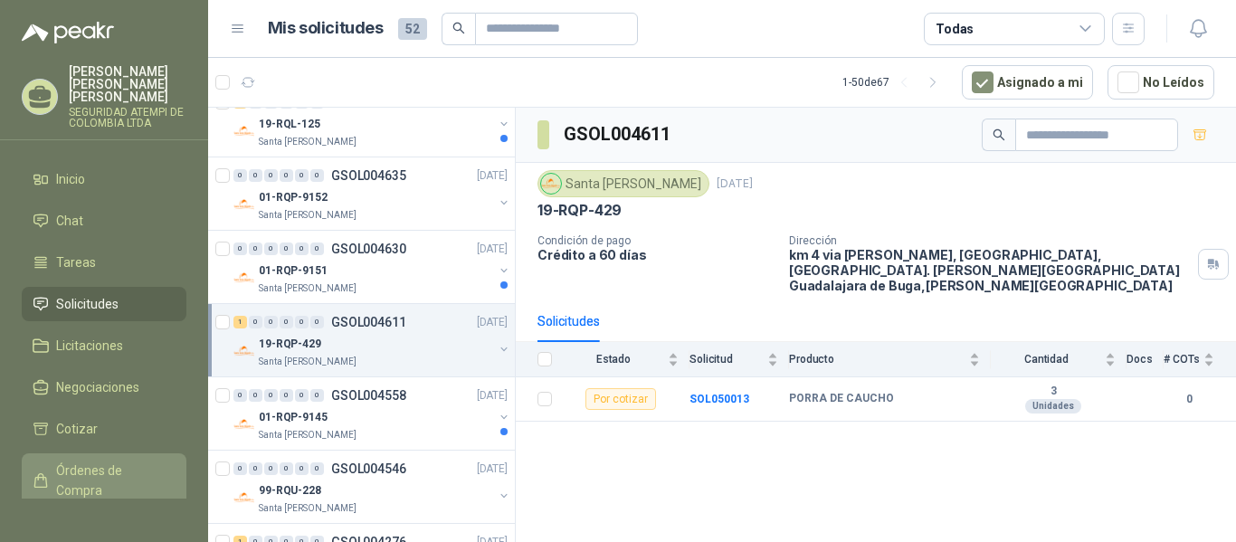
scroll to position [136, 0]
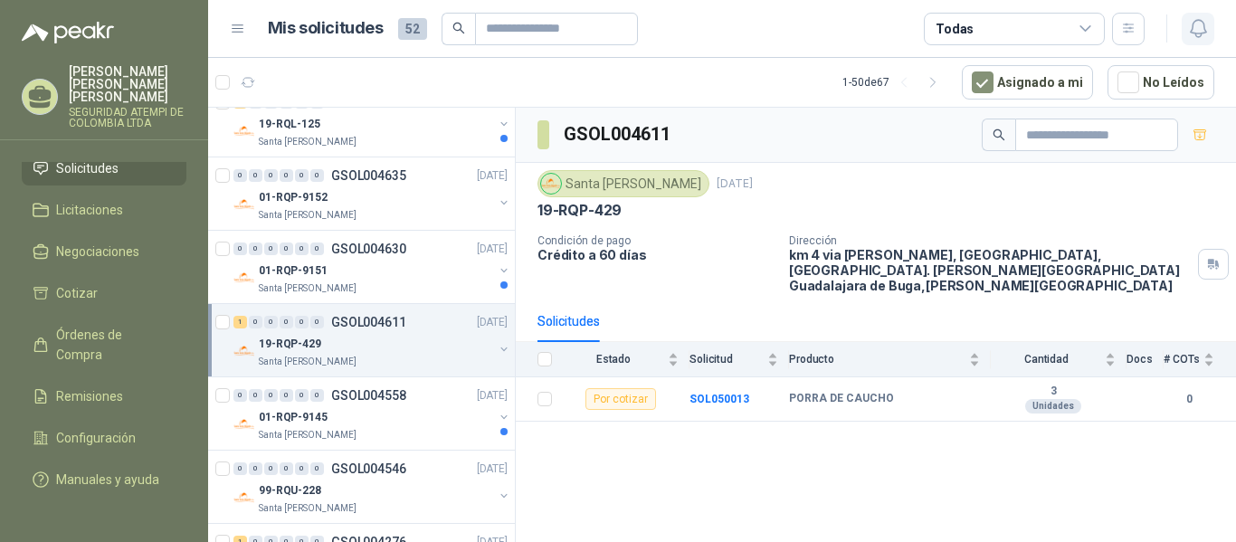
click at [1207, 28] on icon "button" at bounding box center [1198, 28] width 23 height 23
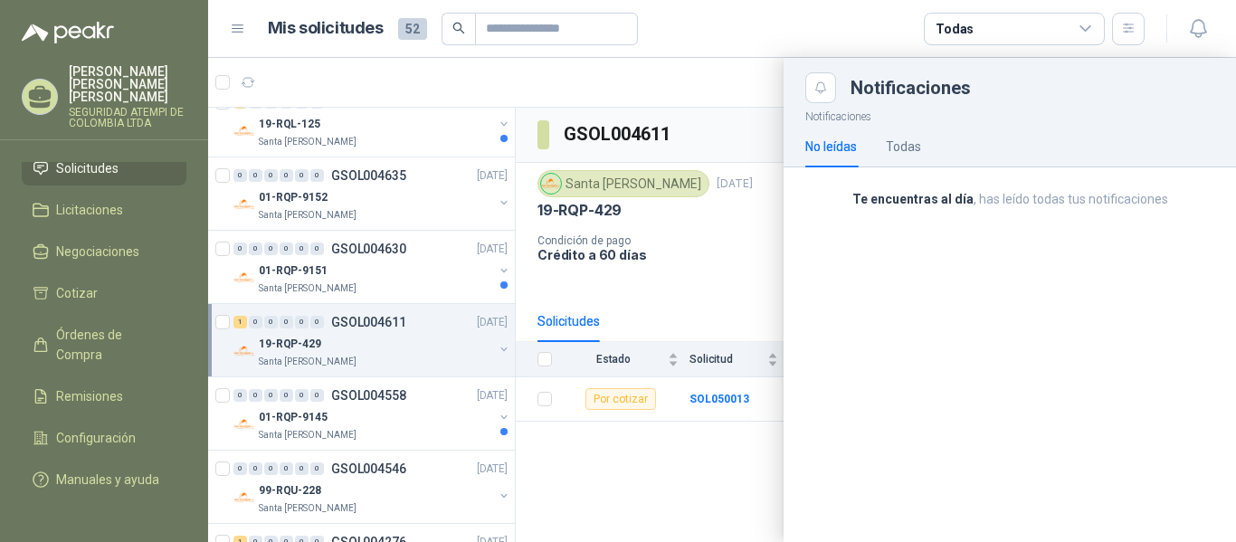
click at [77, 27] on img at bounding box center [68, 33] width 92 height 22
click at [37, 33] on img at bounding box center [68, 33] width 92 height 22
click at [245, 32] on icon at bounding box center [238, 29] width 16 height 16
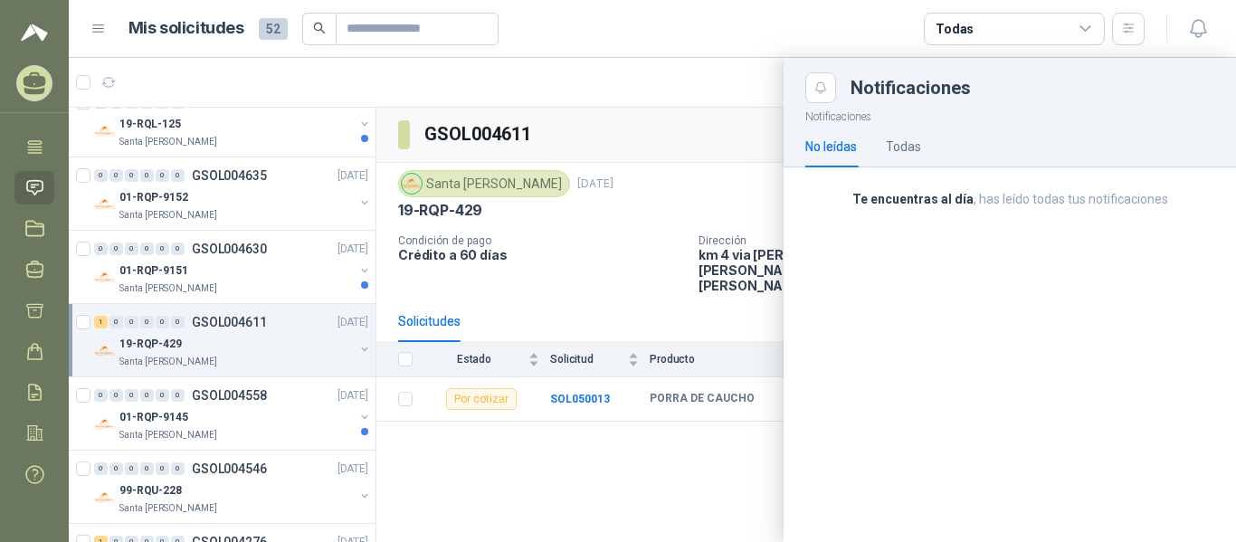
scroll to position [87, 0]
click at [31, 471] on icon at bounding box center [34, 474] width 19 height 19
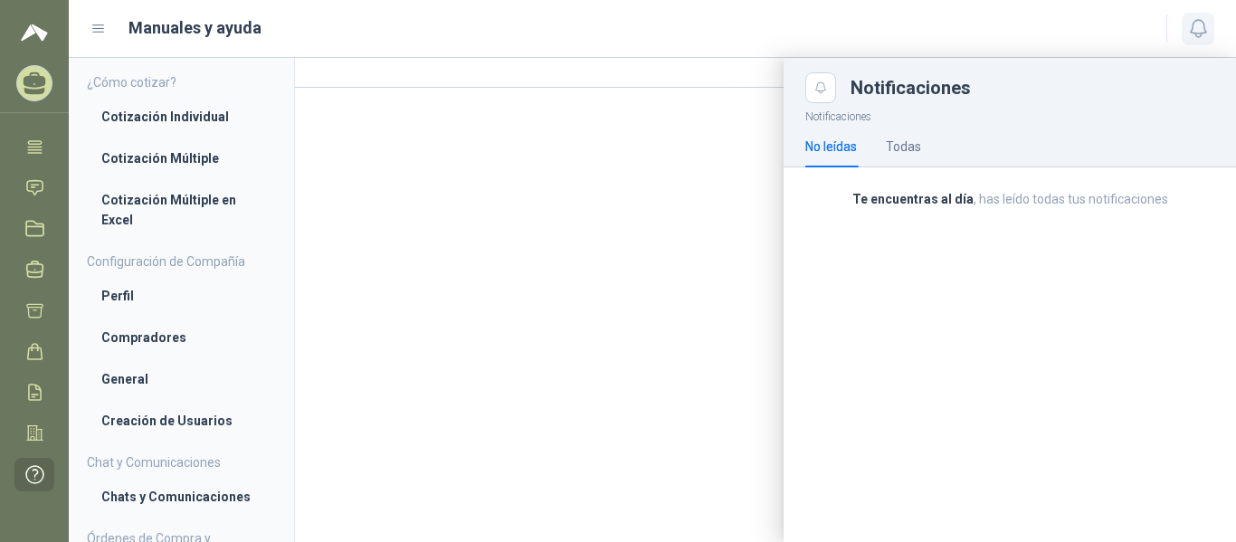
click at [1201, 31] on icon "button" at bounding box center [1198, 28] width 23 height 23
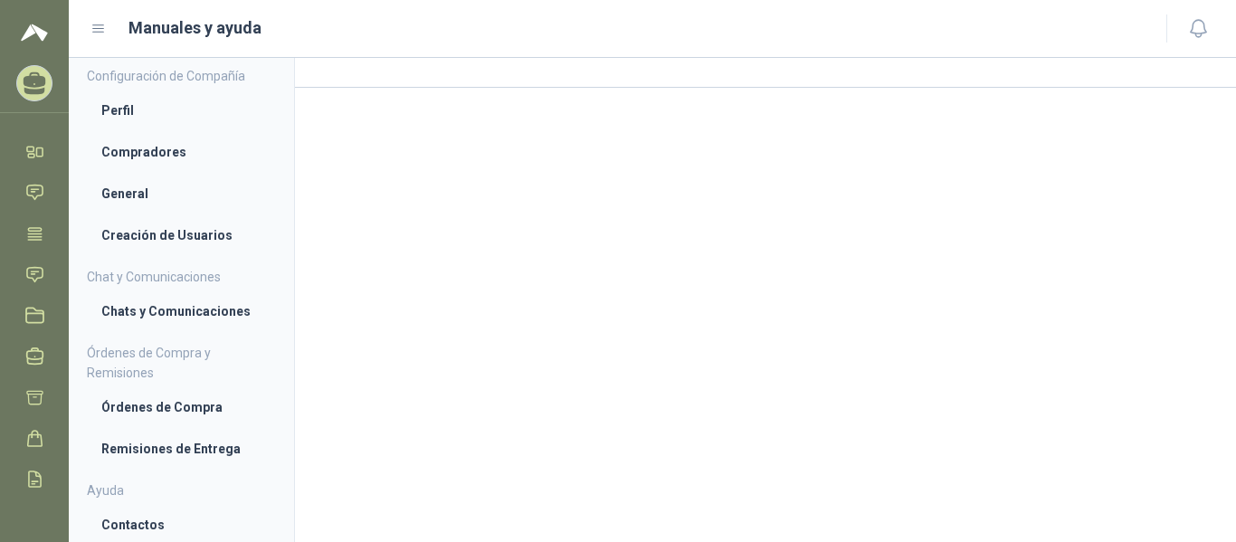
click at [37, 73] on icon at bounding box center [35, 79] width 23 height 15
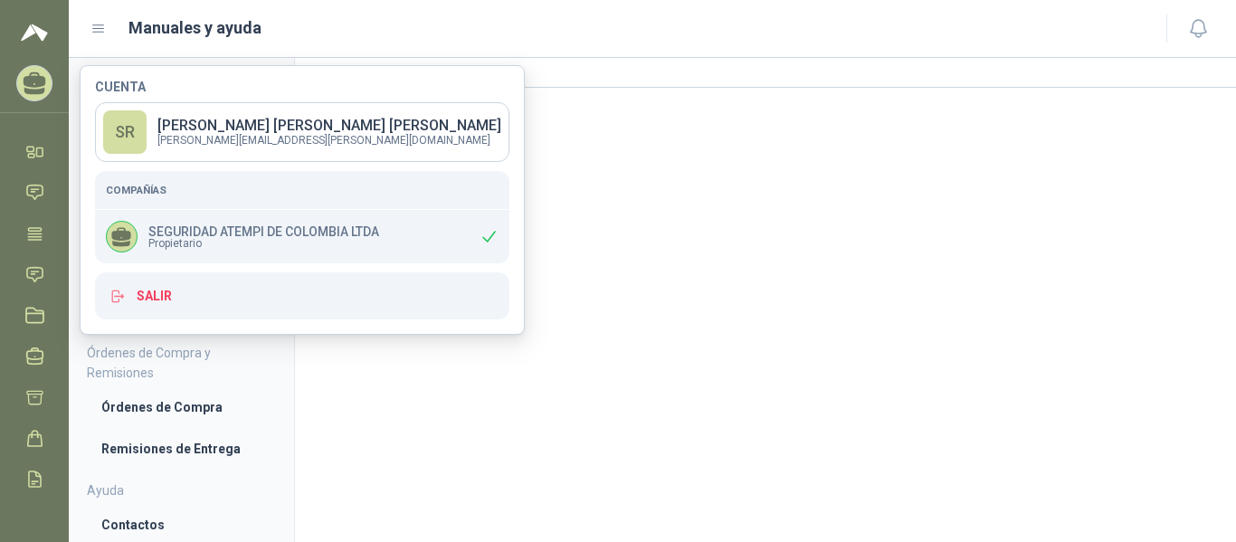
click at [479, 241] on icon at bounding box center [488, 236] width 19 height 19
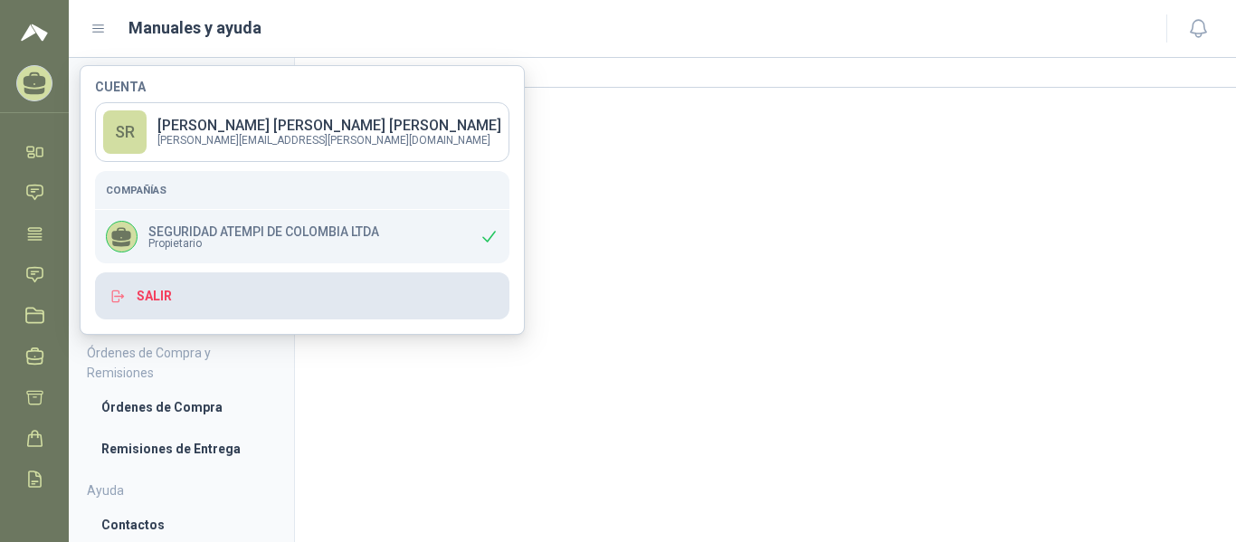
click at [153, 302] on button "Salir" at bounding box center [302, 295] width 414 height 47
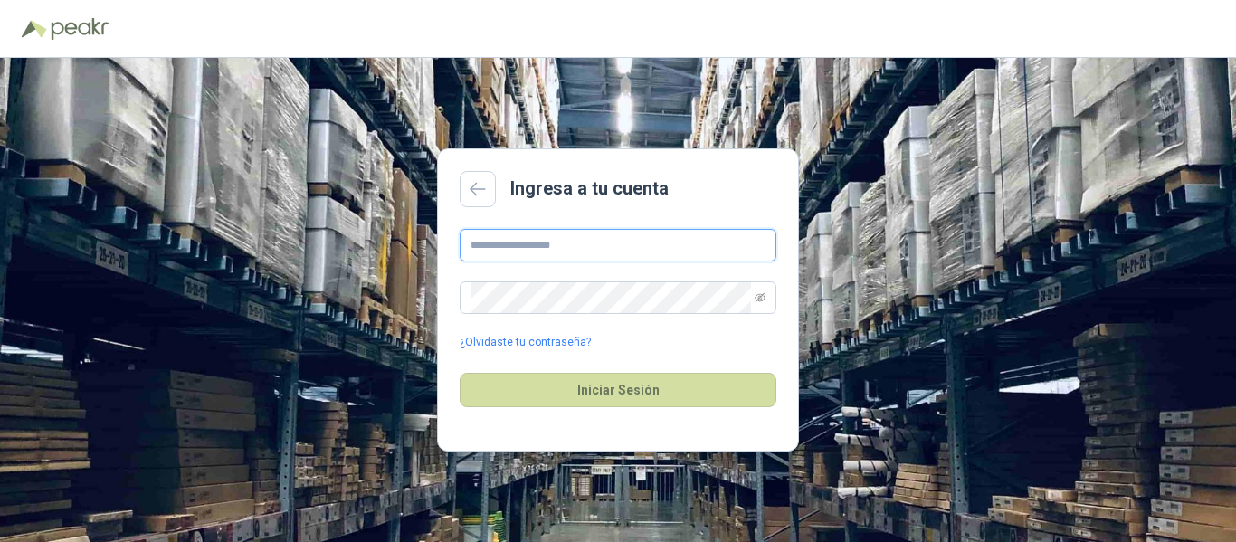
type input "**********"
drag, startPoint x: 609, startPoint y: 247, endPoint x: 291, endPoint y: 245, distance: 317.5
click at [291, 245] on div "**********" at bounding box center [618, 300] width 1236 height 484
drag, startPoint x: 617, startPoint y: 245, endPoint x: 403, endPoint y: 287, distance: 217.5
click at [403, 287] on div "Ingresa a tu cuenta ¿Olvidaste tu contraseña? Iniciar Sesión" at bounding box center [618, 300] width 1236 height 484
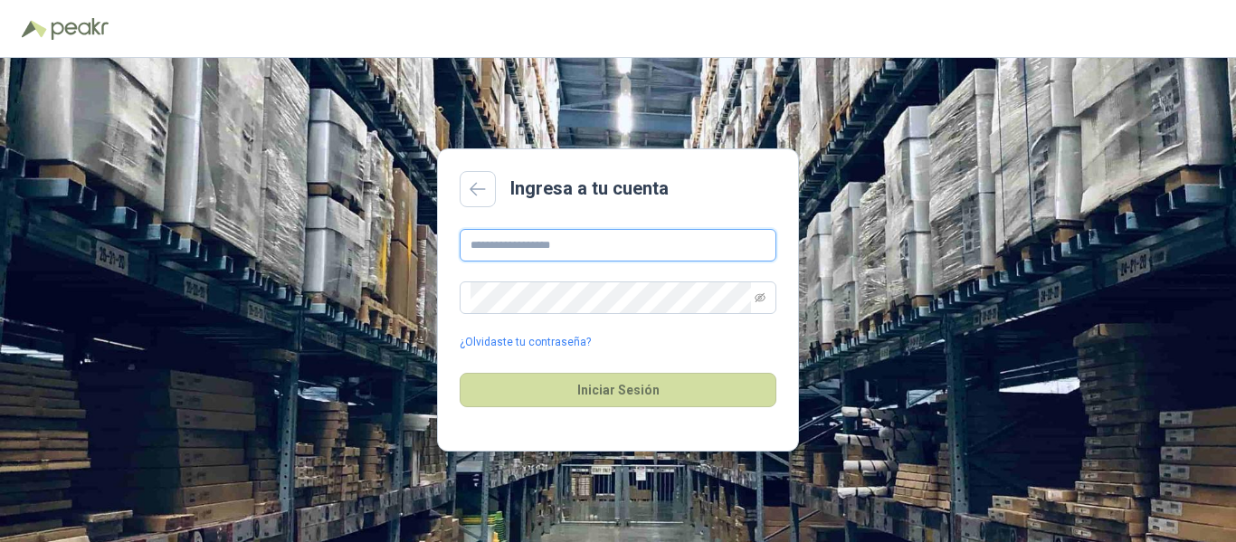
drag, startPoint x: 626, startPoint y: 251, endPoint x: 567, endPoint y: 244, distance: 59.2
click at [567, 244] on input "text" at bounding box center [618, 245] width 317 height 33
type input "**********"
click at [764, 299] on icon "eye-invisible" at bounding box center [759, 297] width 11 height 11
drag, startPoint x: 606, startPoint y: 257, endPoint x: 381, endPoint y: 254, distance: 225.3
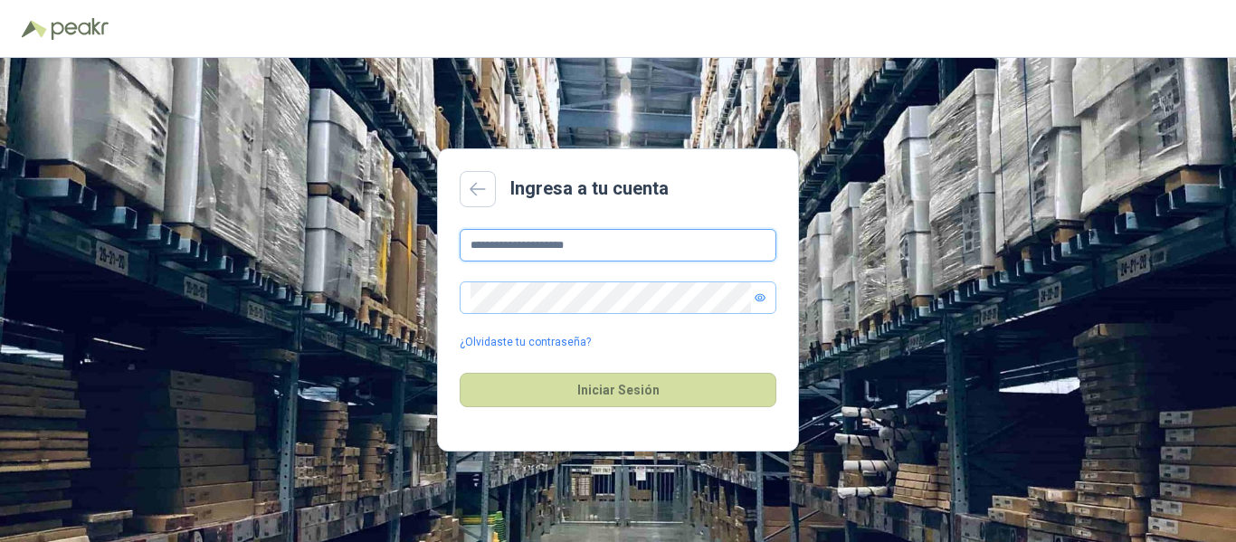
click at [381, 254] on div "**********" at bounding box center [618, 300] width 1236 height 484
click at [482, 192] on icon at bounding box center [478, 189] width 16 height 14
